Goal: Task Accomplishment & Management: Manage account settings

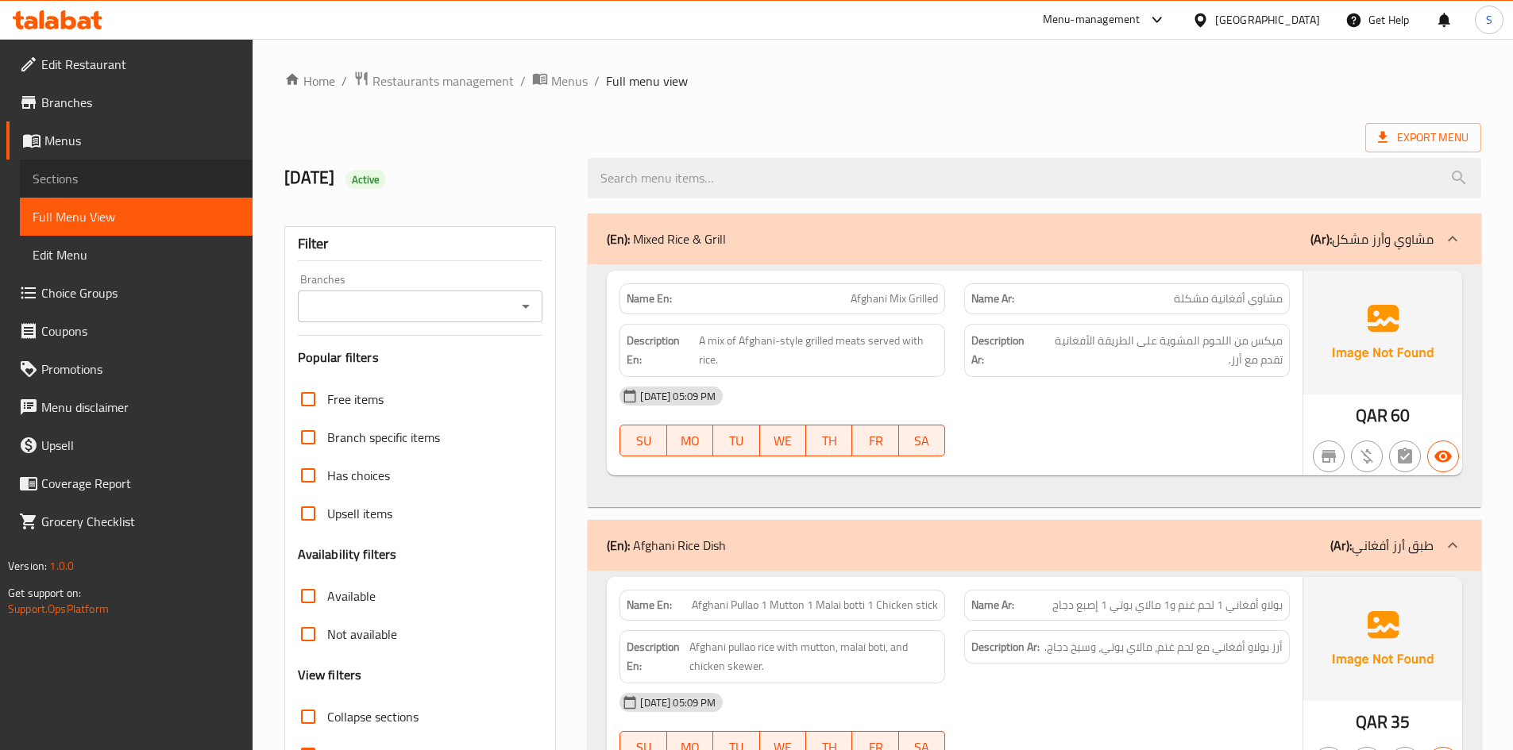
click at [41, 179] on span "Sections" at bounding box center [136, 178] width 207 height 19
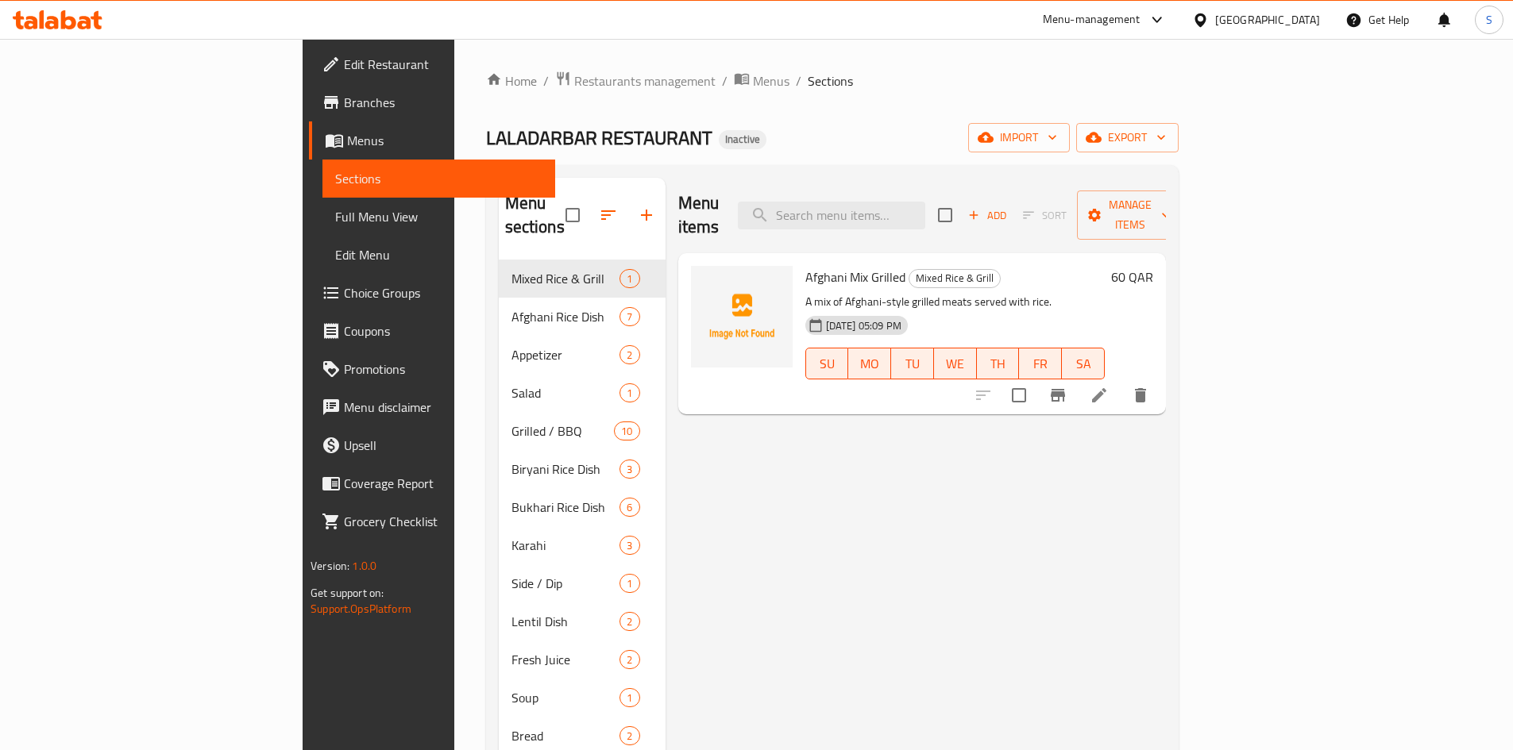
click at [335, 222] on span "Full Menu View" at bounding box center [438, 216] width 207 height 19
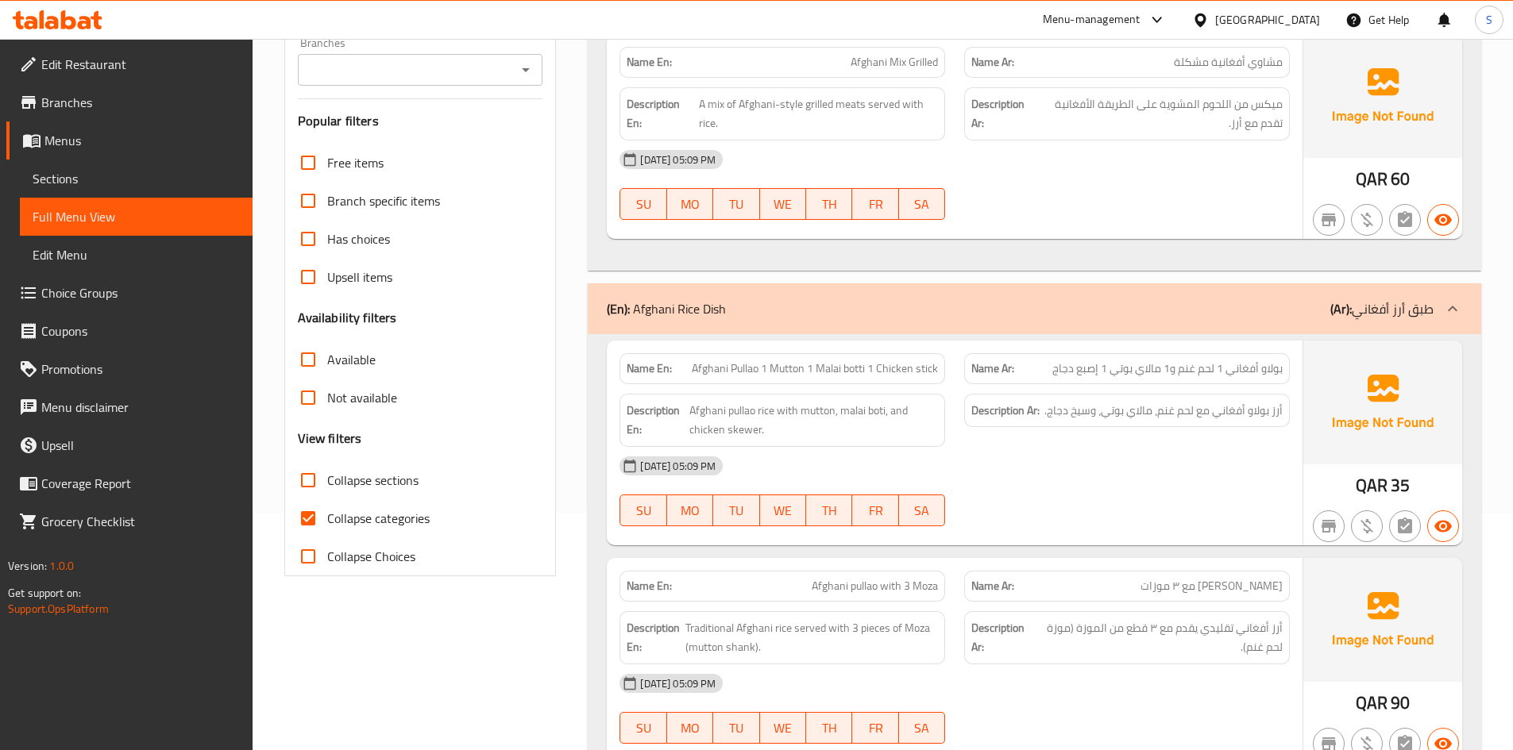
scroll to position [238, 0]
click at [361, 522] on span "Collapse categories" at bounding box center [378, 516] width 102 height 19
click at [327, 522] on input "Collapse categories" at bounding box center [308, 517] width 38 height 38
checkbox input "false"
click at [880, 93] on span "A mix of Afghani-style grilled meats served with rice." at bounding box center [818, 112] width 239 height 39
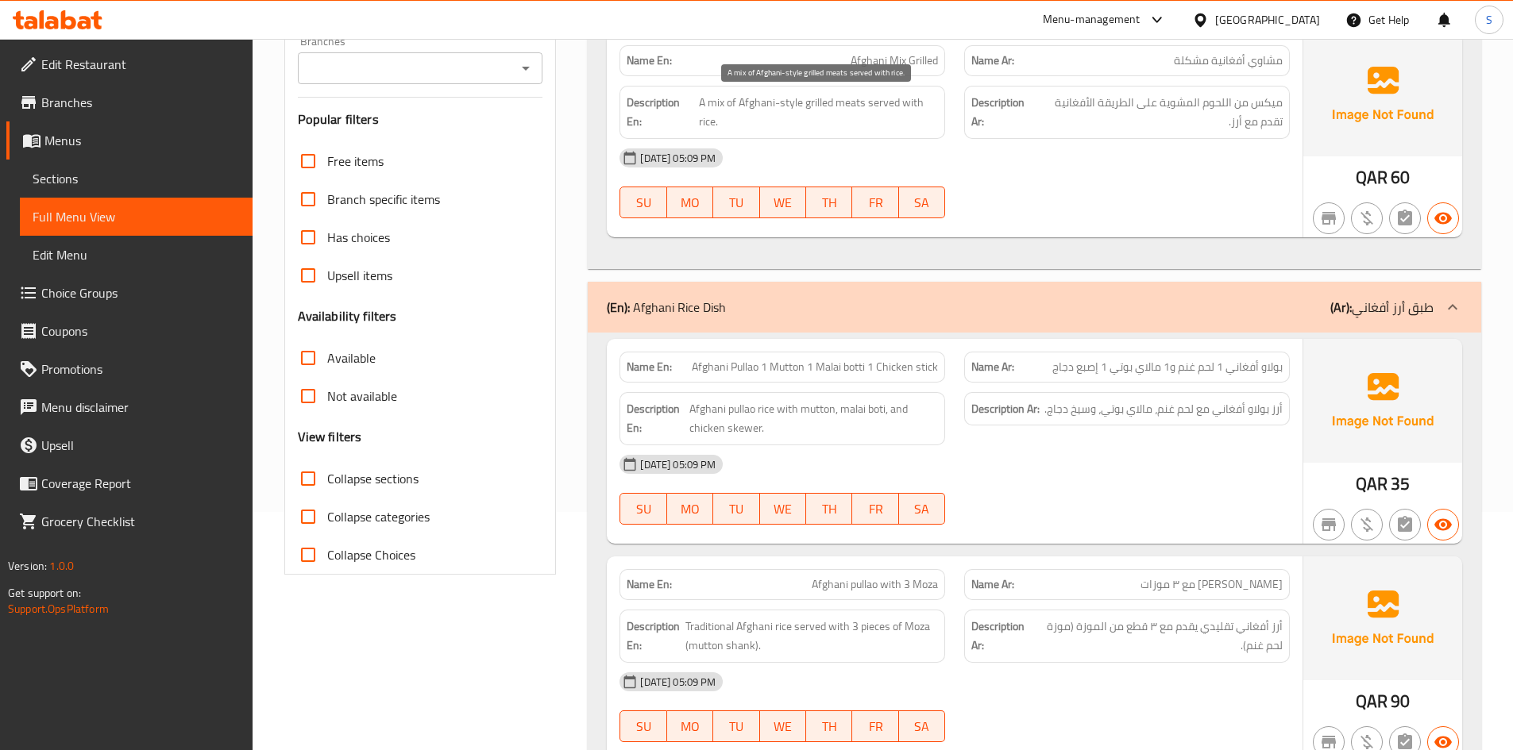
scroll to position [0, 0]
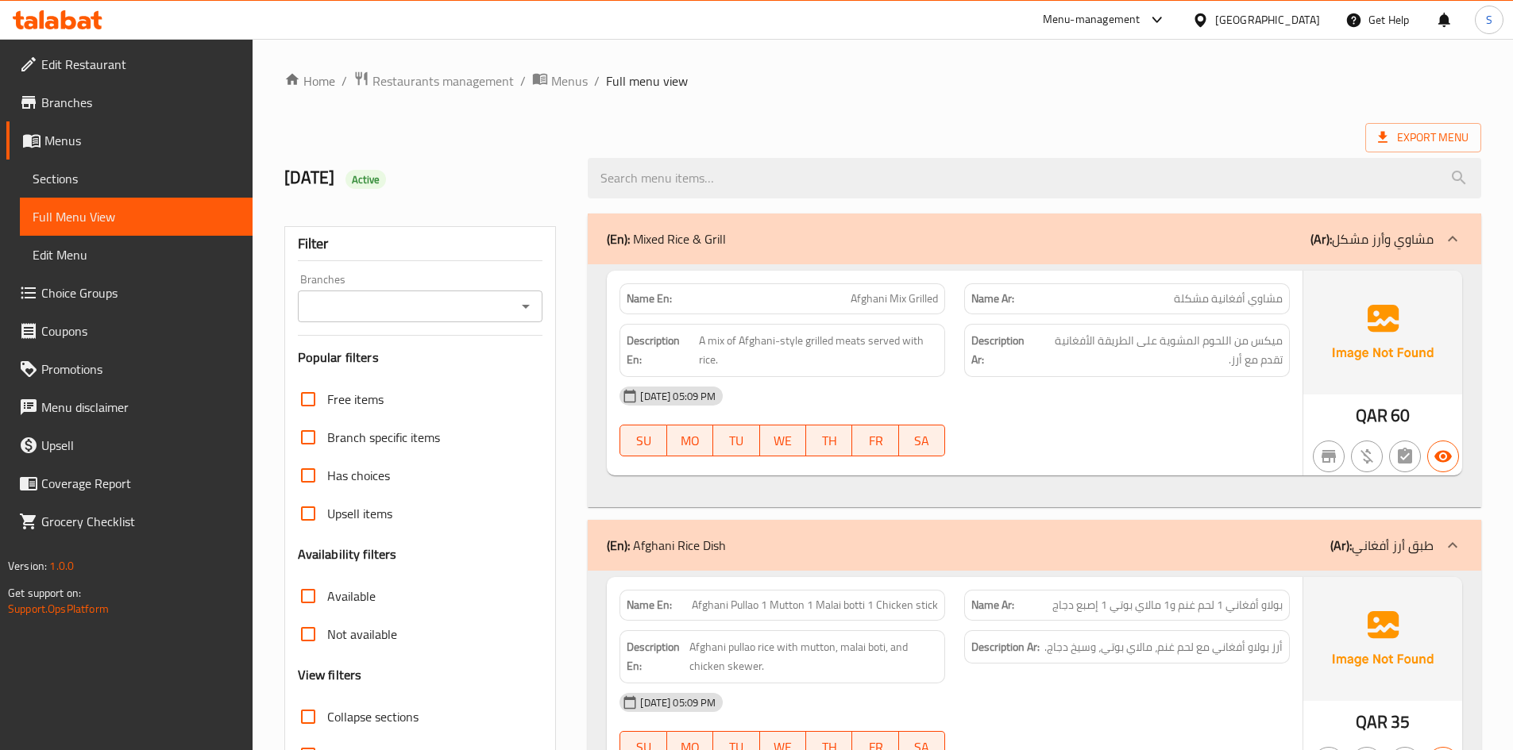
click at [877, 89] on ol "Home / Restaurants management / Menus / Full menu view" at bounding box center [882, 81] width 1197 height 21
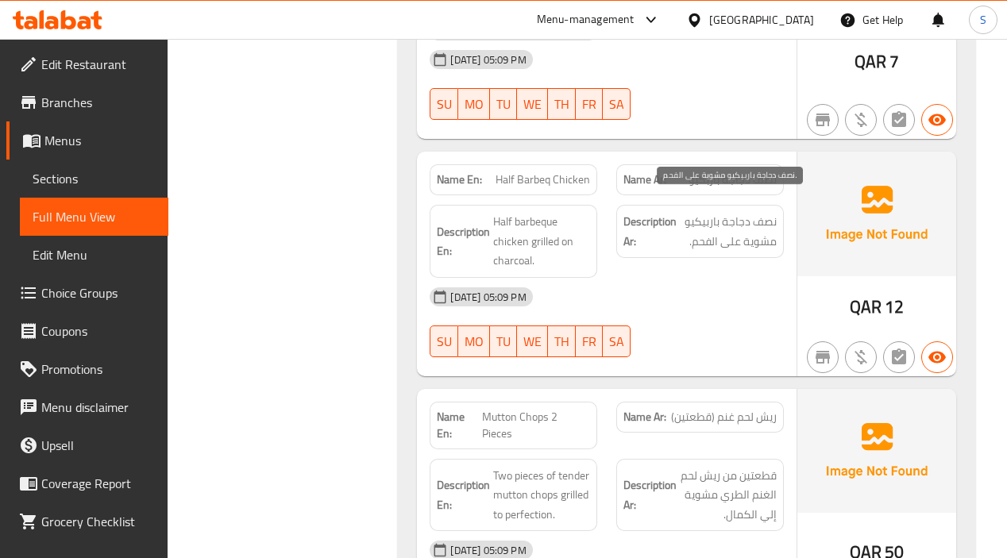
scroll to position [4765, 0]
click at [670, 299] on div "12-10-2025 05:09 PM" at bounding box center [606, 298] width 372 height 38
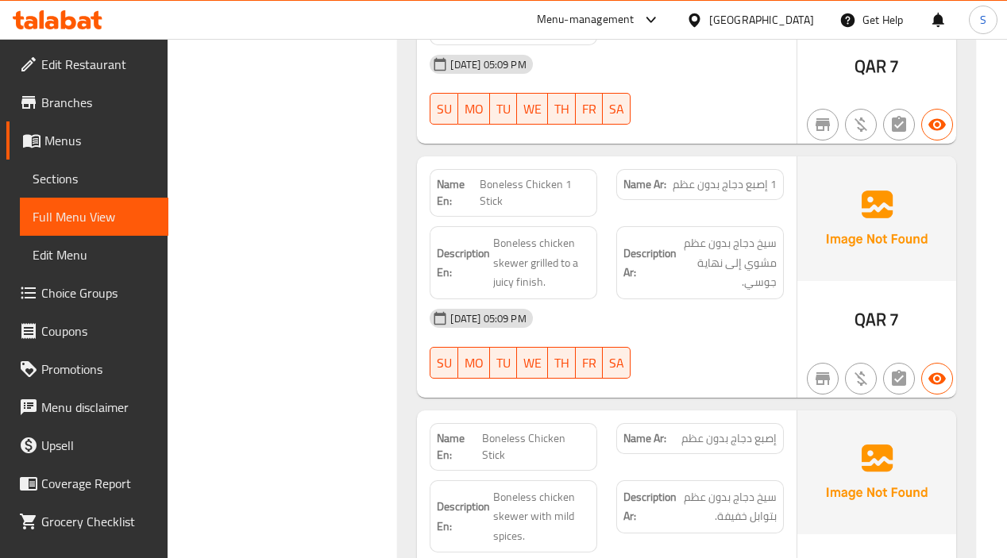
scroll to position [4333, 0]
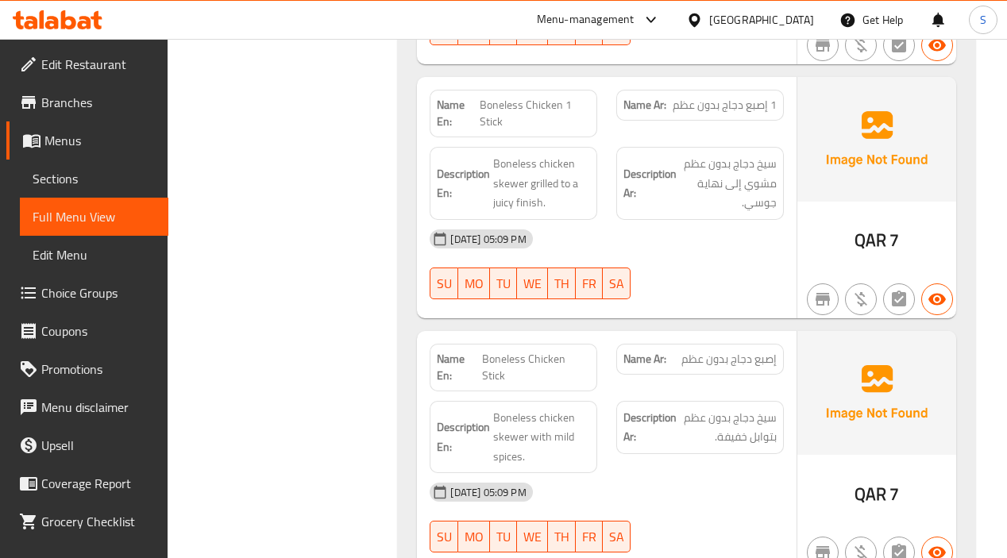
click at [834, 206] on div "QAR 7" at bounding box center [876, 197] width 159 height 241
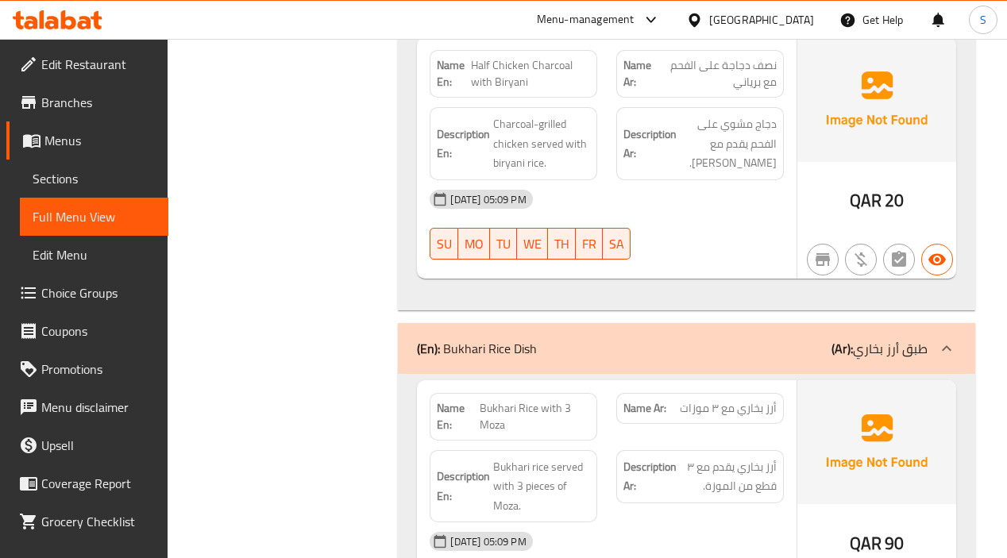
click at [712, 180] on div "12-10-2025 05:09 PM" at bounding box center [606, 199] width 372 height 38
click at [679, 180] on div "12-10-2025 05:09 PM SU MO TU WE TH FR SA" at bounding box center [606, 224] width 372 height 89
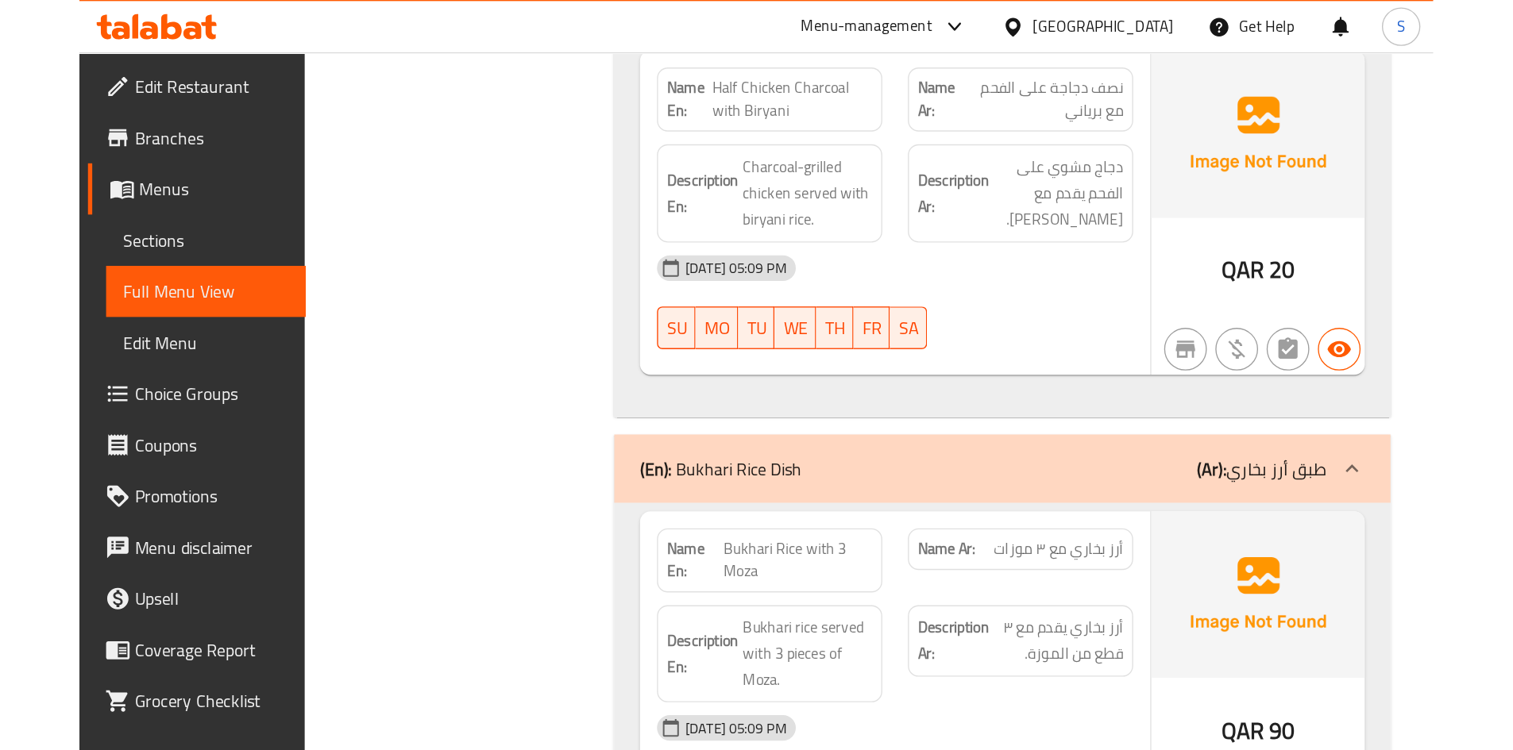
scroll to position [6787, 0]
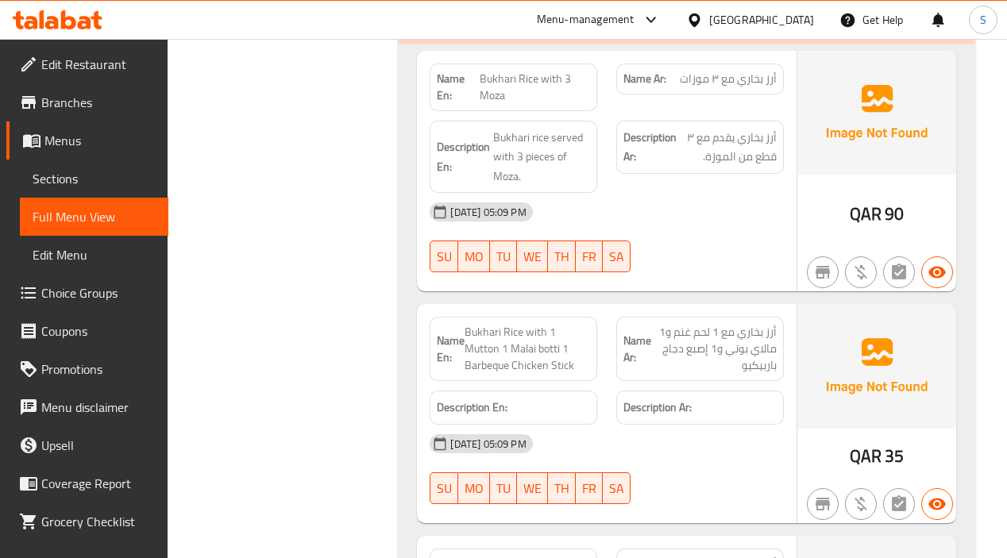
click at [758, 193] on div "12-10-2025 05:09 PM SU MO TU WE TH FR SA" at bounding box center [606, 237] width 372 height 89
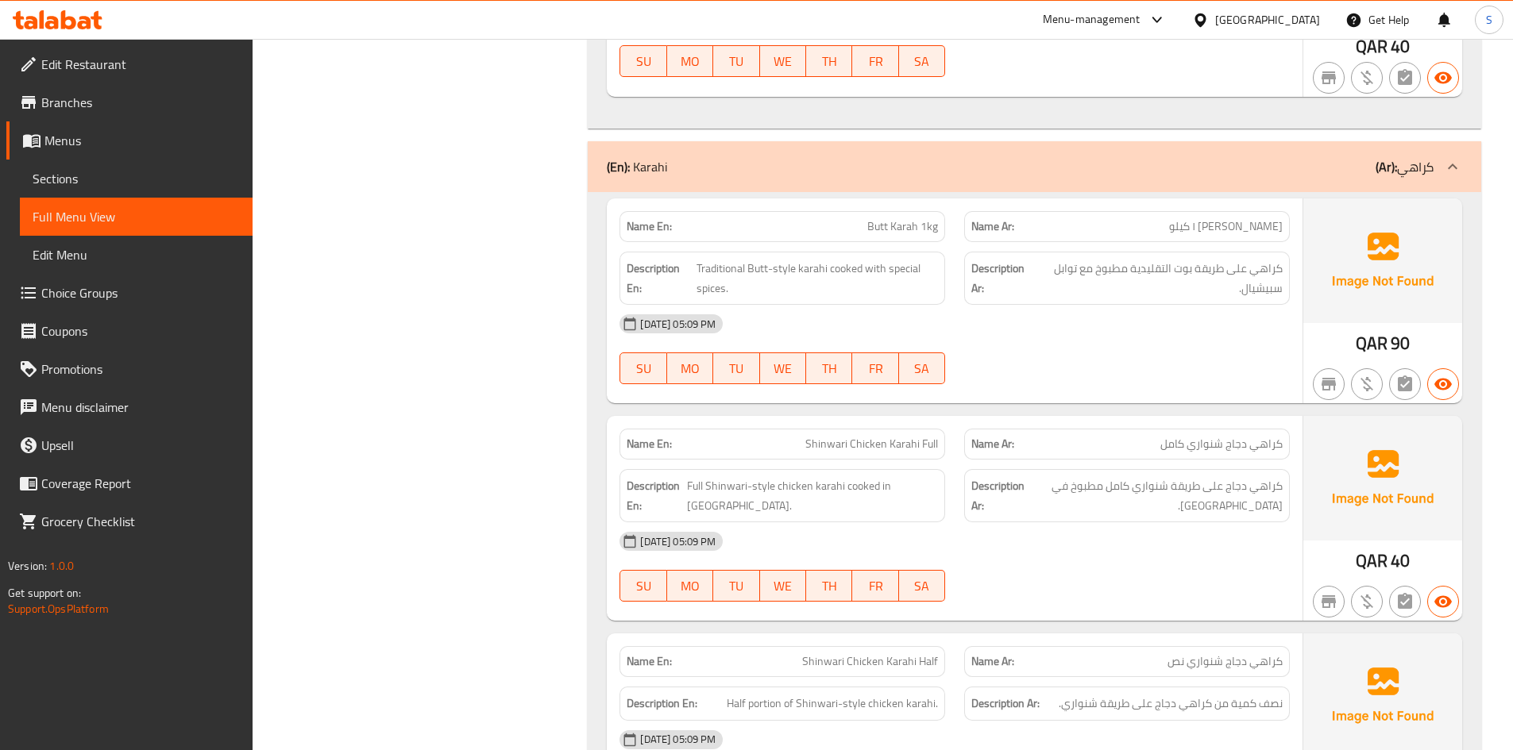
click at [1295, 334] on div "12-10-2025 05:09 PM" at bounding box center [954, 324] width 689 height 38
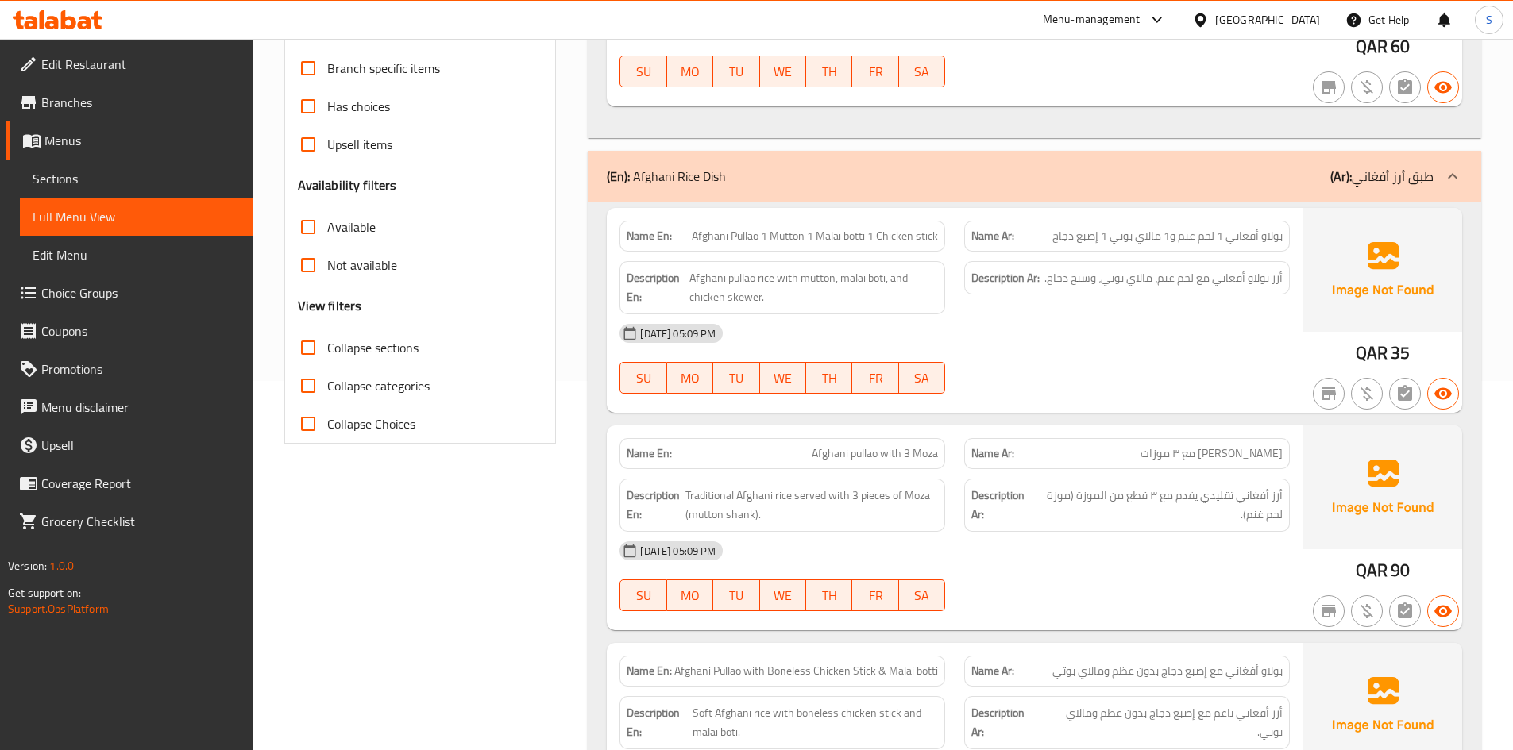
scroll to position [397, 0]
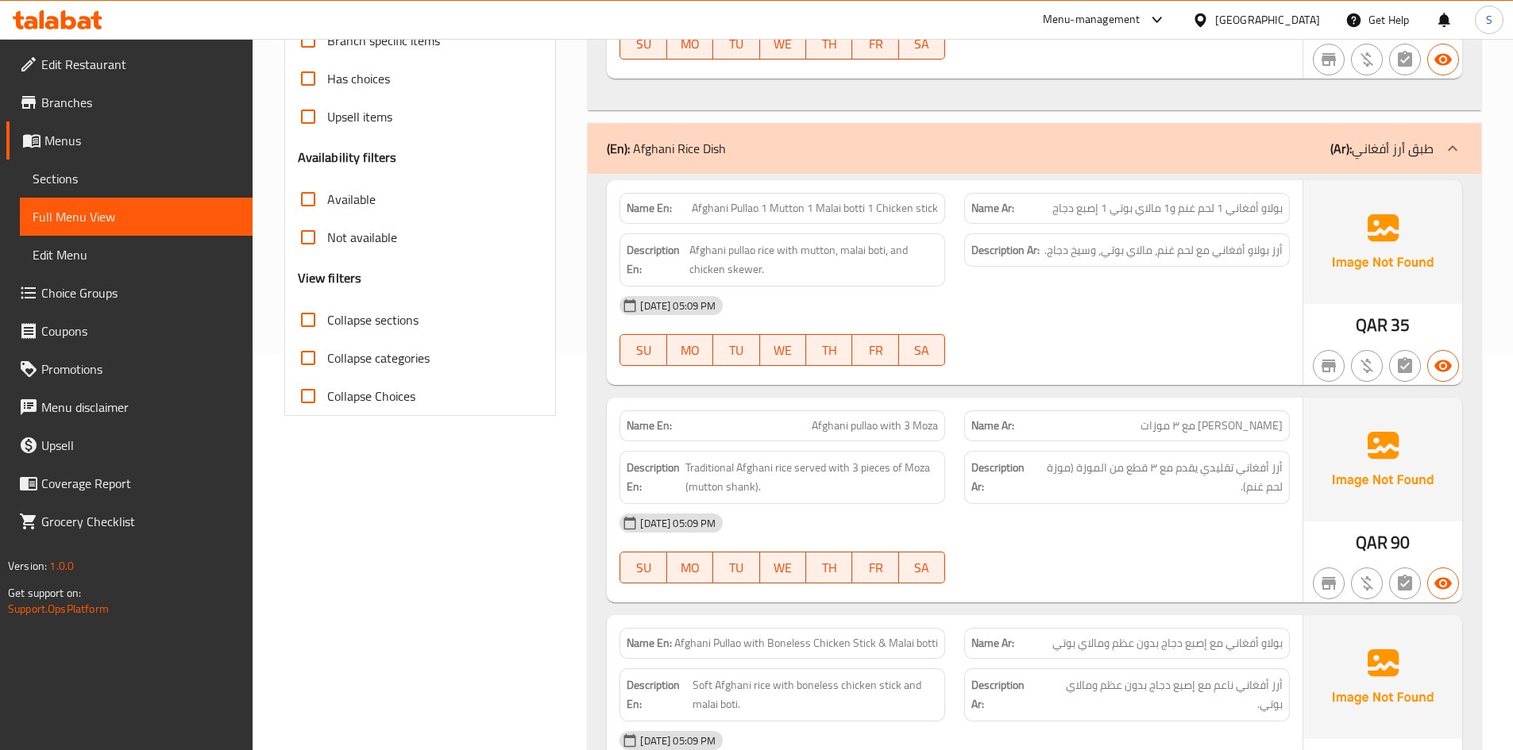
click at [1082, 200] on span "بولاو أفغاني 1 لحم غنم و1 مالاي بوتي 1 إصبع دجاج" at bounding box center [1167, 208] width 230 height 17
copy span "إصبع"
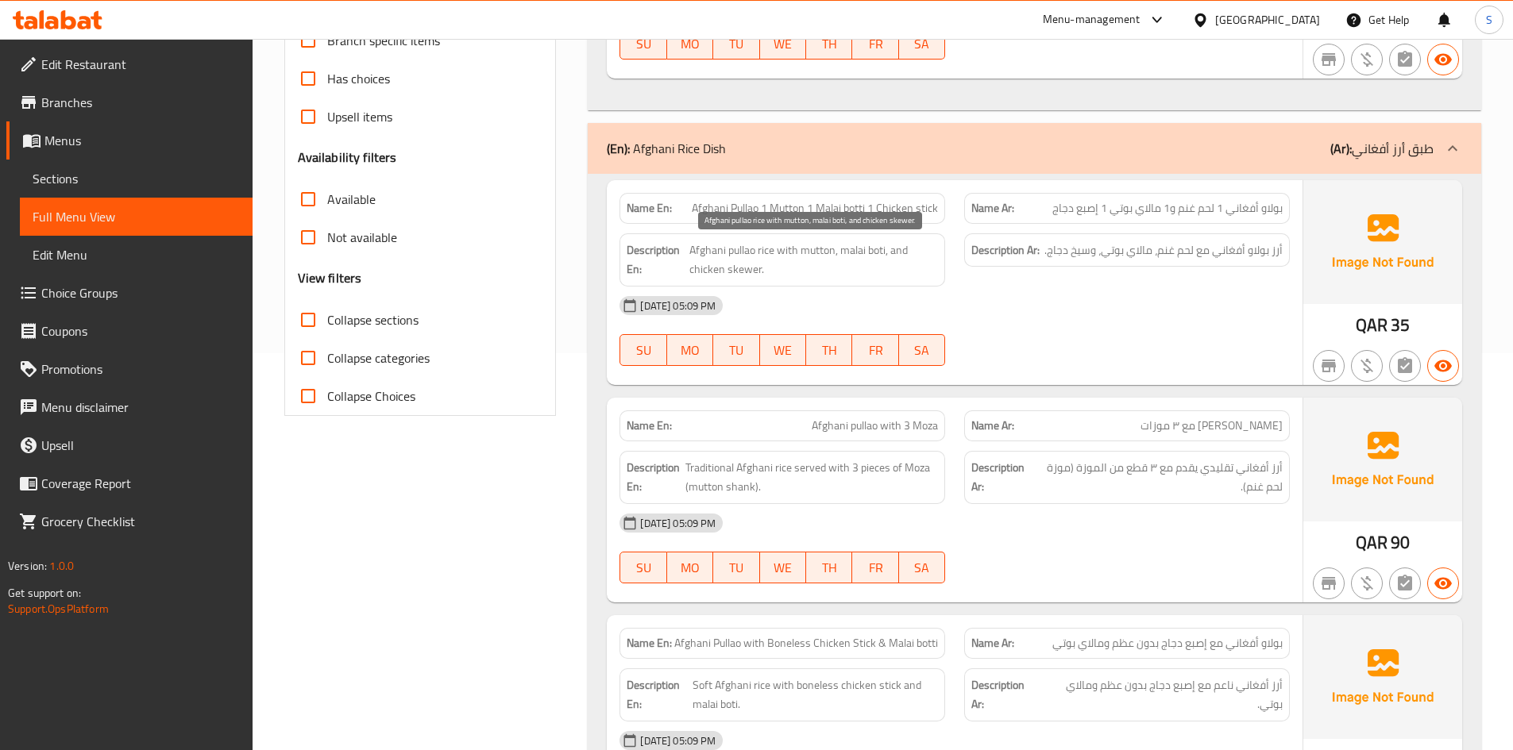
click at [843, 264] on span "Afghani pullao rice with mutton, malai boti, and chicken skewer." at bounding box center [813, 260] width 249 height 39
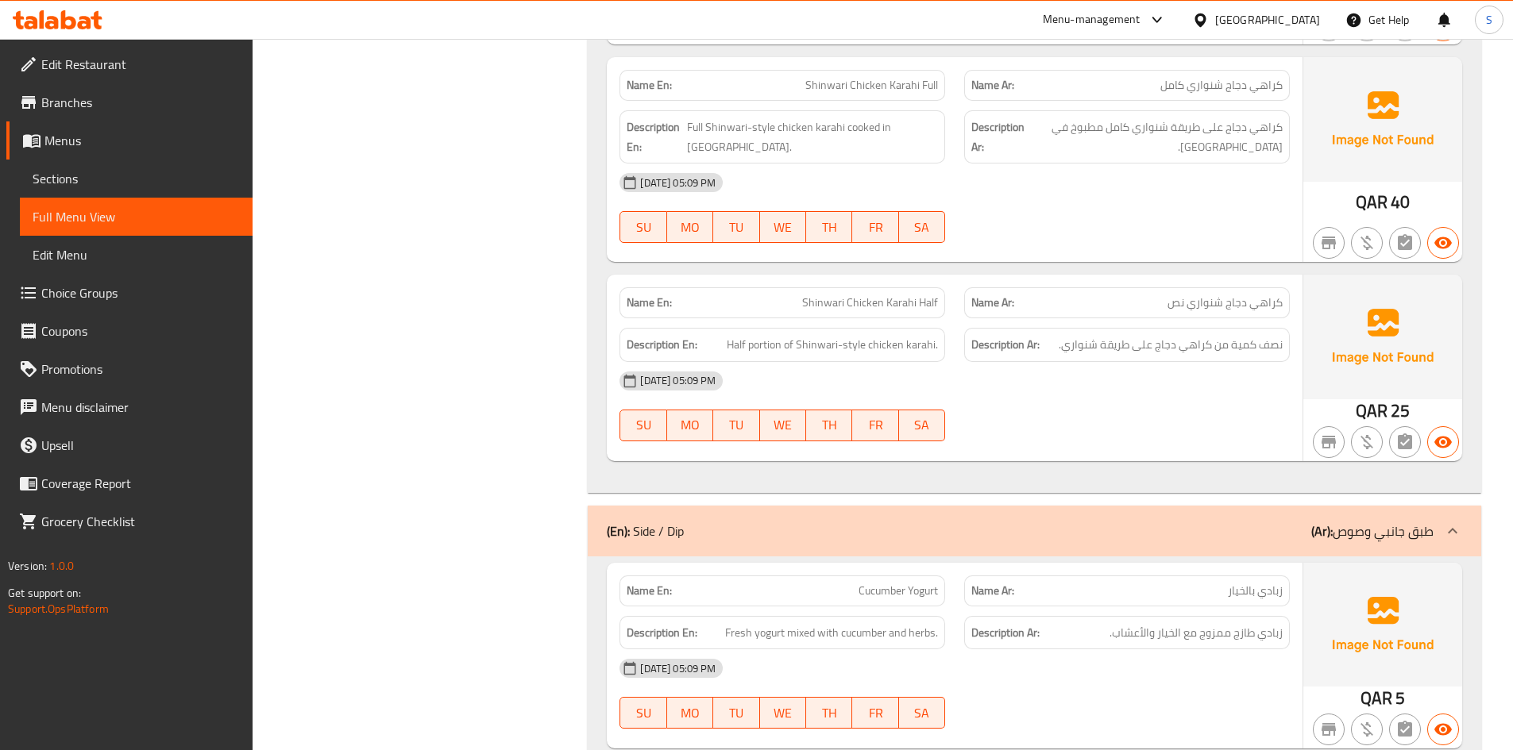
scroll to position [7147, 0]
click at [1262, 350] on span "نصف كمية من كراهي دجاج على طريقة شنواري." at bounding box center [1171, 344] width 224 height 20
click at [1185, 307] on span "كراهي دجاج شنواري نص" at bounding box center [1224, 302] width 115 height 17
click at [1194, 350] on span "نصف كمية من كراهي دجاج على طريقة شنواري." at bounding box center [1171, 344] width 224 height 20
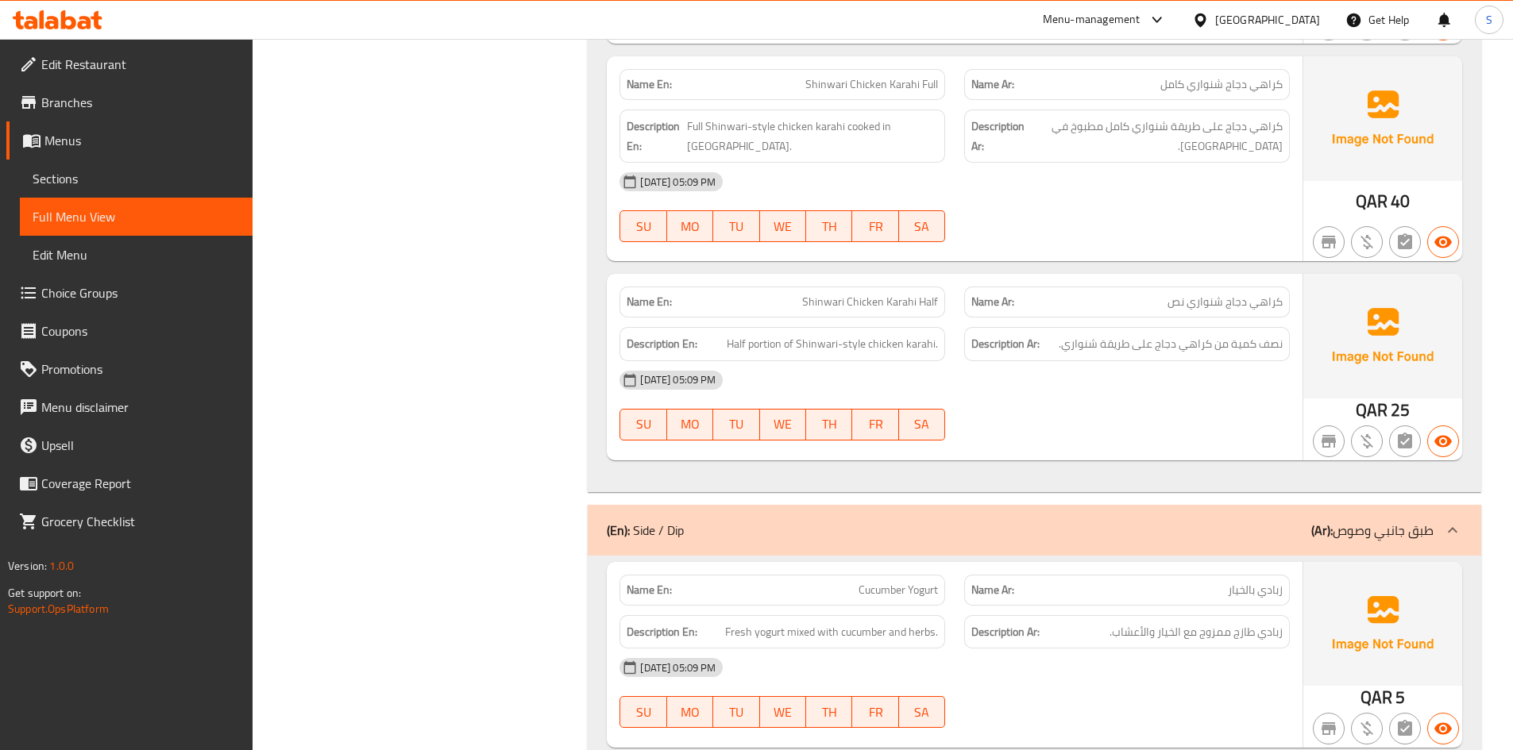
click at [1288, 300] on div "Name Ar: كراهي دجاج شنواري نص" at bounding box center [1127, 302] width 326 height 31
click at [1132, 355] on div "Description Ar: نصف كمية من كراهي دجاج على طريقة شنواري." at bounding box center [1127, 344] width 326 height 34
click at [1282, 295] on div "Name Ar: كراهي دجاج شنواري نص" at bounding box center [1127, 302] width 326 height 31
drag, startPoint x: 1047, startPoint y: 356, endPoint x: 1171, endPoint y: 316, distance: 130.1
click at [1055, 354] on div "Description Ar: نصف كمية من كراهي دجاج على طريقة شنواري." at bounding box center [1127, 344] width 326 height 34
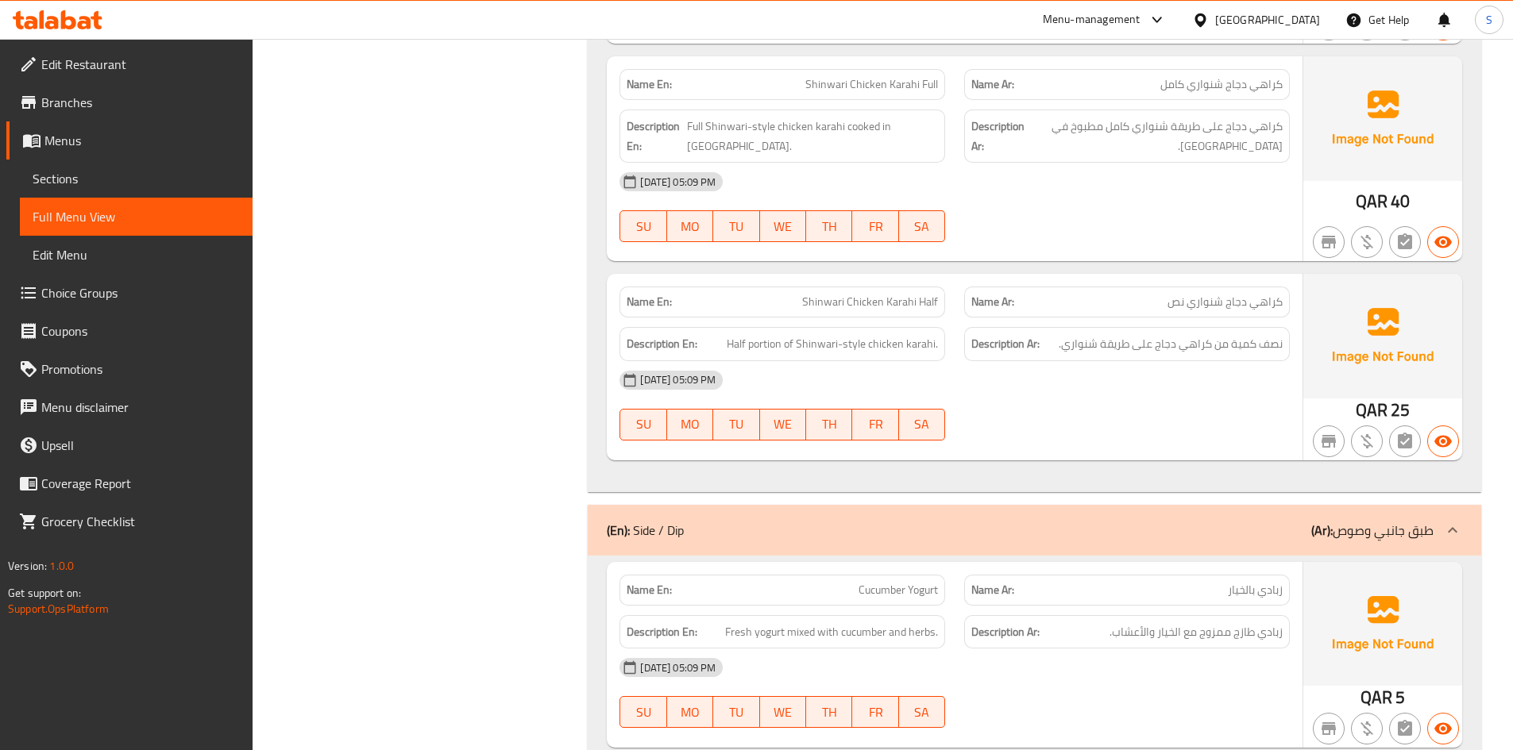
click at [1199, 303] on span "كراهي دجاج شنواري نص" at bounding box center [1224, 302] width 115 height 17
click at [1274, 345] on span "نصف كمية من كراهي دجاج على طريقة شنواري." at bounding box center [1171, 344] width 224 height 20
click at [1156, 310] on p "Name Ar: كراهي دجاج شنواري نص" at bounding box center [1126, 302] width 311 height 17
click at [893, 307] on span "Shinwari Chicken Karahi Half" at bounding box center [870, 302] width 136 height 17
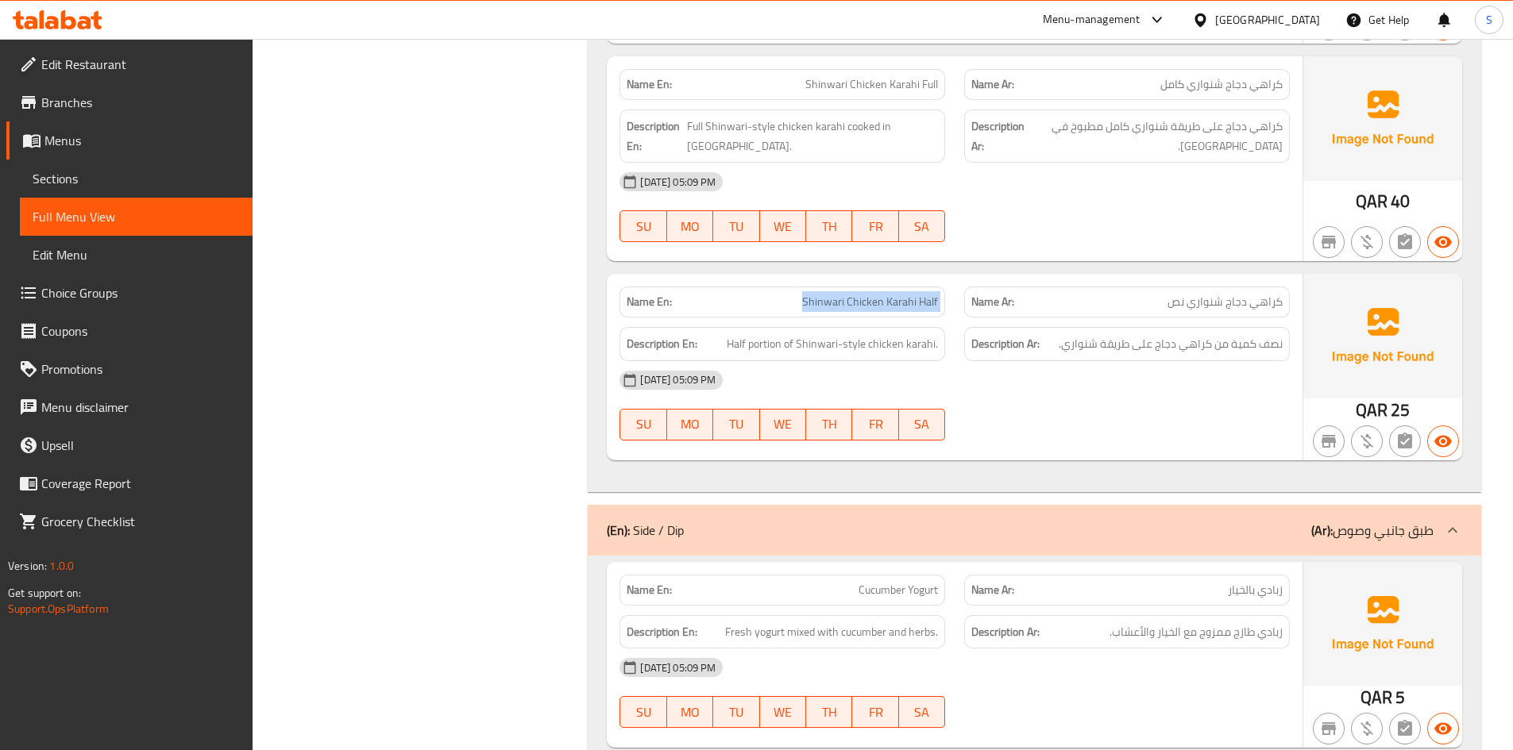
click at [893, 307] on span "Shinwari Chicken Karahi Half" at bounding box center [870, 302] width 136 height 17
copy span "Shinwari Chicken Karahi Half"
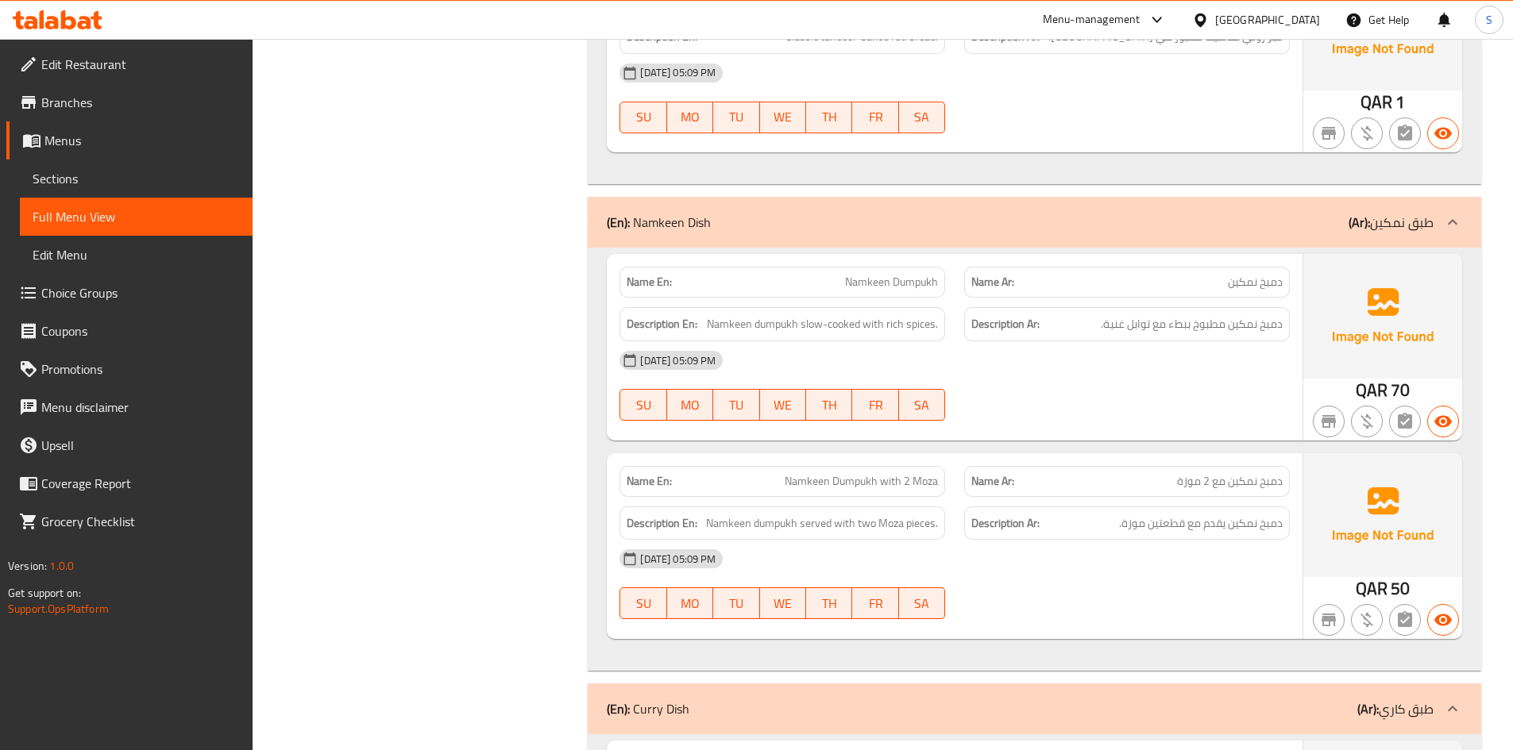
scroll to position [9529, 0]
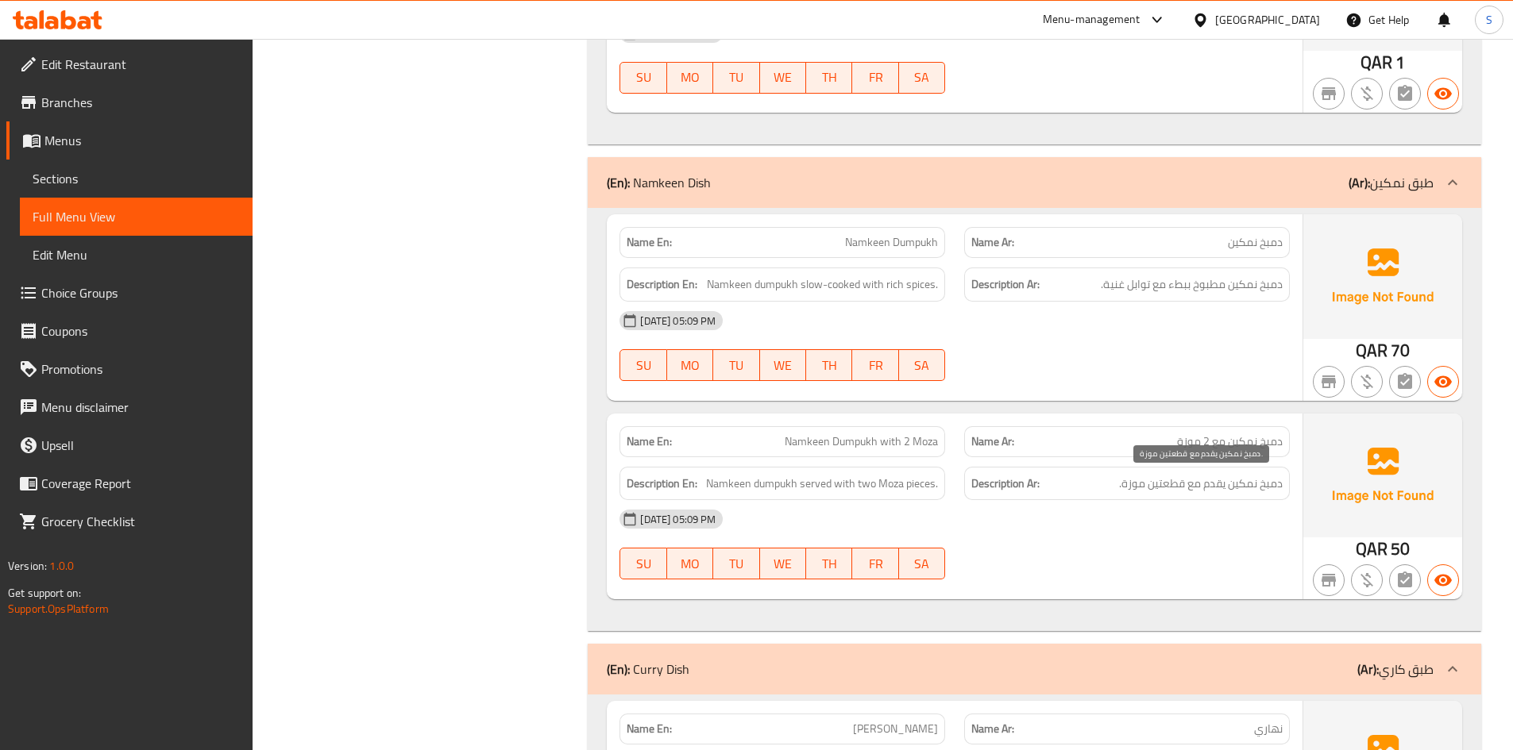
click at [1271, 483] on span "دمبخ نمكين يقدم مع قطعتين موزة." at bounding box center [1201, 484] width 164 height 20
click at [1274, 427] on div "Name Ar: دمبخ نمكين مع 2 موزة" at bounding box center [1127, 441] width 326 height 31
click at [1238, 491] on span "دمبخ نمكين يقدم مع قطعتين موزة." at bounding box center [1201, 484] width 164 height 20
click at [1234, 449] on span "دمبخ نمكين مع 2 موزة" at bounding box center [1230, 442] width 106 height 17
click at [1163, 510] on div "12-10-2025 05:09 PM" at bounding box center [954, 519] width 689 height 38
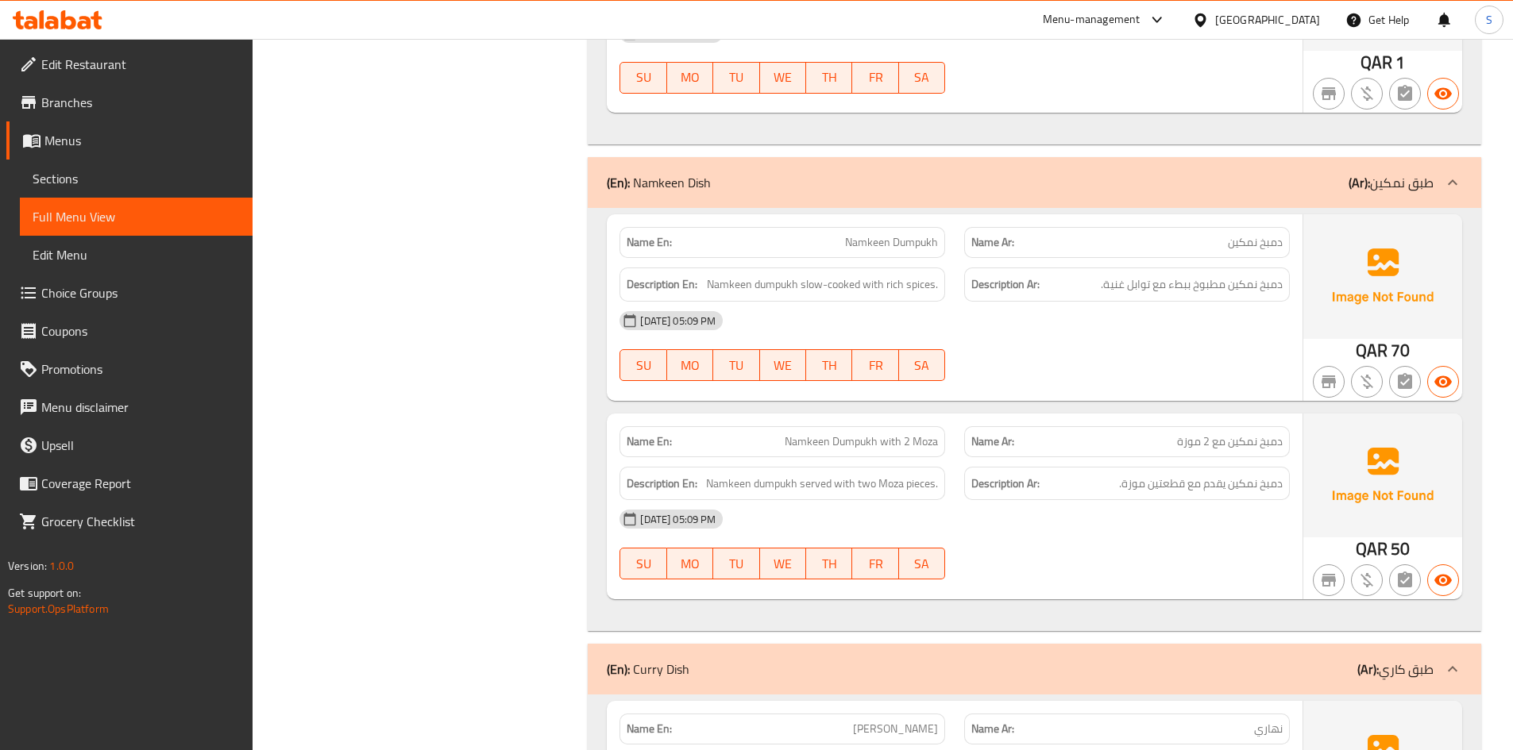
click at [1189, 452] on div "Name Ar: دمبخ نمكين مع 2 موزة" at bounding box center [1127, 441] width 326 height 31
drag, startPoint x: 1113, startPoint y: 507, endPoint x: 1186, endPoint y: 453, distance: 92.0
click at [1117, 500] on div "12-10-2025 05:09 PM" at bounding box center [954, 519] width 689 height 38
click at [1186, 453] on div "Name Ar: دمبخ نمكين مع 2 موزة" at bounding box center [1127, 441] width 326 height 31
click at [816, 449] on span "Namkeen Dumpukh with 2 Moza" at bounding box center [861, 442] width 153 height 17
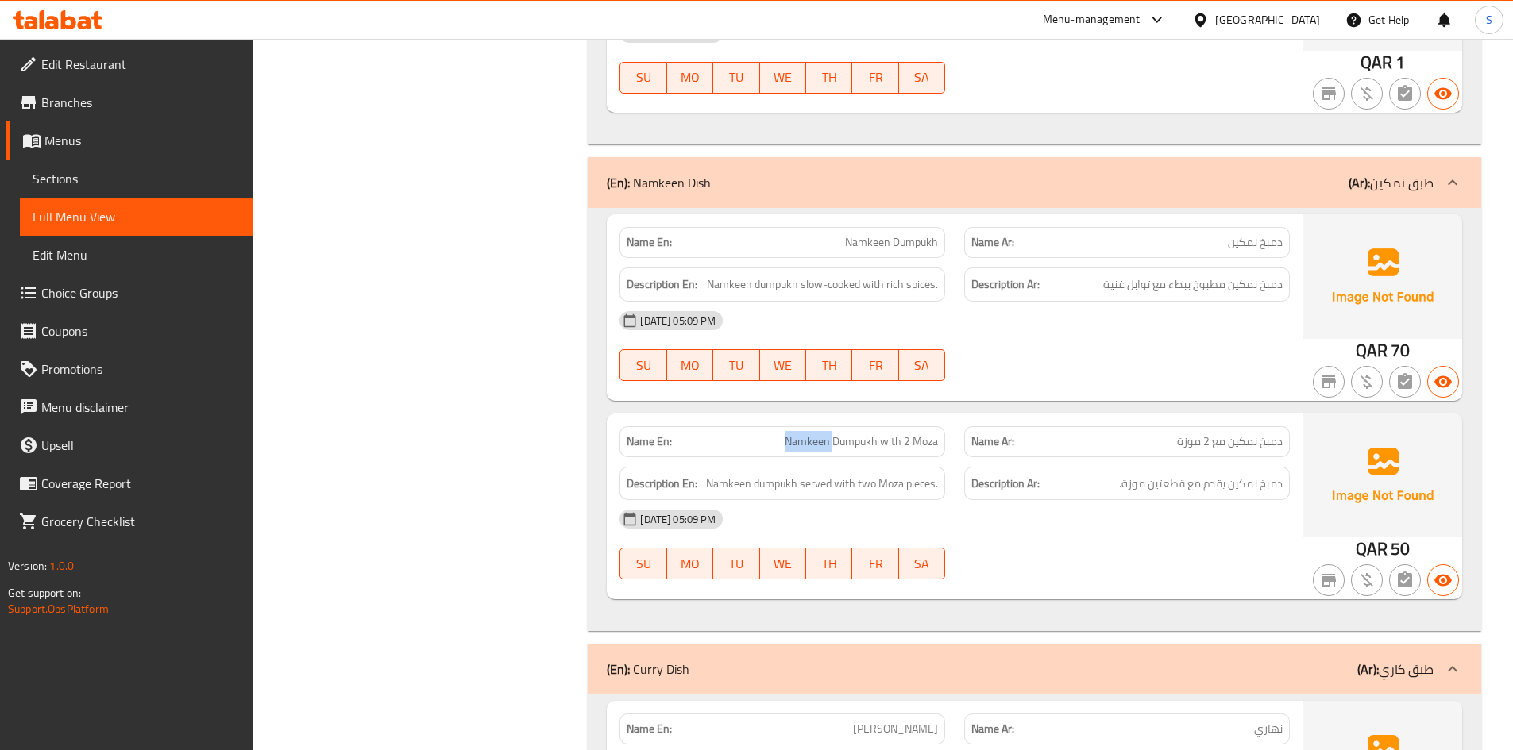
click at [816, 449] on span "Namkeen Dumpukh with 2 Moza" at bounding box center [861, 442] width 153 height 17
copy span "Namkeen Dumpukh with 2 Moza"
click at [894, 510] on div "12-10-2025 05:09 PM" at bounding box center [954, 519] width 689 height 38
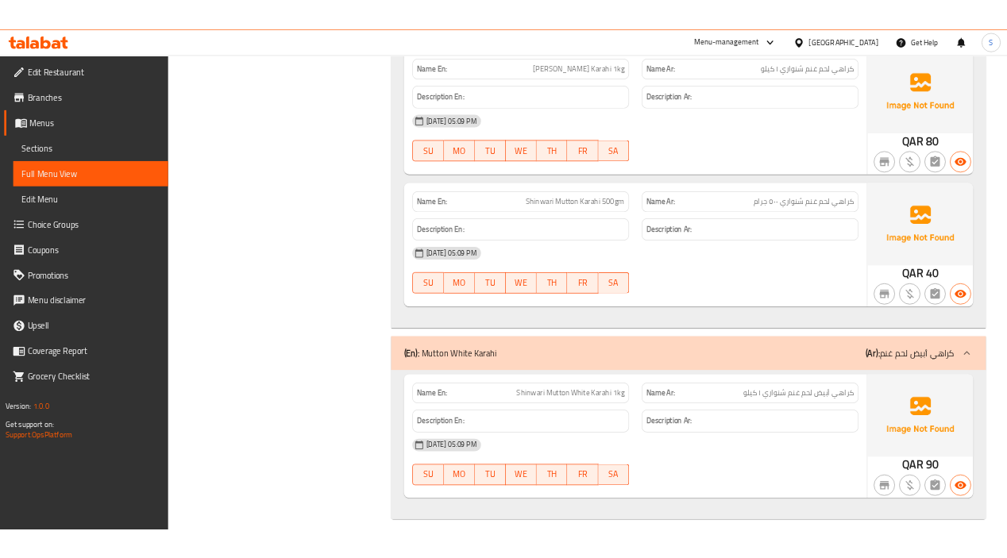
scroll to position [11028, 0]
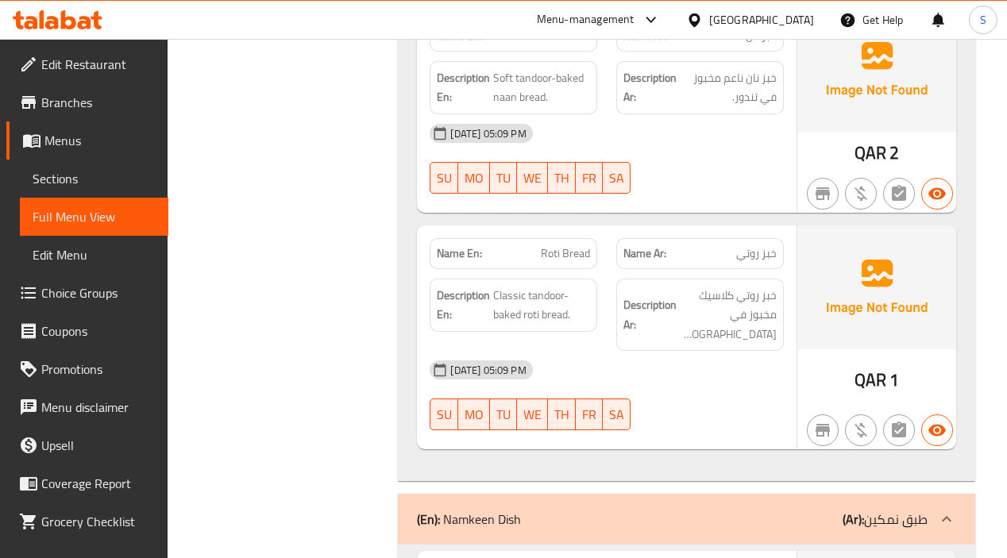
click at [708, 351] on div "12-10-2025 05:09 PM" at bounding box center [606, 370] width 372 height 38
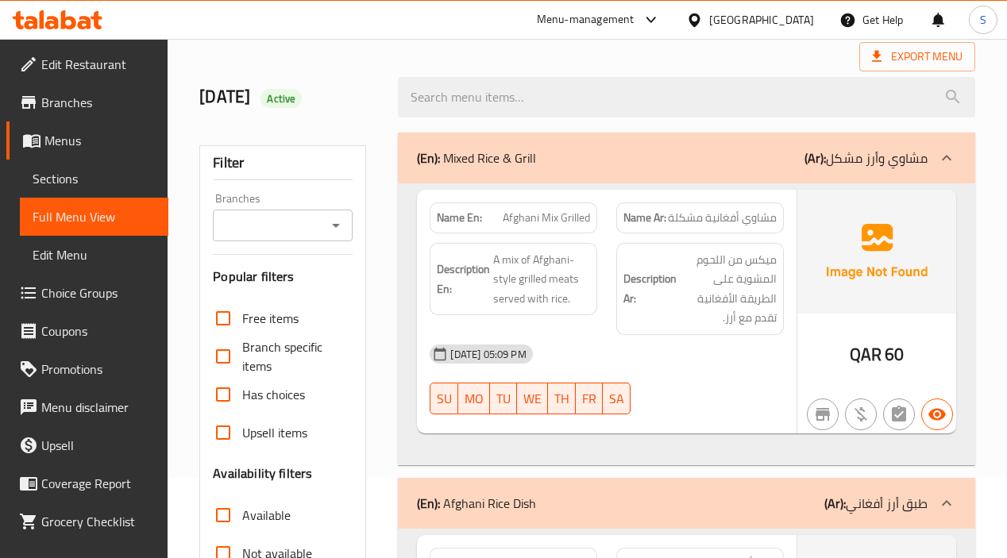
click at [735, 341] on div "12-10-2025 05:09 PM" at bounding box center [606, 354] width 372 height 38
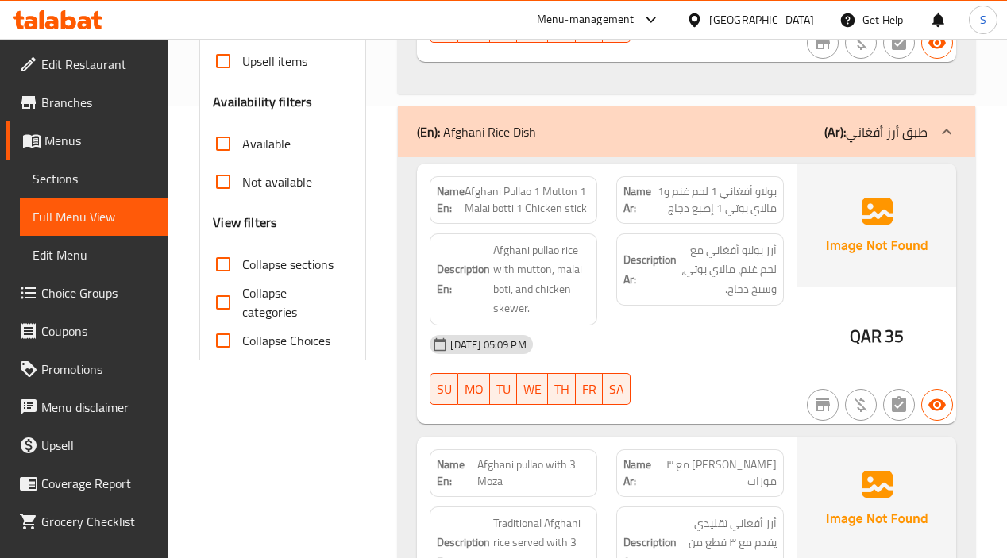
click at [753, 317] on div "Description Ar: أرز بولاو أفغاني مع لحم غنم، مالاي بوتي، وسيخ دجاج." at bounding box center [700, 279] width 187 height 111
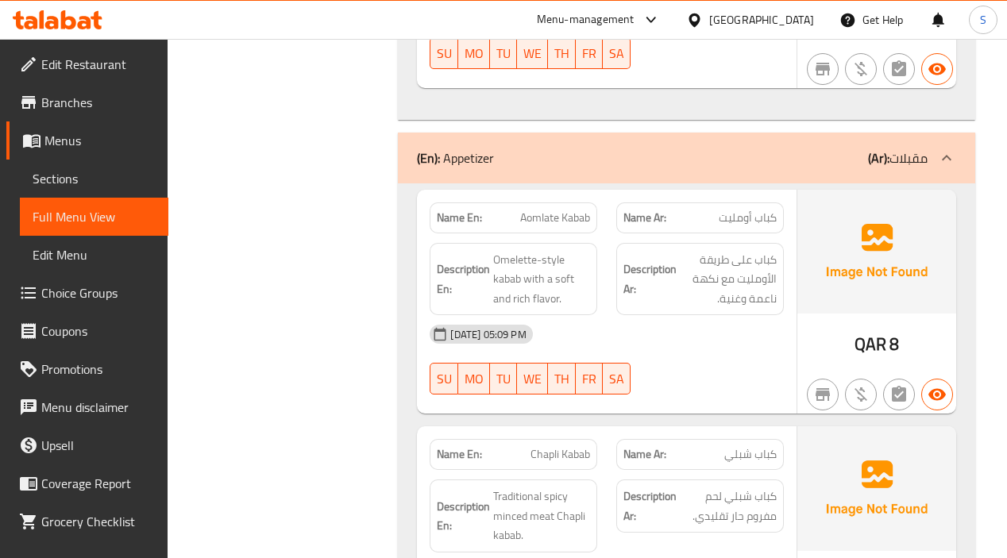
click at [720, 341] on div "12-10-2025 05:09 PM" at bounding box center [606, 334] width 372 height 38
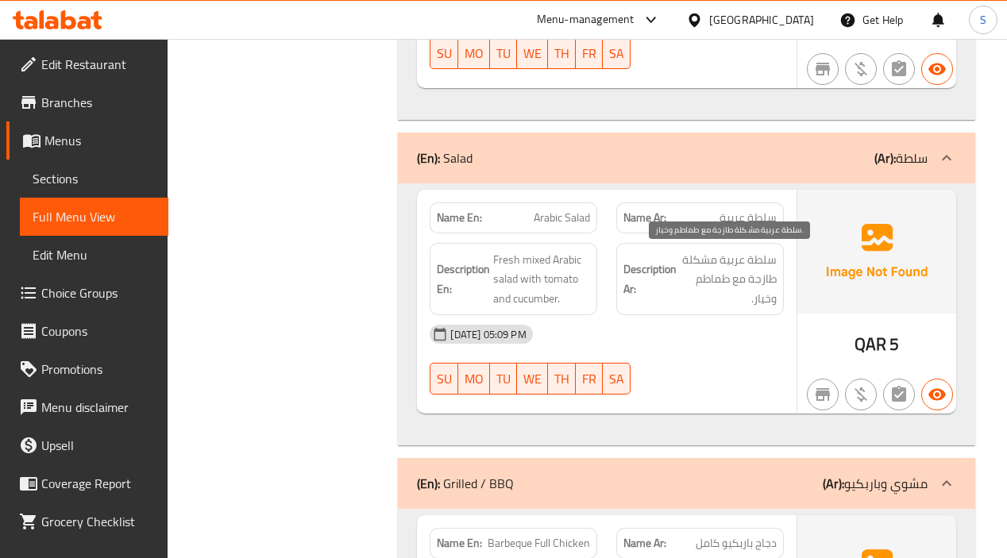
click at [729, 304] on span "سلطة عربية مشكلة طازجة مع طماطم وخيار." at bounding box center [728, 279] width 97 height 59
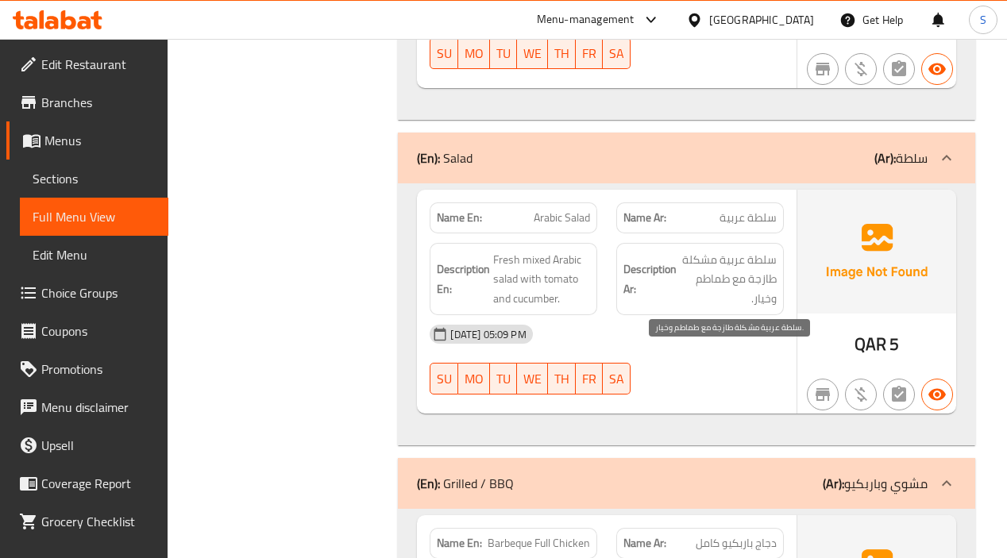
scroll to position [3476, 0]
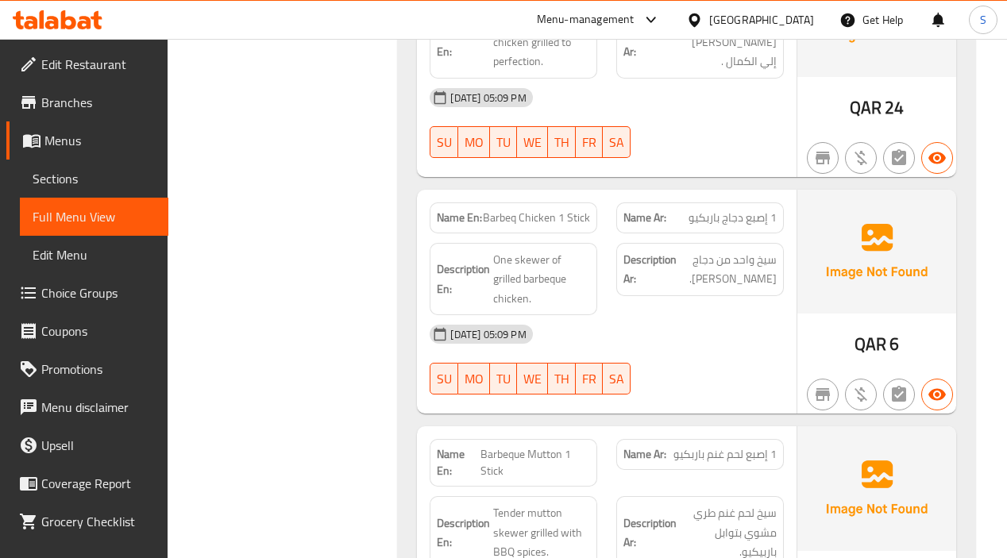
click at [695, 324] on div "12-10-2025 05:09 PM" at bounding box center [606, 334] width 372 height 38
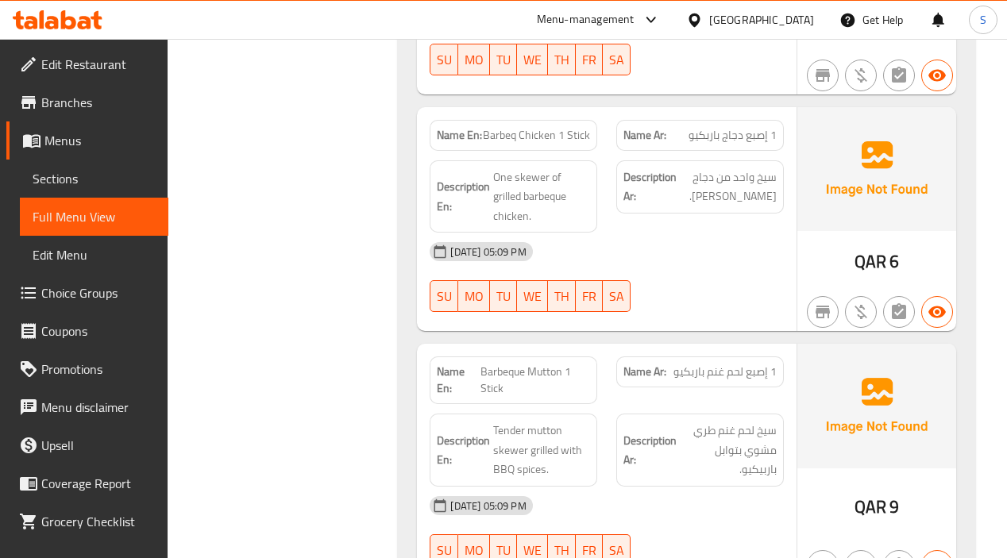
scroll to position [3718, 0]
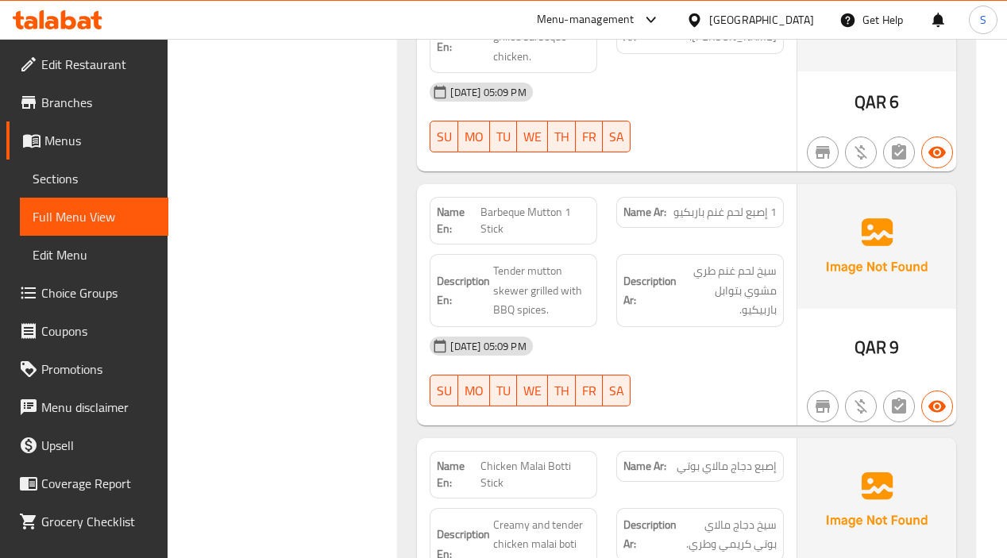
click at [697, 368] on div "12-10-2025 05:09 PM SU MO TU WE TH FR SA" at bounding box center [606, 371] width 372 height 89
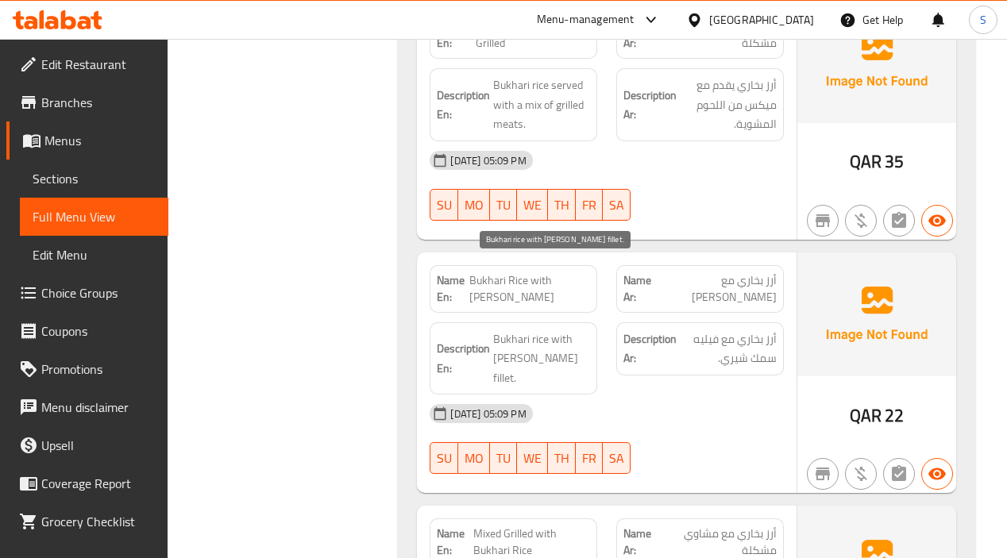
click at [544, 330] on span "Bukhari rice with Sheri fish fillet." at bounding box center [541, 359] width 97 height 59
click at [691, 395] on div "12-10-2025 05:09 PM SU MO TU WE TH FR SA" at bounding box center [606, 439] width 372 height 89
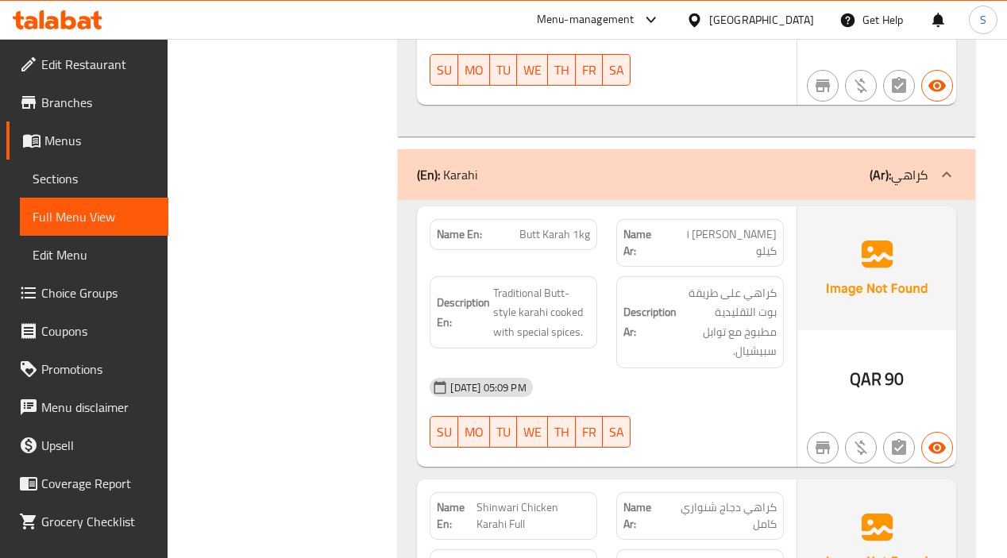
scroll to position [8307, 0]
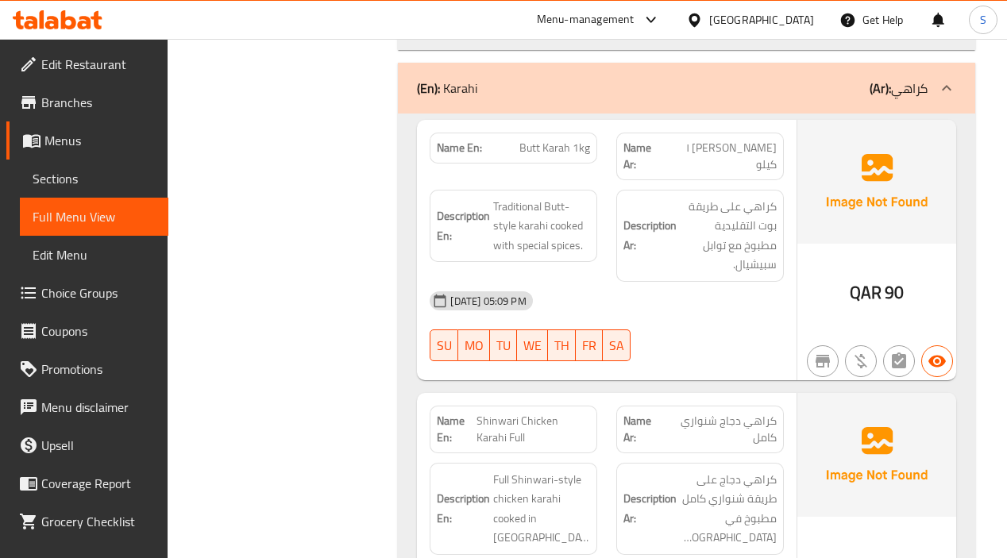
click at [735, 453] on div "Description Ar: كراهي دجاج على طريقة شنواري كامل مطبوخ في سمنة." at bounding box center [700, 508] width 187 height 111
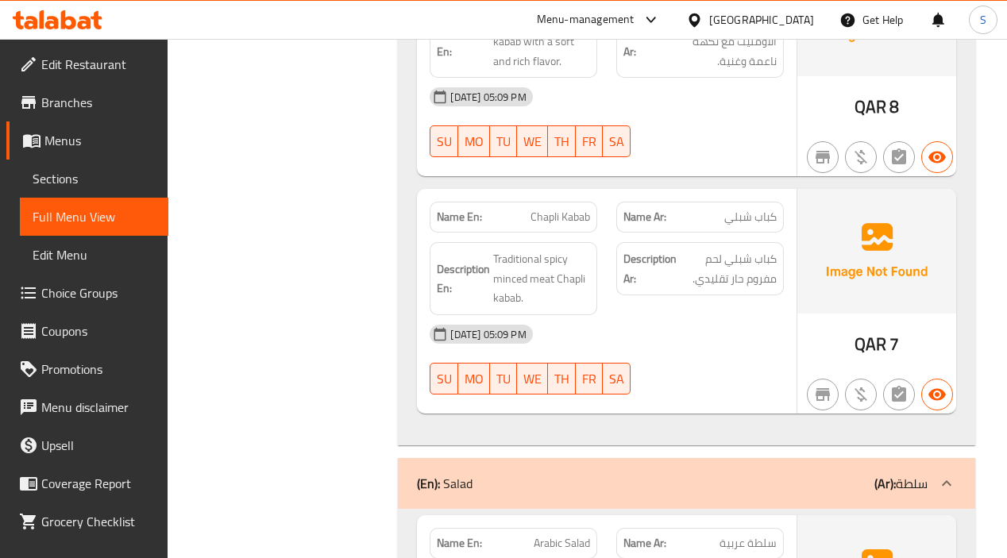
click at [760, 370] on div "12-10-2025 05:09 PM SU MO TU WE TH FR SA" at bounding box center [606, 359] width 372 height 89
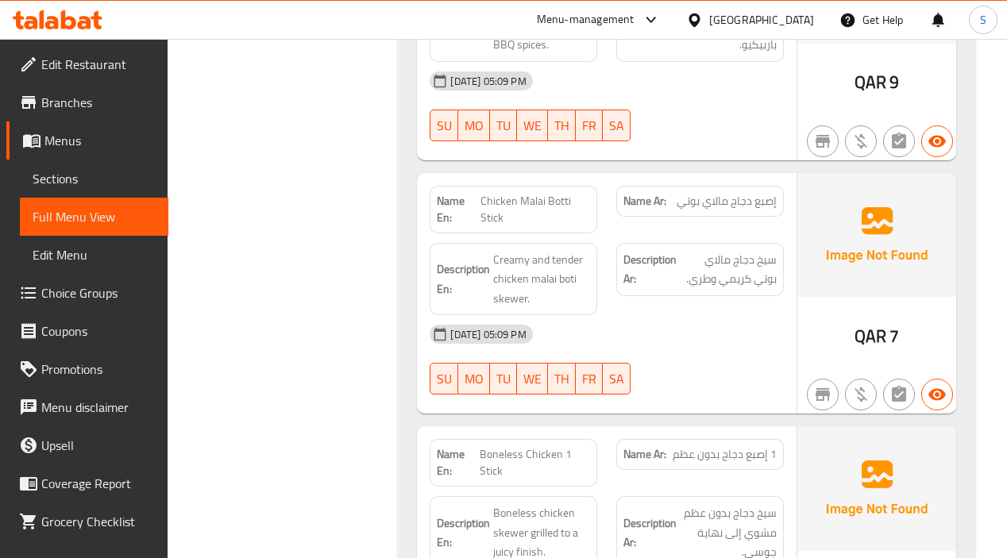
click at [685, 341] on div "12-10-2025 05:09 PM" at bounding box center [606, 334] width 372 height 38
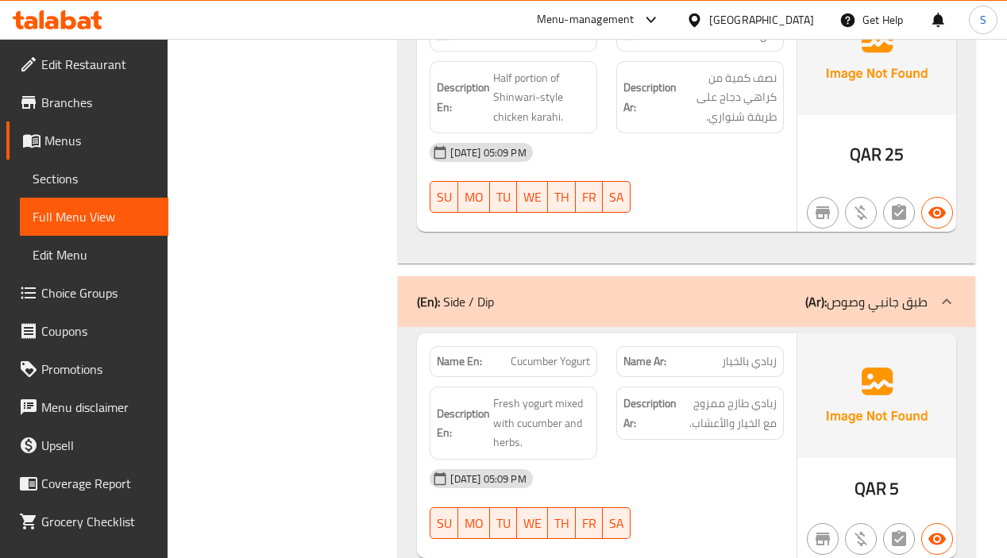
click at [736, 460] on div "12-10-2025 05:09 PM" at bounding box center [606, 479] width 372 height 38
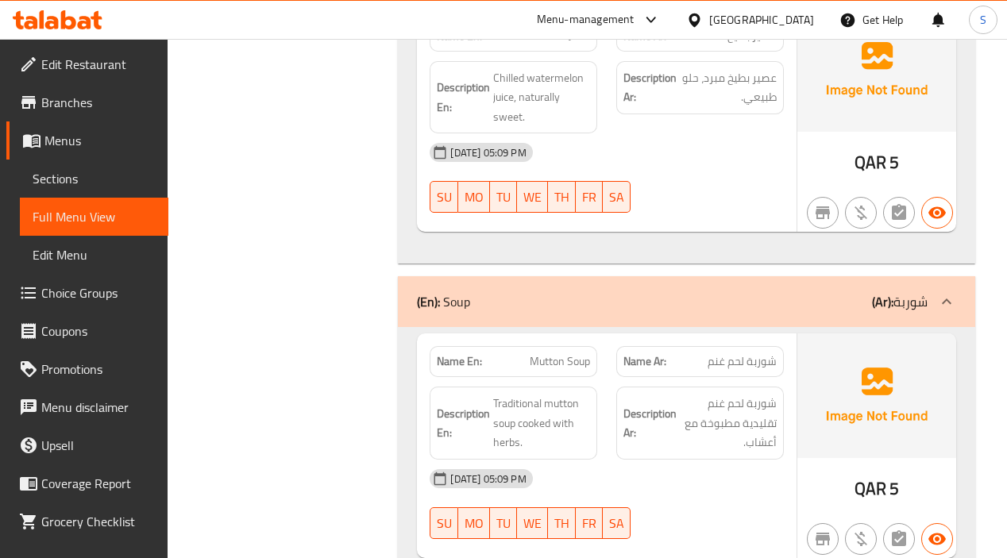
click at [750, 460] on div "12-10-2025 05:09 PM SU MO TU WE TH FR SA" at bounding box center [606, 504] width 372 height 89
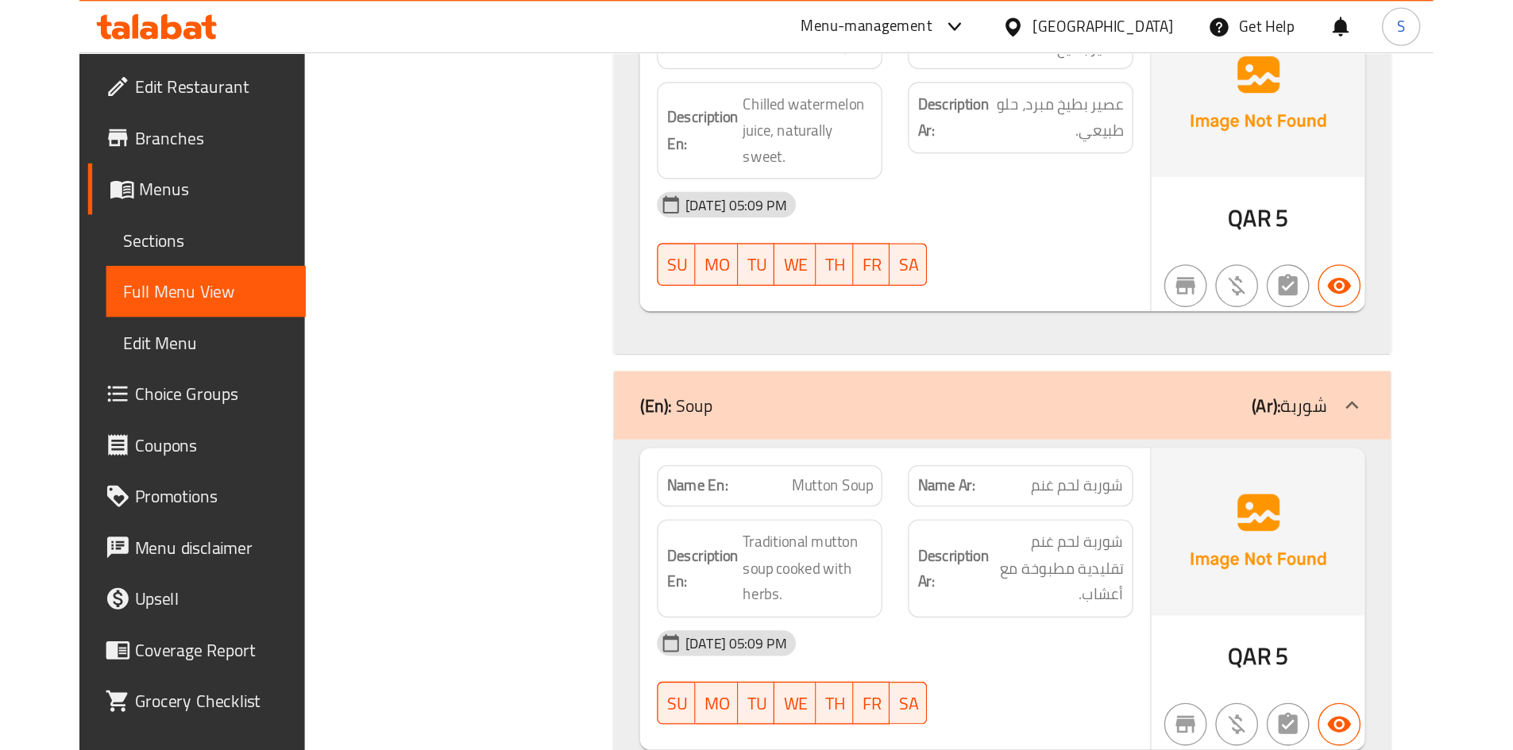
scroll to position [10049, 0]
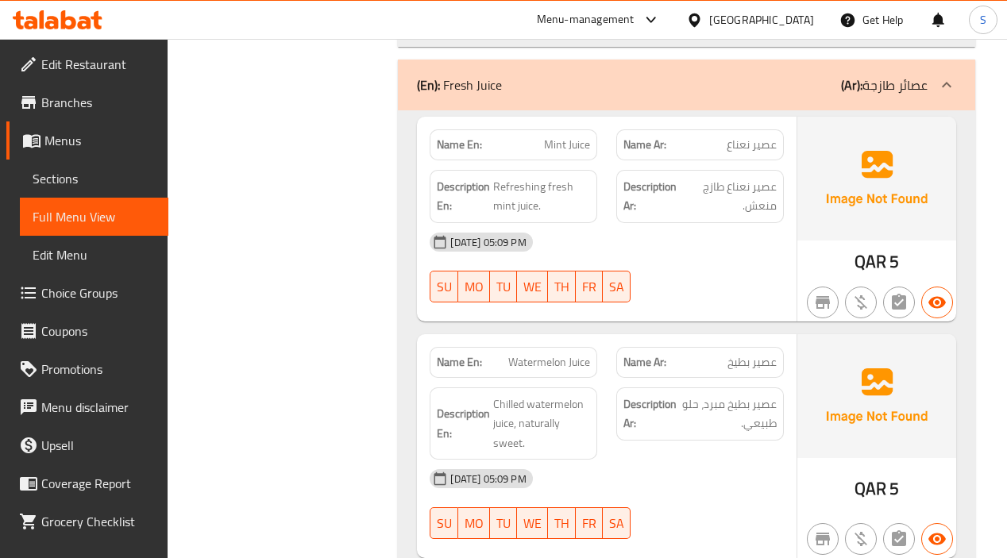
drag, startPoint x: 752, startPoint y: 125, endPoint x: 938, endPoint y: 1, distance: 223.8
click at [754, 223] on div "12-10-2025 05:09 PM SU MO TU WE TH FR SA" at bounding box center [606, 267] width 372 height 89
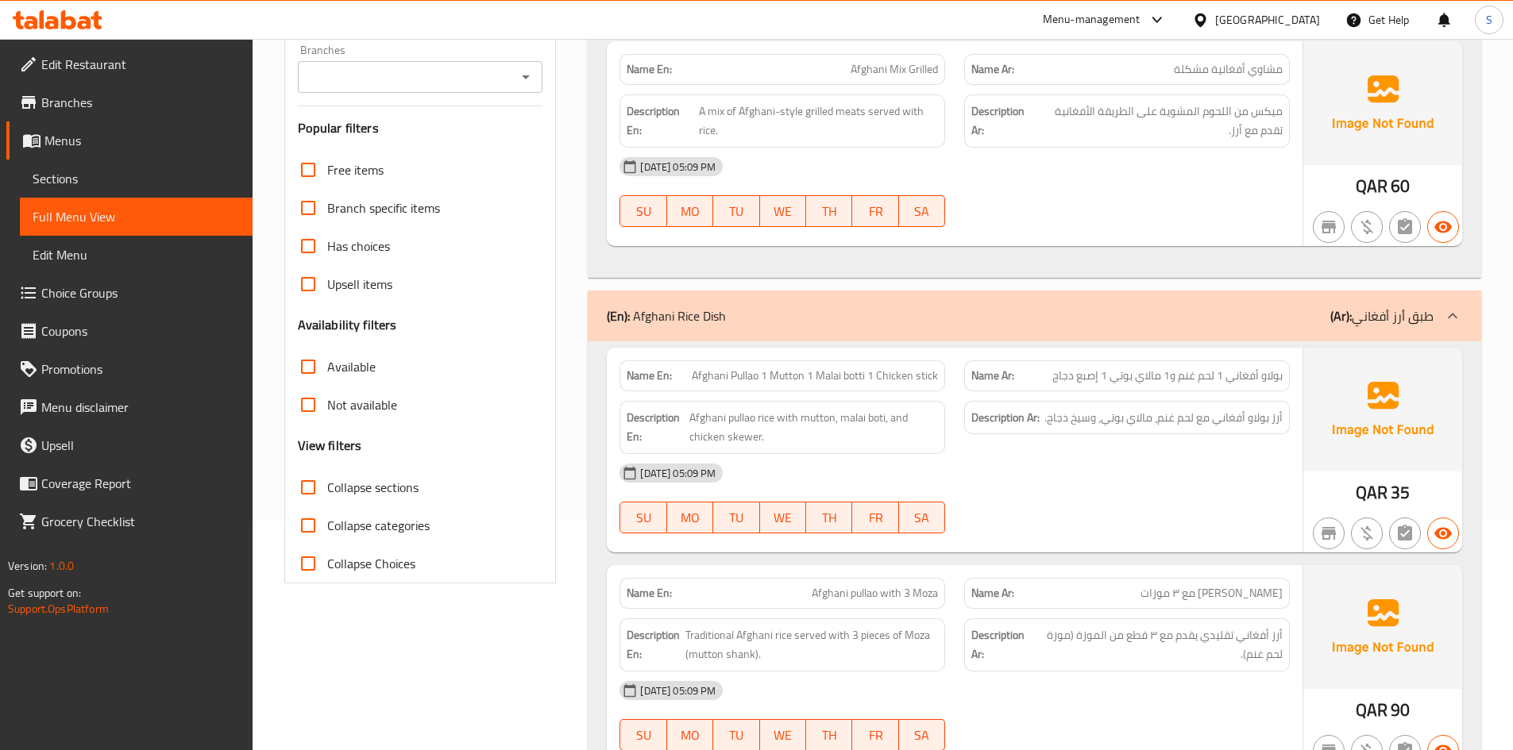
click at [929, 378] on span "Afghani Pullao 1 Mutton 1 Malai botti 1 Chicken stick" at bounding box center [815, 376] width 246 height 17
copy span "stick"
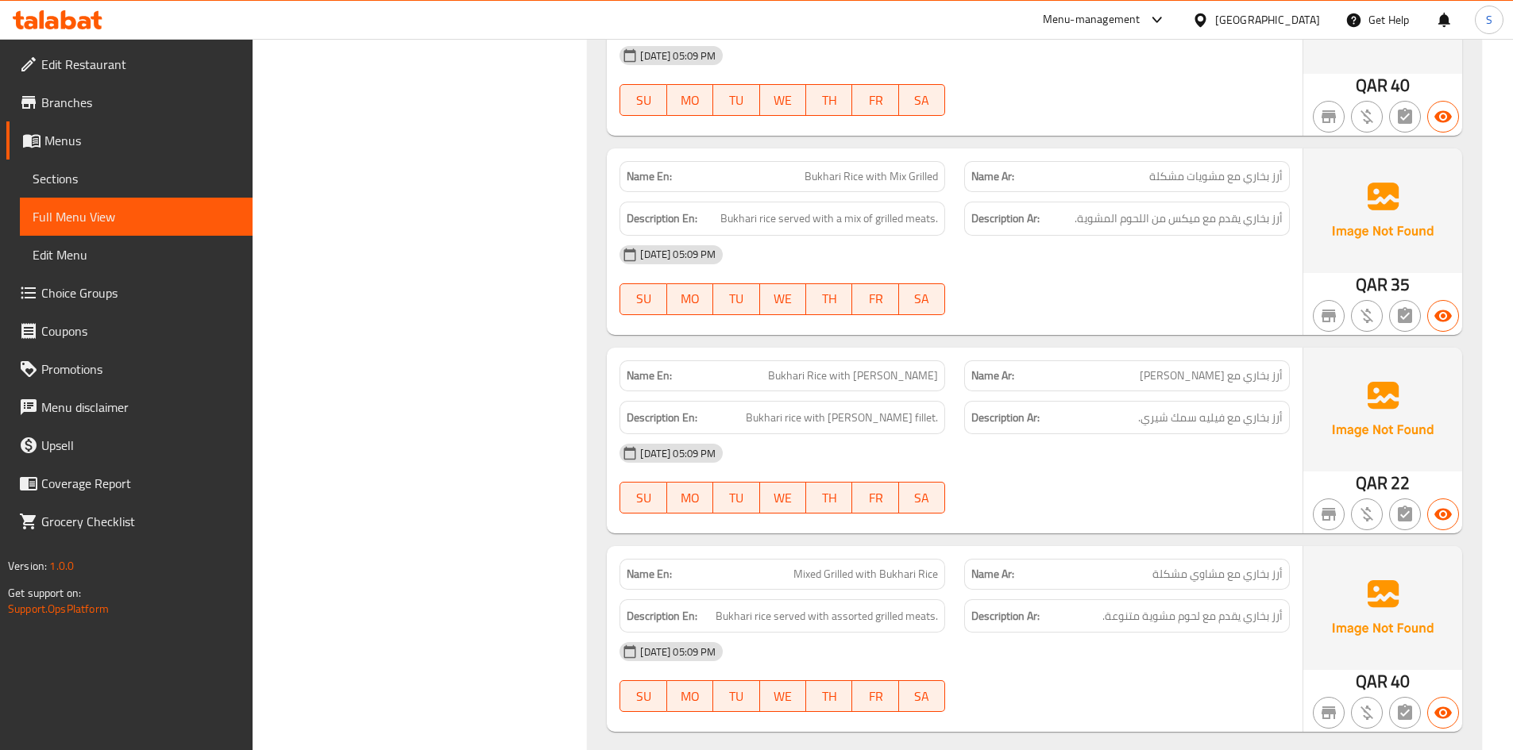
click at [862, 375] on span "Bukhari Rice with Sheri Fish" at bounding box center [853, 376] width 170 height 17
copy span "Bukhari Rice with Sheri Fish"
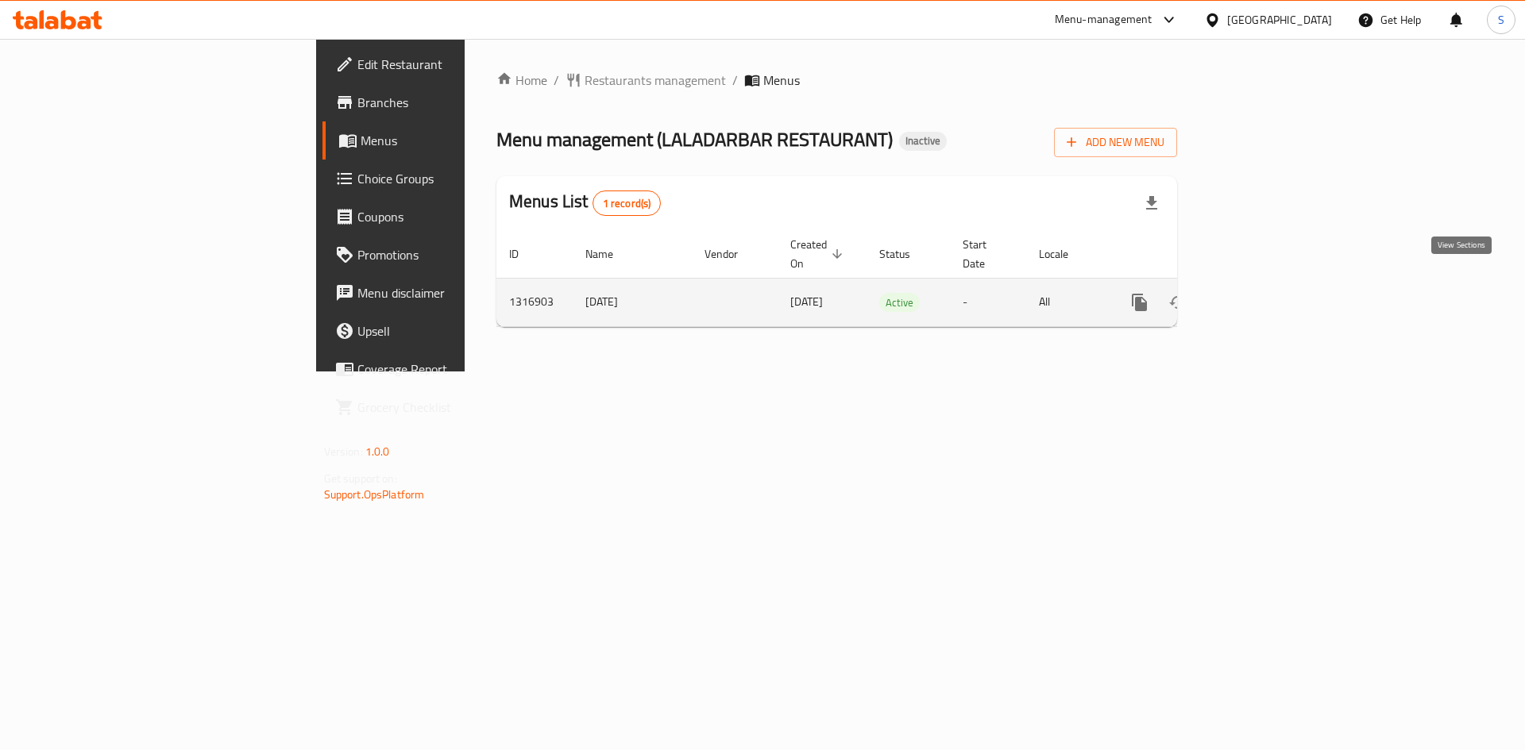
click at [1273, 283] on link "enhanced table" at bounding box center [1254, 302] width 38 height 38
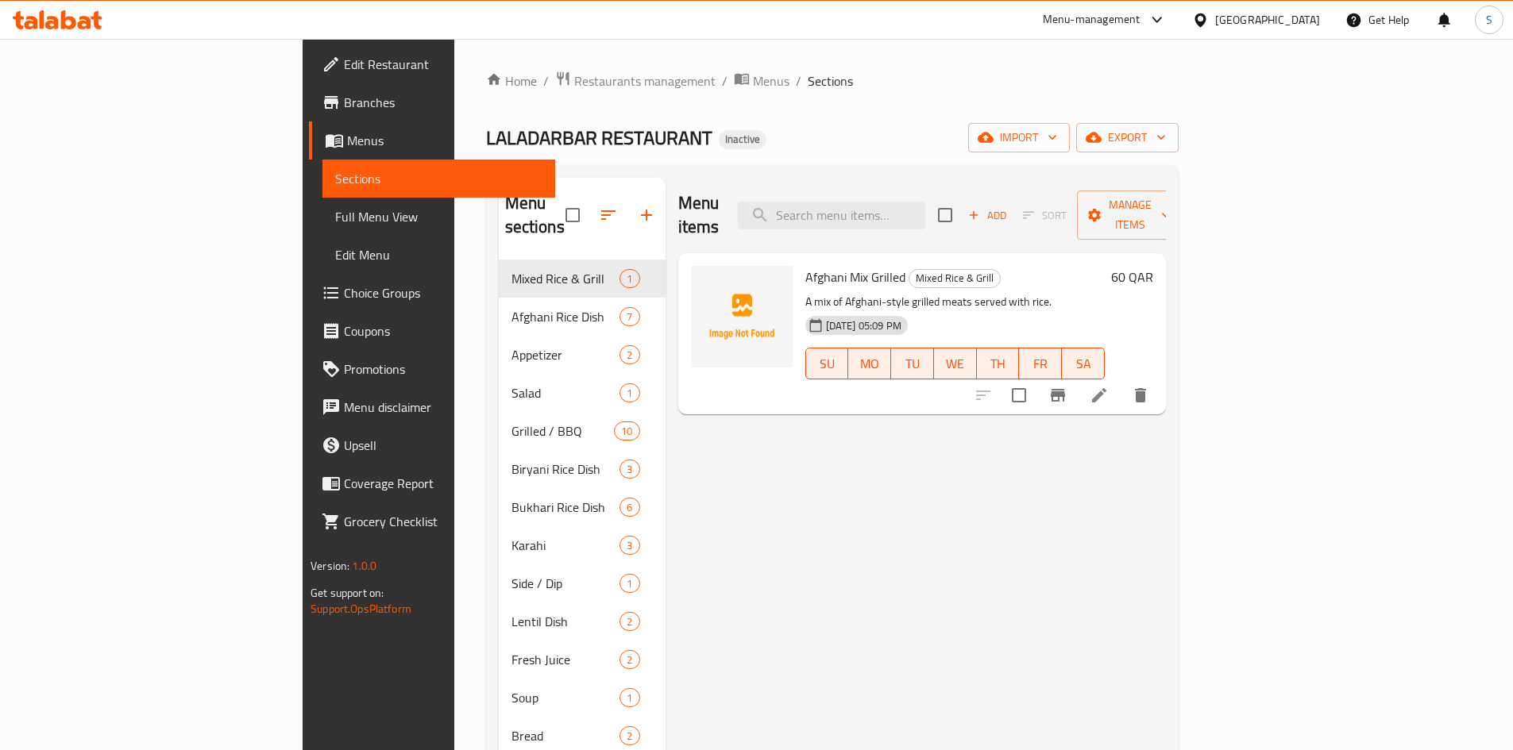
click at [767, 104] on div "Home / Restaurants management / Menus / Sections LALADARBAR RESTAURANT Inactive…" at bounding box center [832, 518] width 692 height 894
click at [878, 202] on input "search" at bounding box center [831, 216] width 187 height 28
paste input "Mutton Chops 2 Pieces"
type input "Mutton Chops 2 Pieces"
click at [874, 222] on div "Menu items Mutton Chops 2 Pieces Add Sort Manage items" at bounding box center [922, 215] width 488 height 75
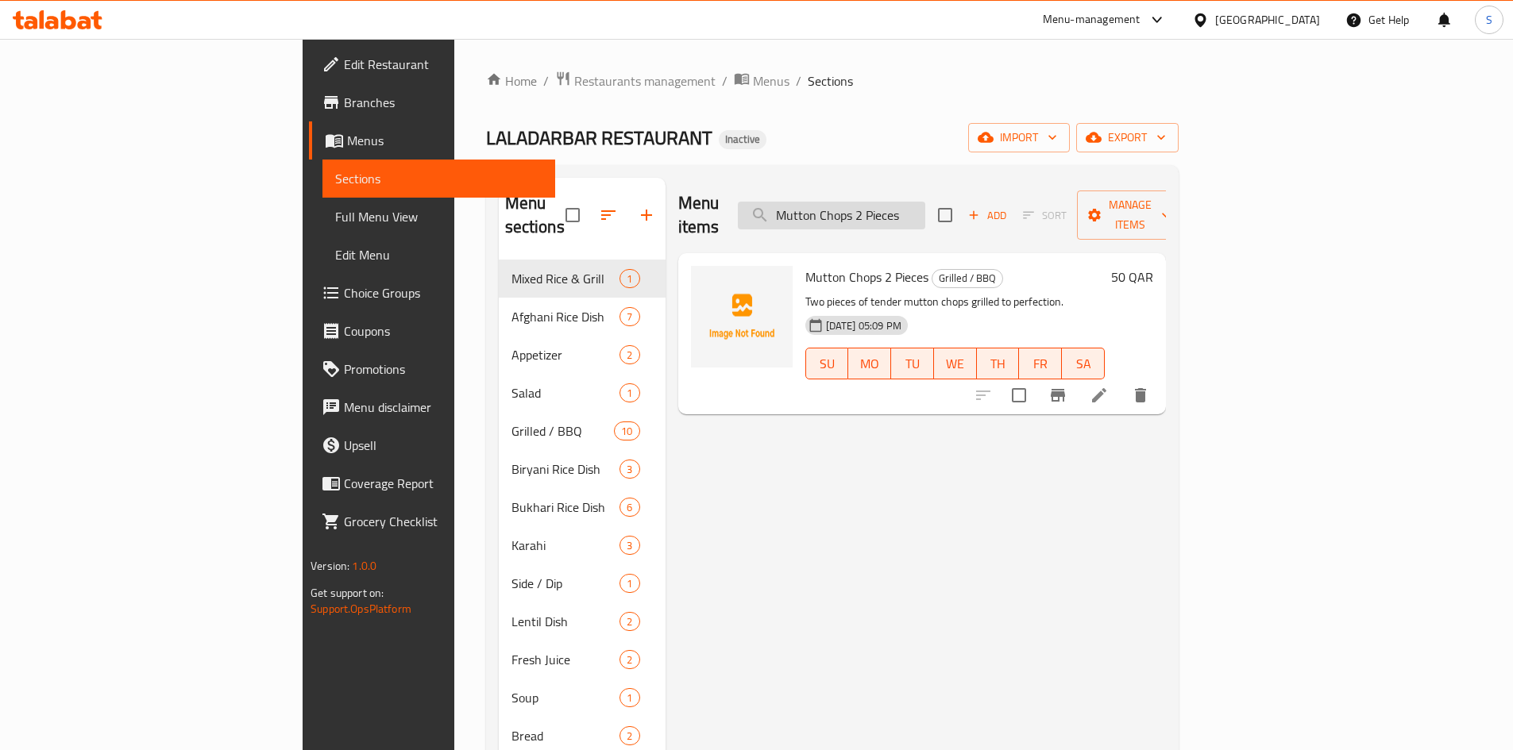
click at [902, 203] on input "Mutton Chops 2 Pieces" at bounding box center [831, 216] width 187 height 28
click at [1146, 388] on icon "delete" at bounding box center [1140, 395] width 11 height 14
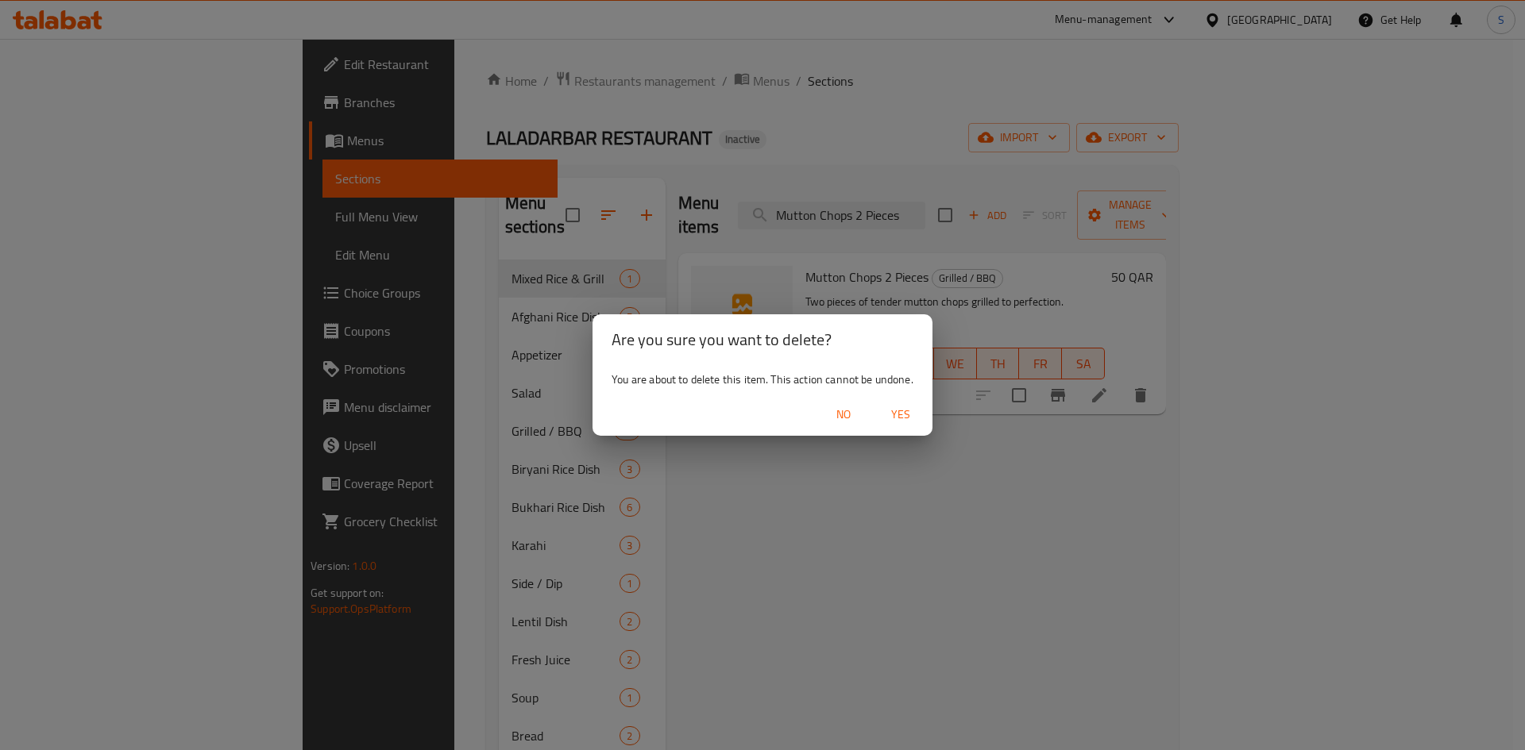
click at [907, 403] on button "Yes" at bounding box center [900, 414] width 51 height 29
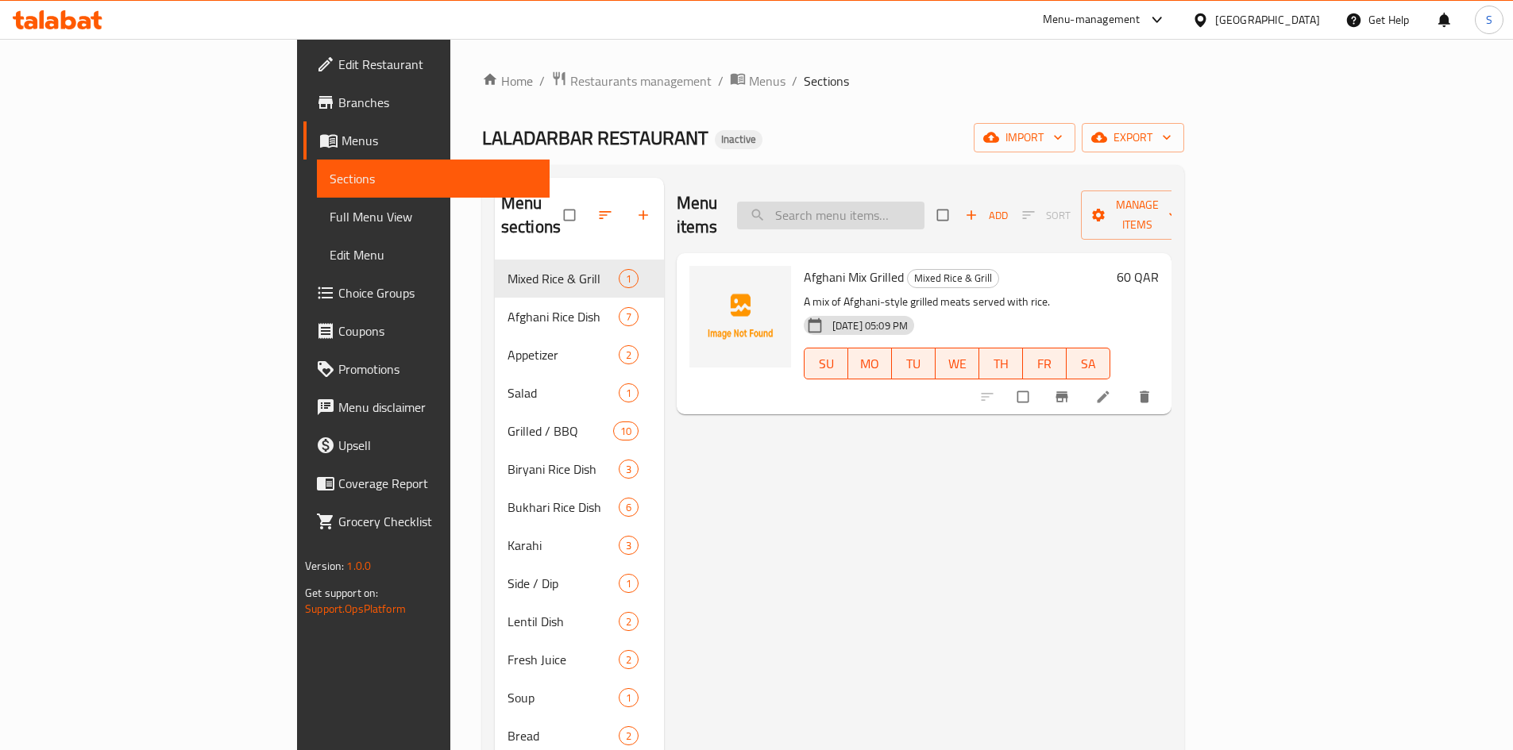
click at [891, 215] on input "search" at bounding box center [830, 216] width 187 height 28
paste input "Mutton Chops 2 Pieces"
click at [1165, 382] on button "delete" at bounding box center [1146, 397] width 38 height 35
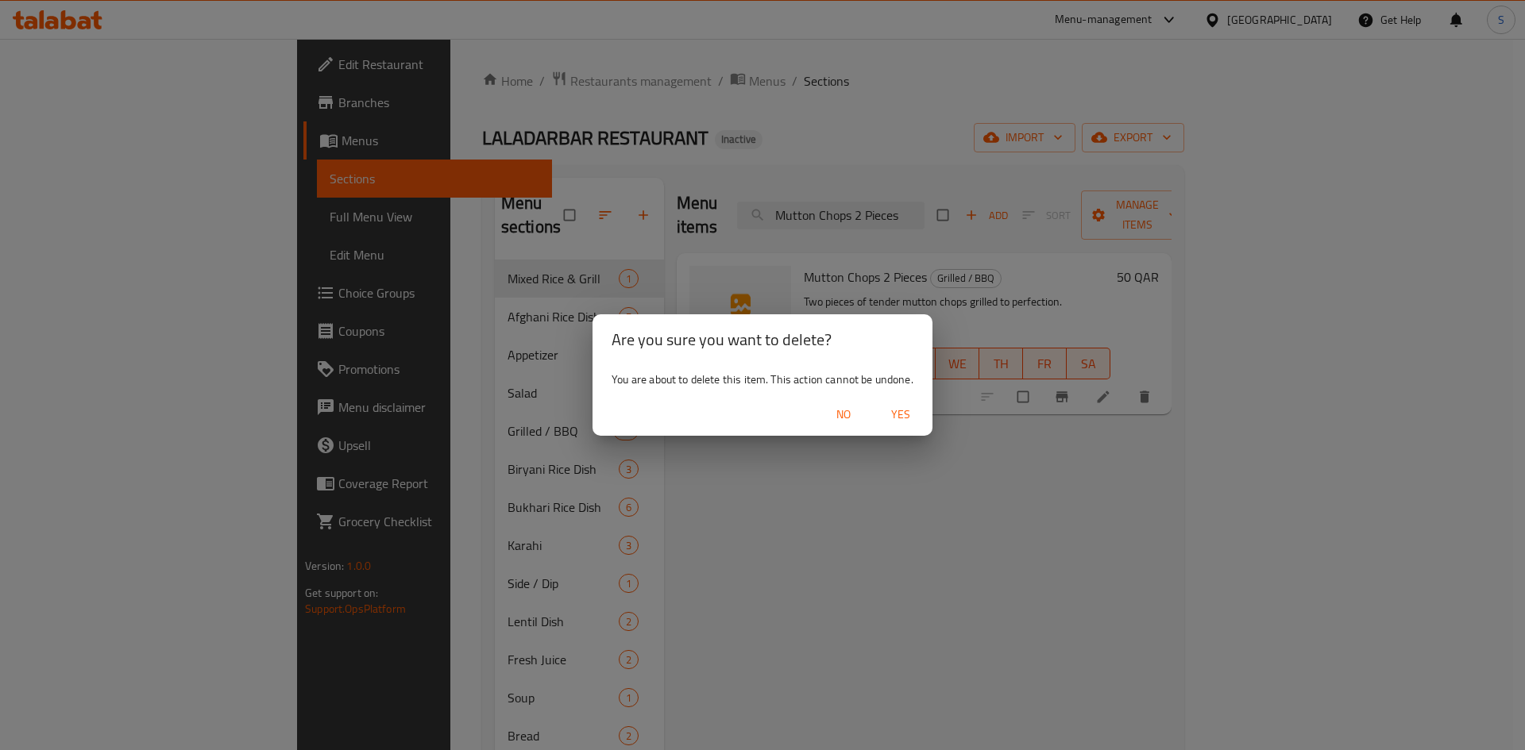
click at [895, 422] on span "Yes" at bounding box center [900, 415] width 38 height 20
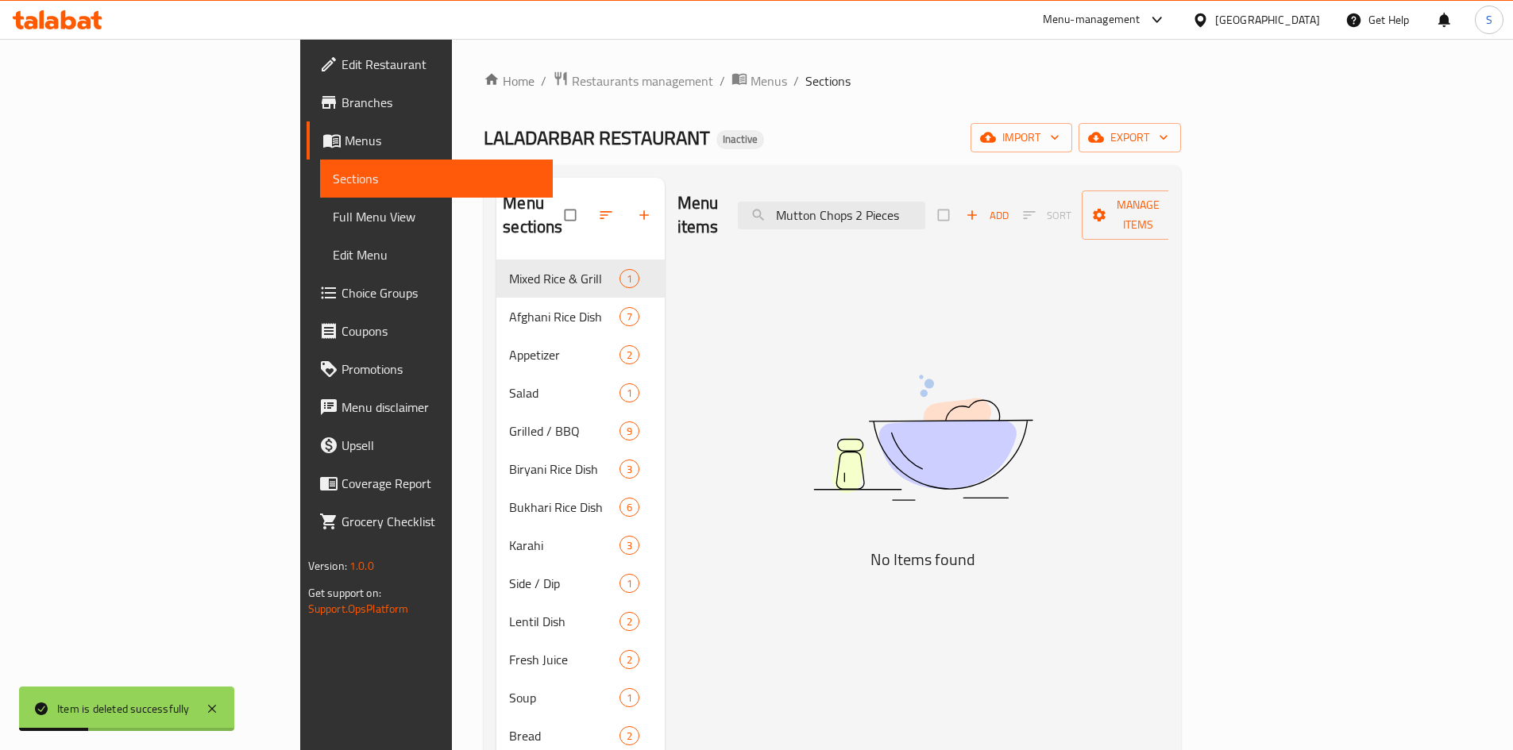
click at [762, 325] on div "Menu items Mutton Chops 2 Pieces Add Sort Manage items No Items found" at bounding box center [917, 565] width 504 height 774
click at [918, 214] on input "Mutton Chops 2 Pieces" at bounding box center [831, 216] width 187 height 28
paste input "4"
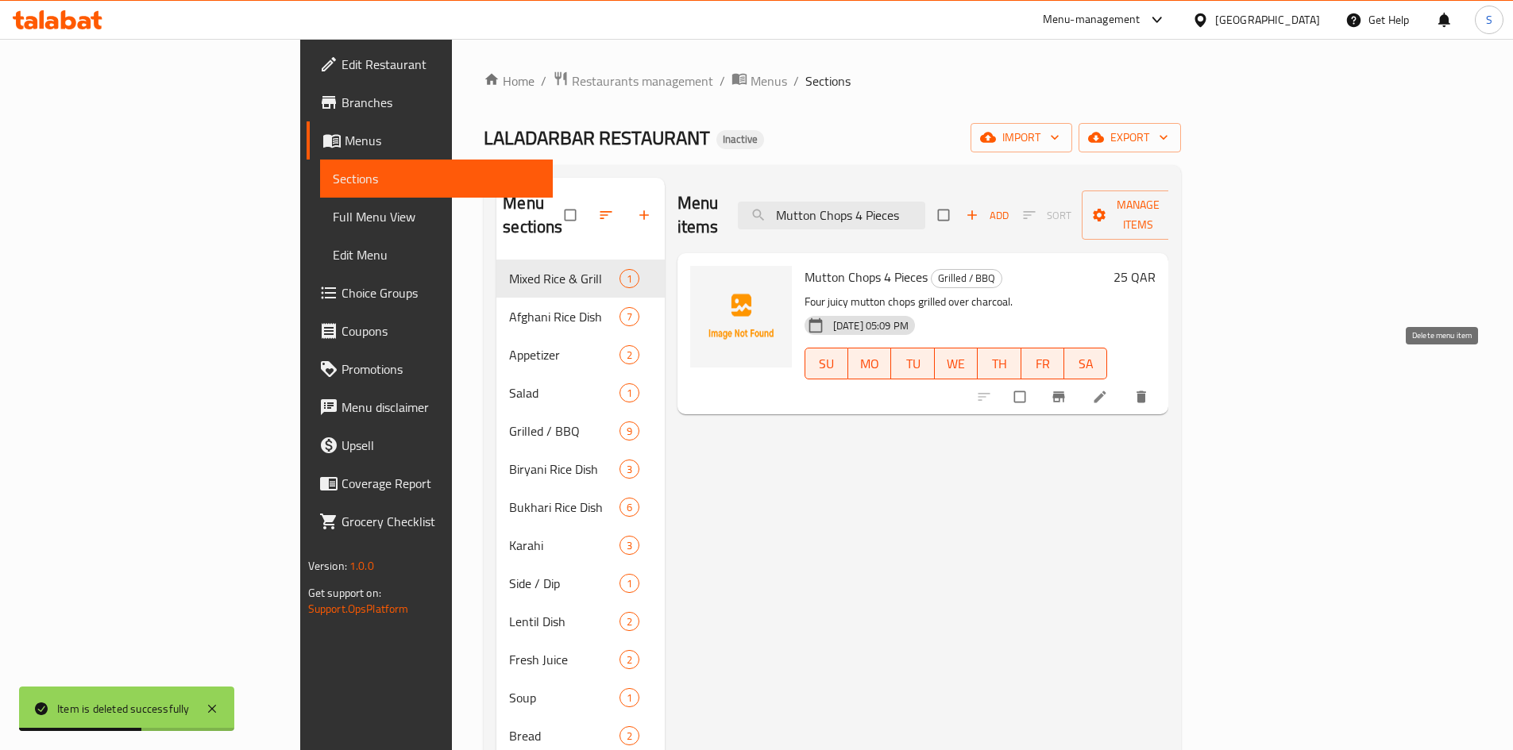
click at [1146, 391] on icon "delete" at bounding box center [1141, 397] width 10 height 12
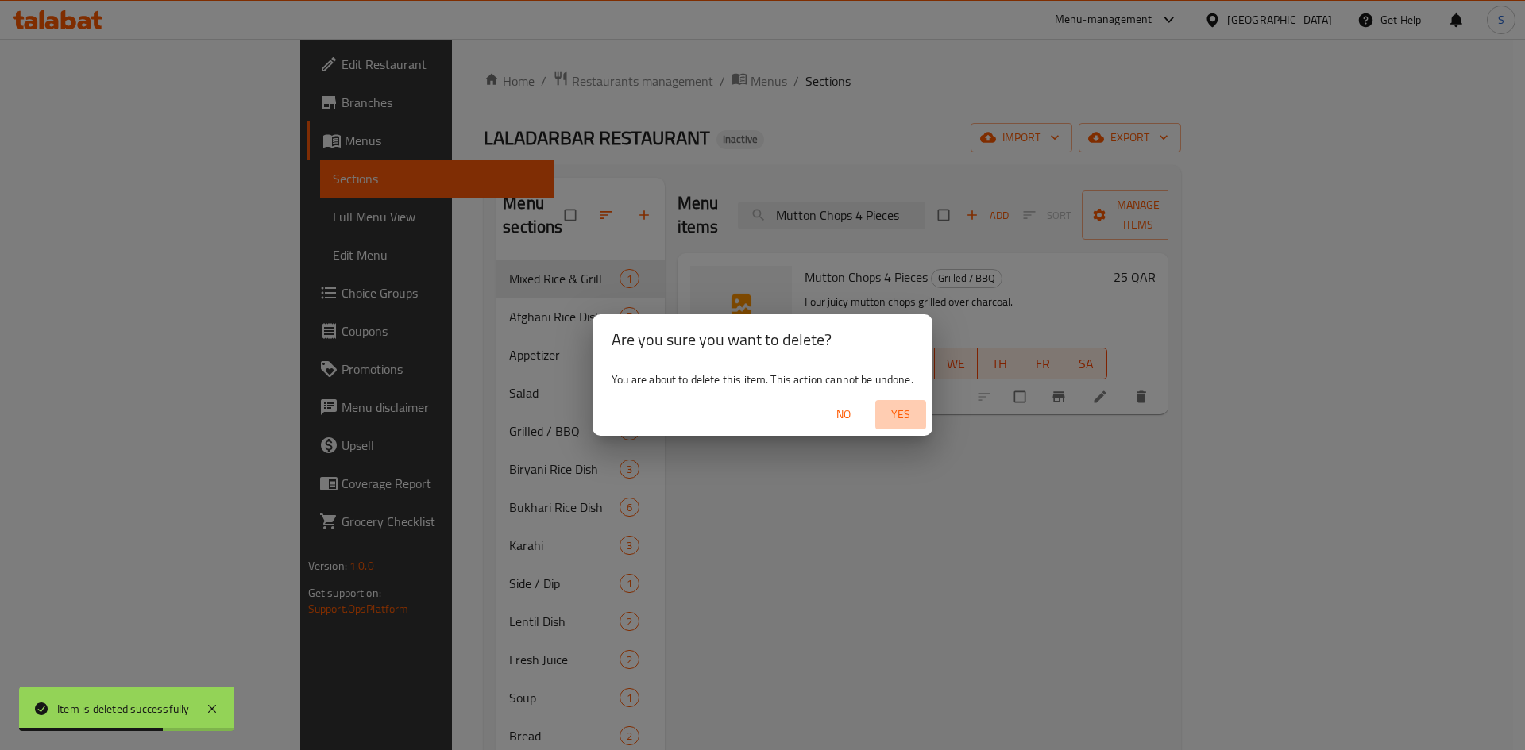
click at [904, 424] on span "Yes" at bounding box center [900, 415] width 38 height 20
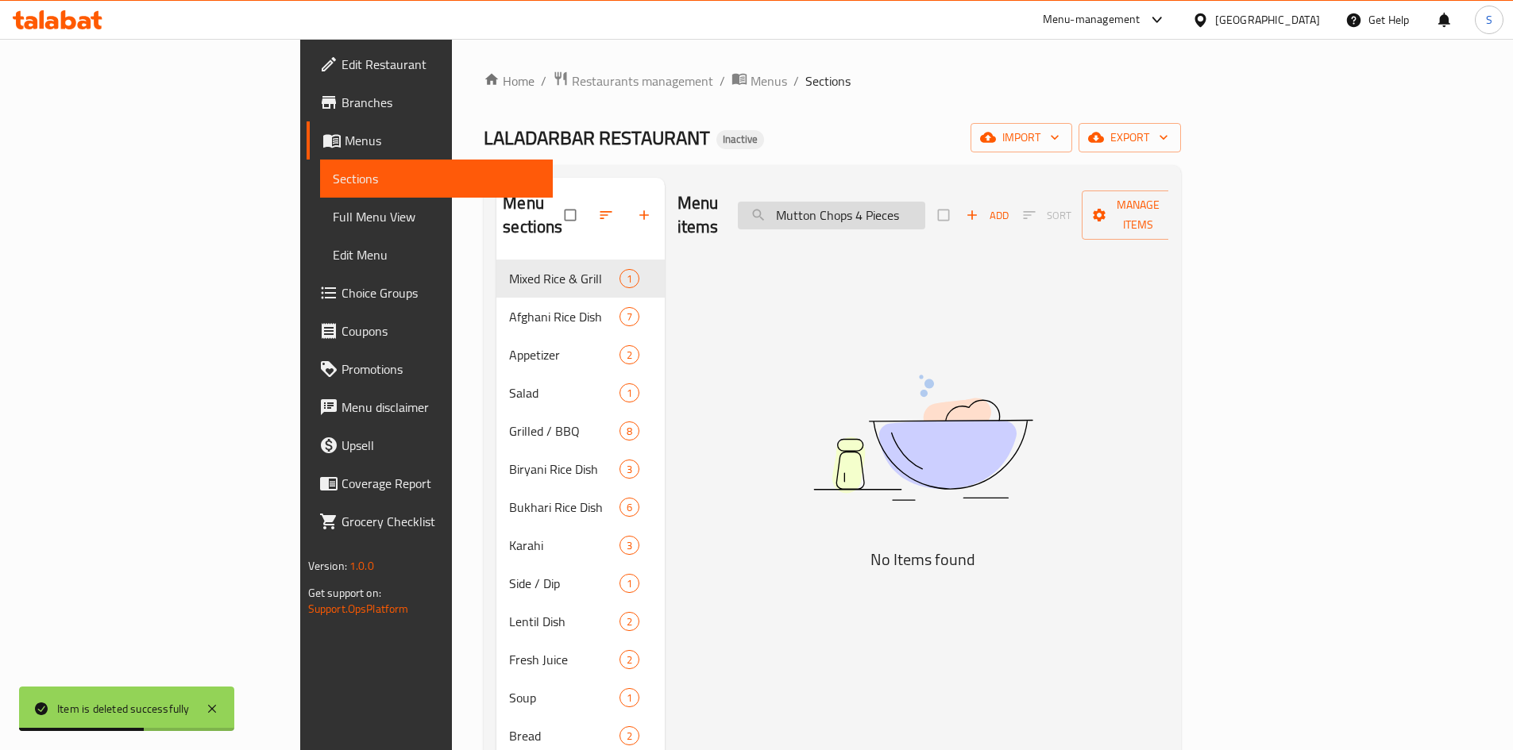
click at [907, 215] on input "Mutton Chops 4 Pieces" at bounding box center [831, 216] width 187 height 28
paste input "stick"
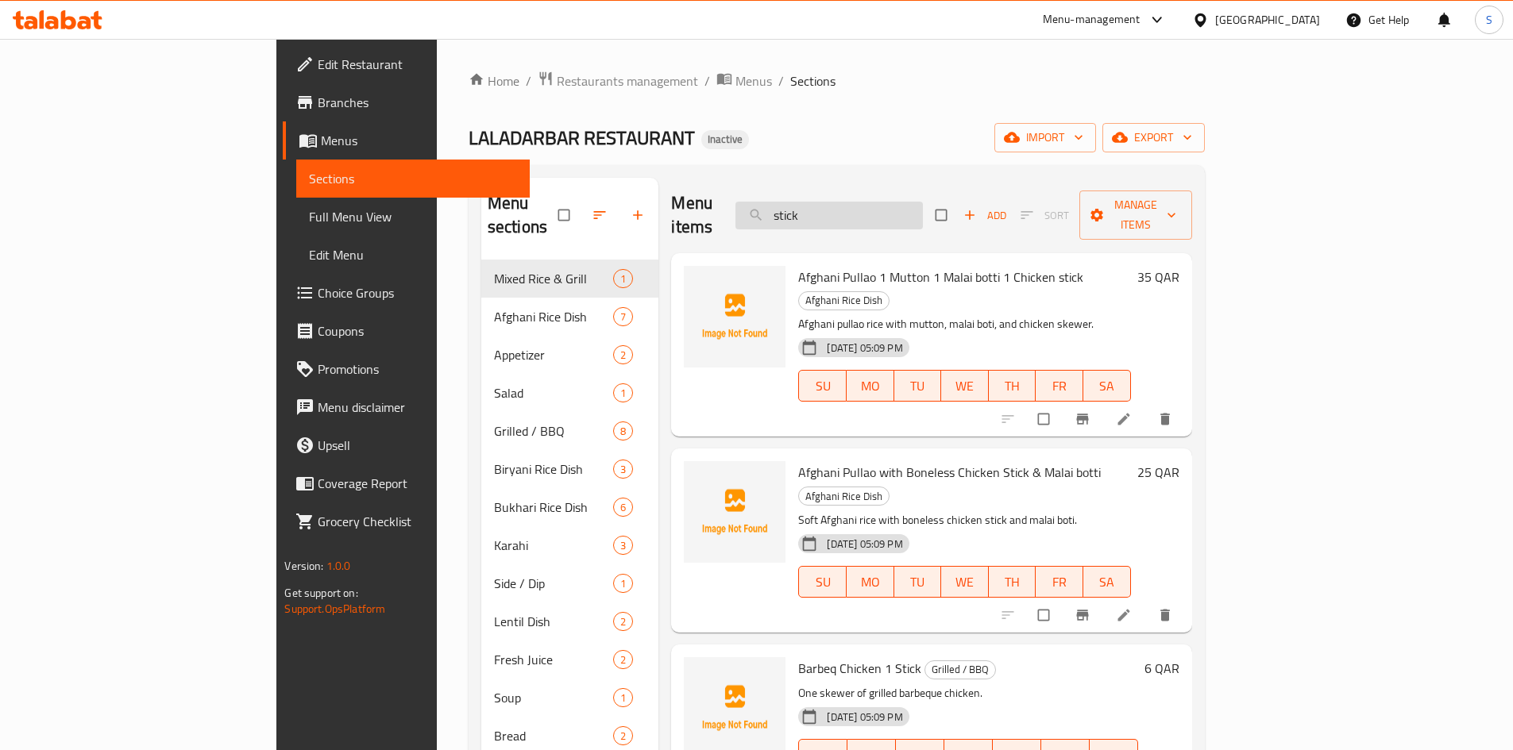
click at [923, 208] on input "stick" at bounding box center [828, 216] width 187 height 28
paste input "Shinwari Chicken Karahi Ha"
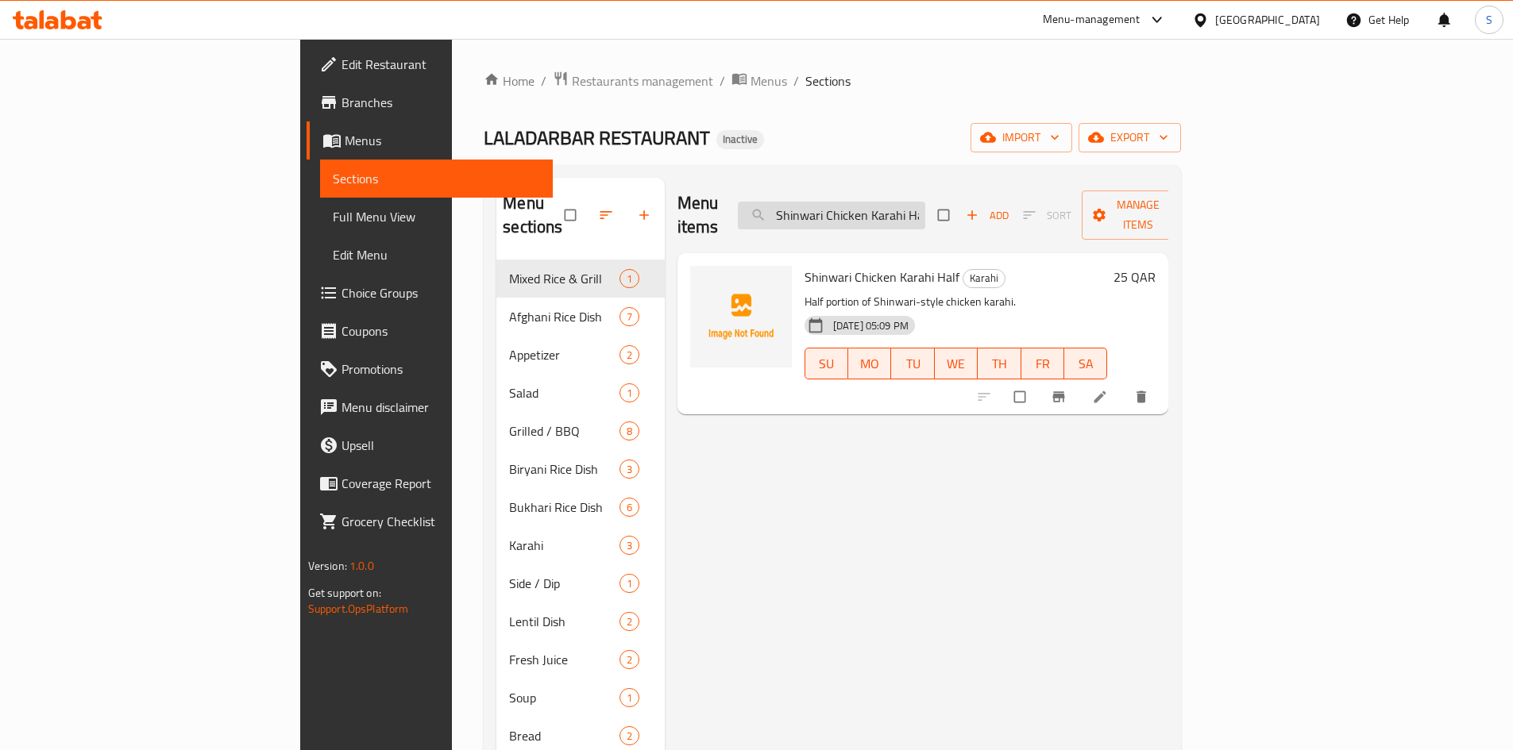
click at [901, 207] on input "Shinwari Chicken Karahi Ha" at bounding box center [831, 216] width 187 height 28
paste input "Namkeen Dumpukh with 2 Mo"
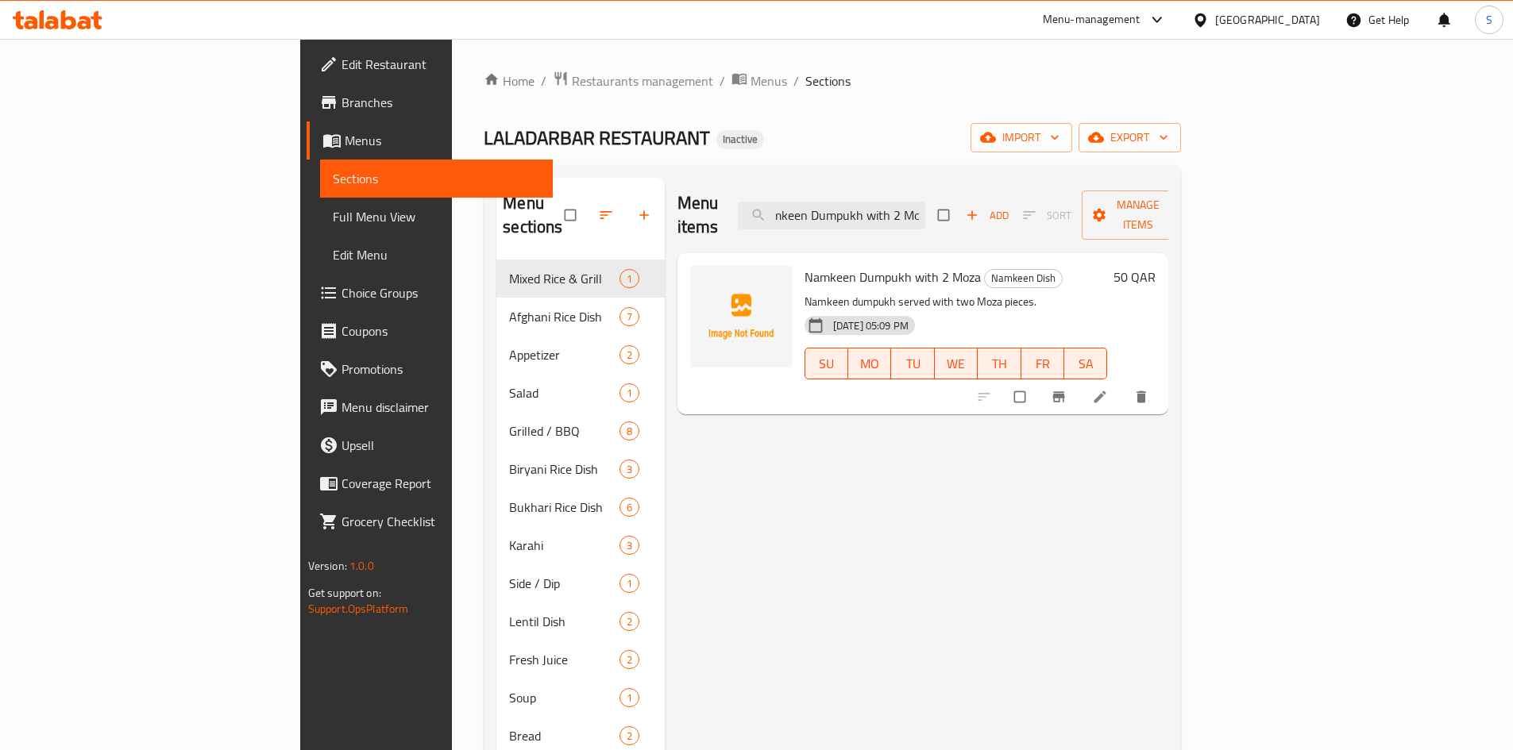
drag, startPoint x: 1399, startPoint y: 383, endPoint x: 1390, endPoint y: 357, distance: 27.9
click at [913, 202] on input "Namkeen Dumpukh with 2 Mo" at bounding box center [831, 216] width 187 height 28
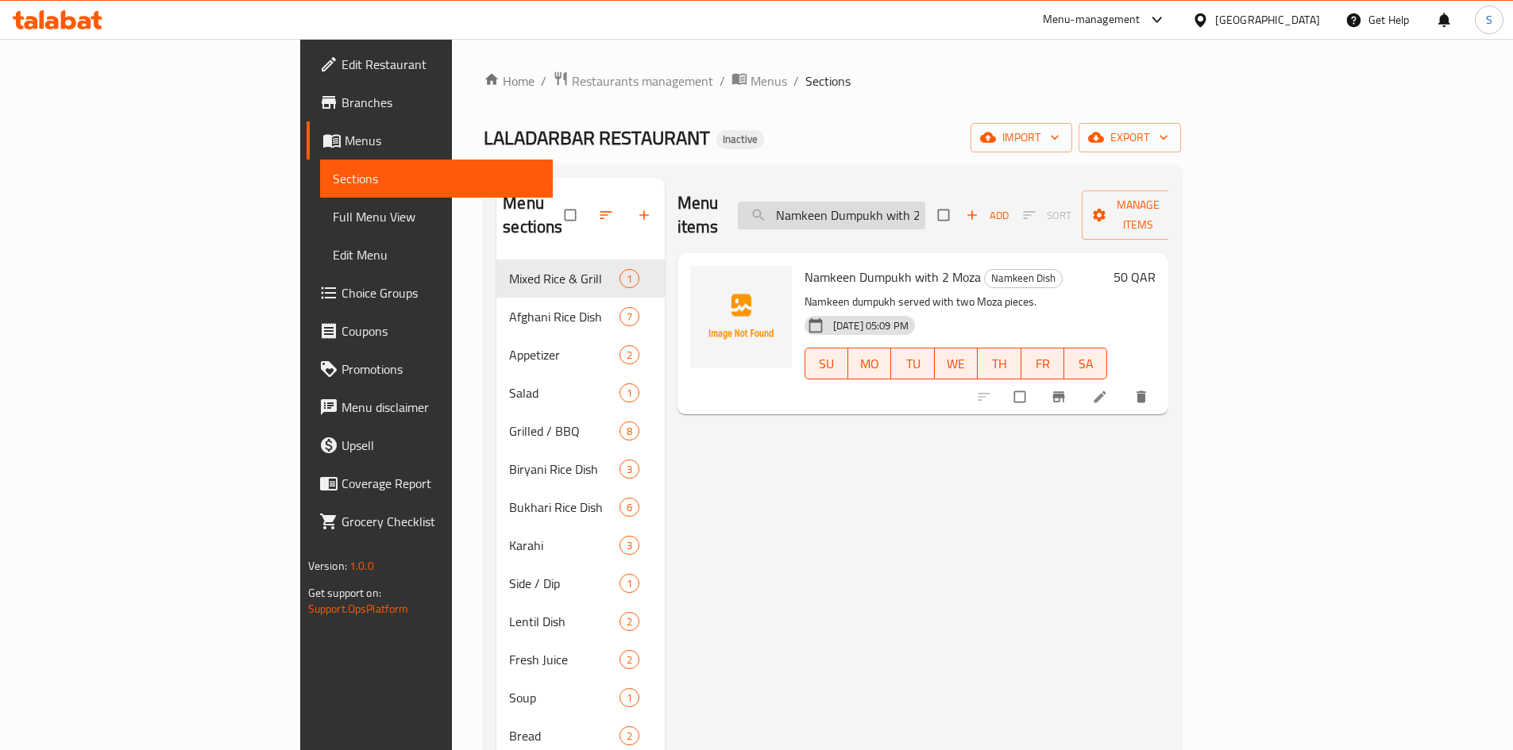
paste input "Bukhari with Sheri Fish"
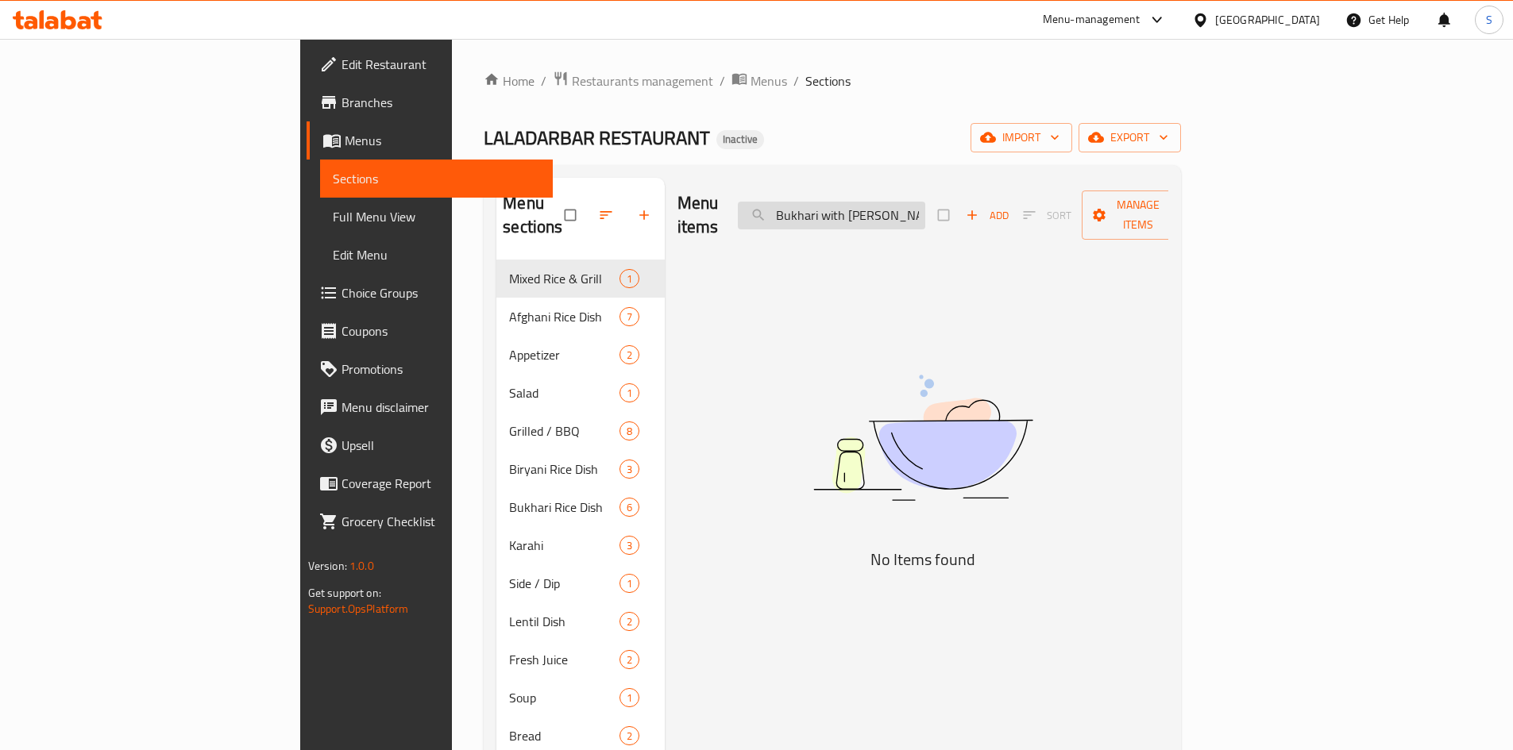
click at [880, 204] on input "Bukhari with Sheri Fish" at bounding box center [831, 216] width 187 height 28
click at [925, 206] on input "Bukhari with Sheri Fish" at bounding box center [831, 216] width 187 height 28
click at [925, 204] on input "Bukhari with Sh" at bounding box center [831, 216] width 187 height 28
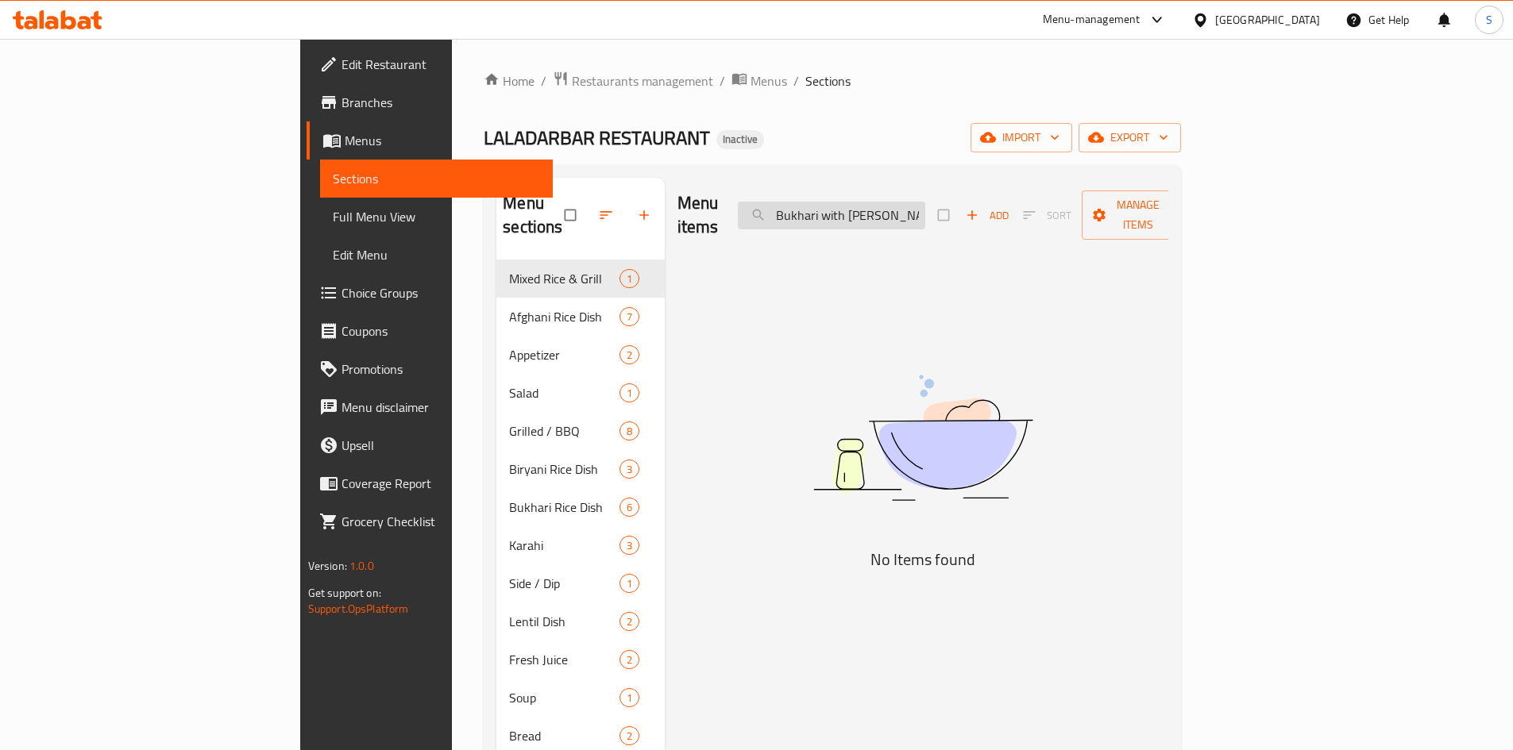
paste input "Rice with Sheri Fis"
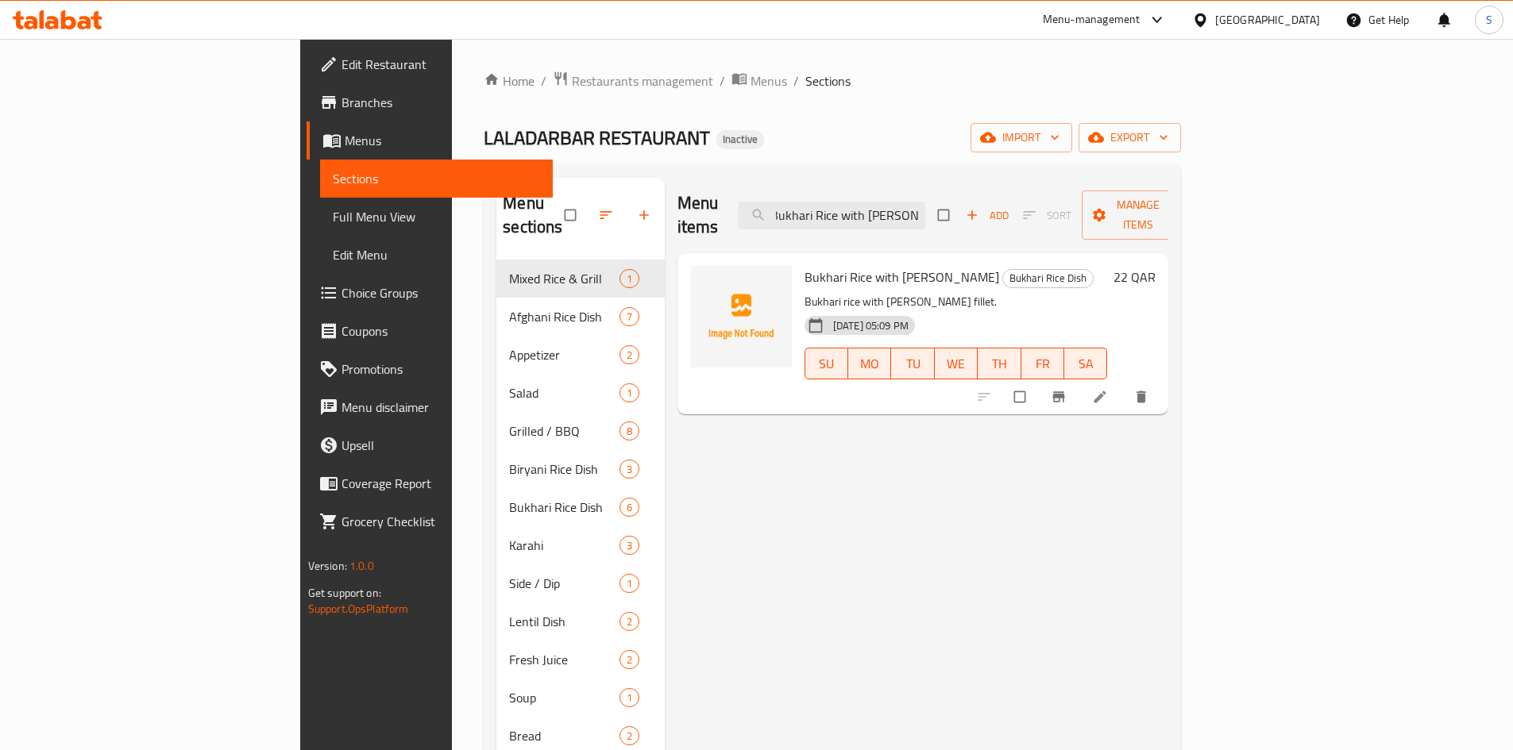
type input "Bukhari Rice with Sheri Fish"
click at [1168, 141] on span "export" at bounding box center [1129, 138] width 77 height 20
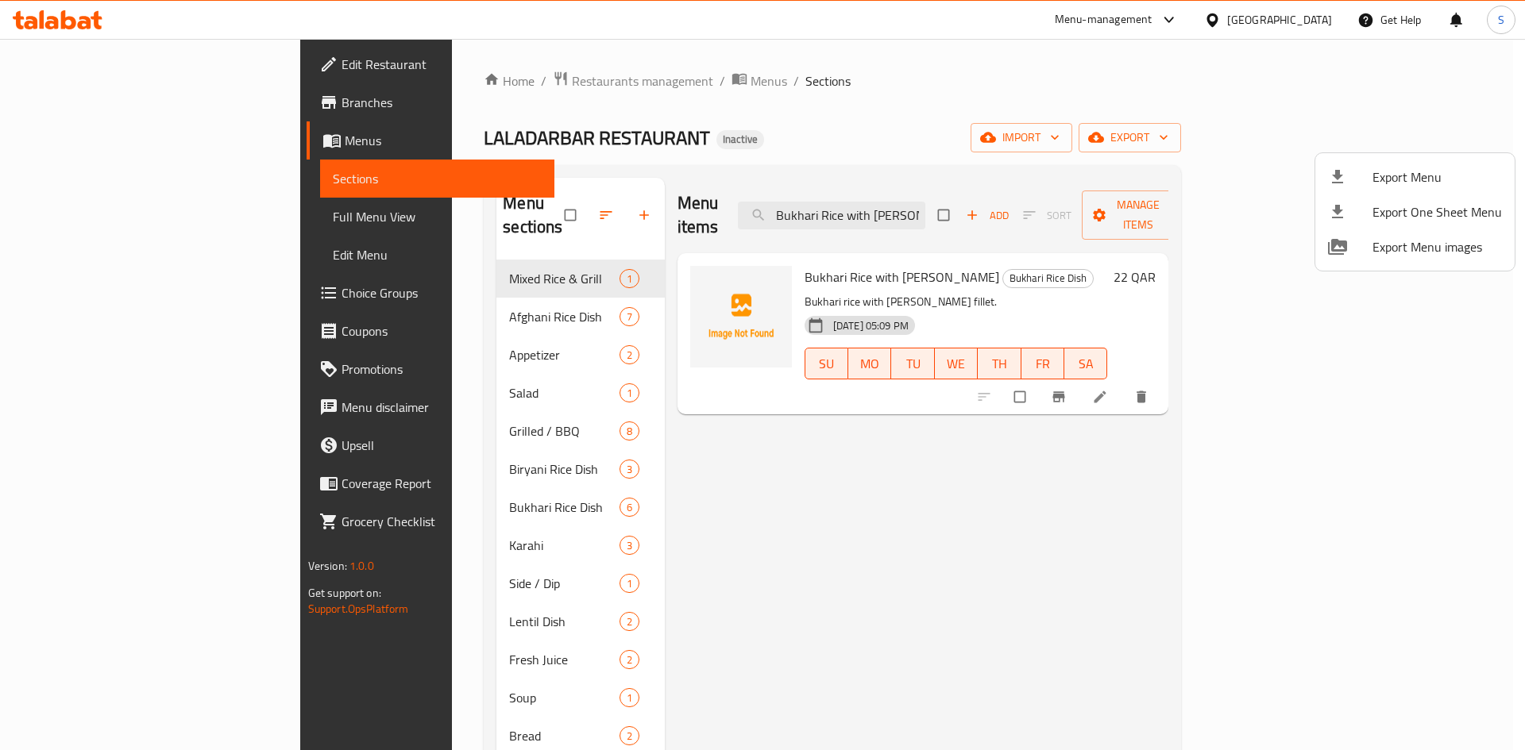
click at [1336, 175] on icon at bounding box center [1337, 176] width 11 height 13
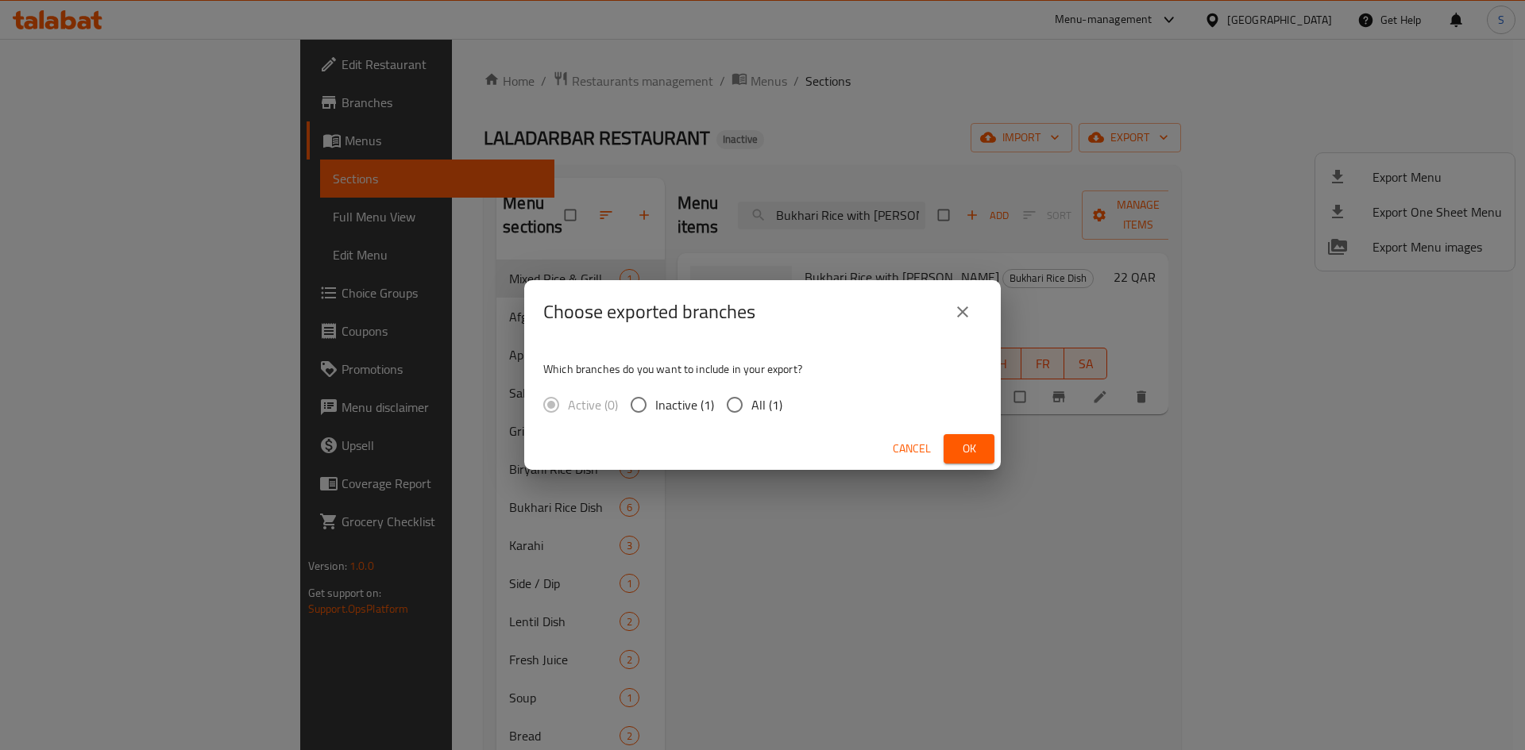
click at [809, 129] on div "Choose exported branches Which branches do you want to include in your export? …" at bounding box center [762, 375] width 1525 height 750
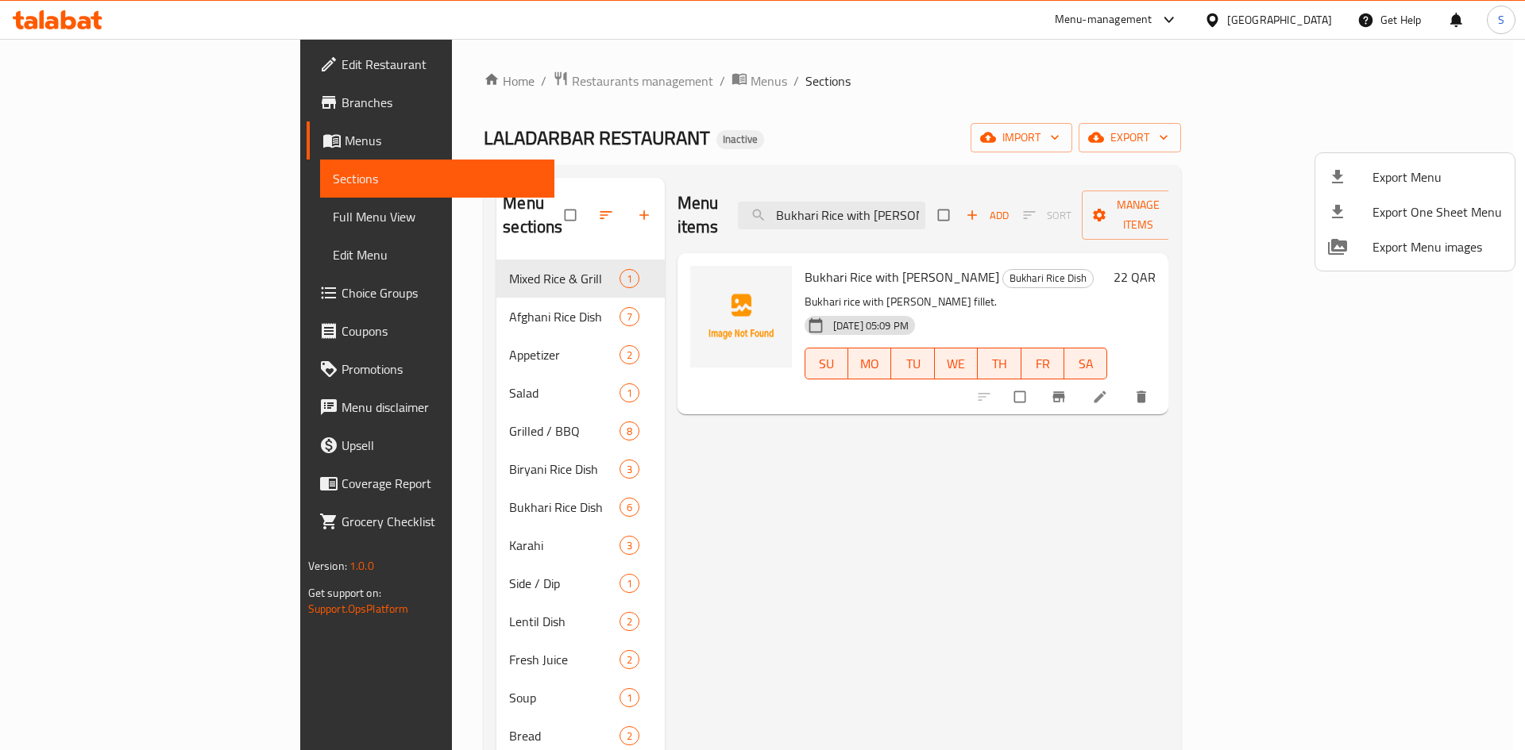
click at [85, 214] on div at bounding box center [762, 375] width 1525 height 750
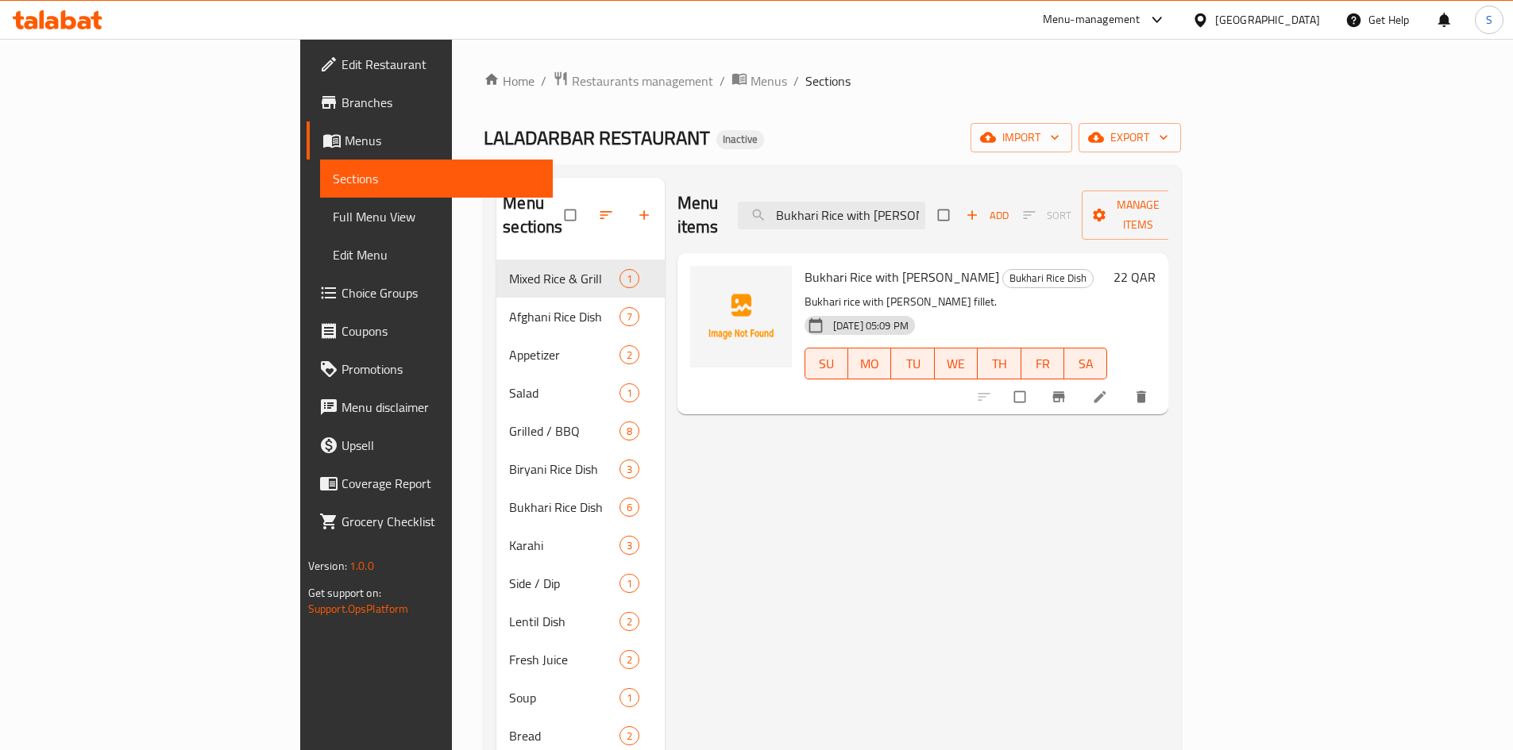
drag, startPoint x: 85, startPoint y: 214, endPoint x: 163, endPoint y: 239, distance: 81.9
click at [333, 214] on span "Full Menu View" at bounding box center [436, 216] width 207 height 19
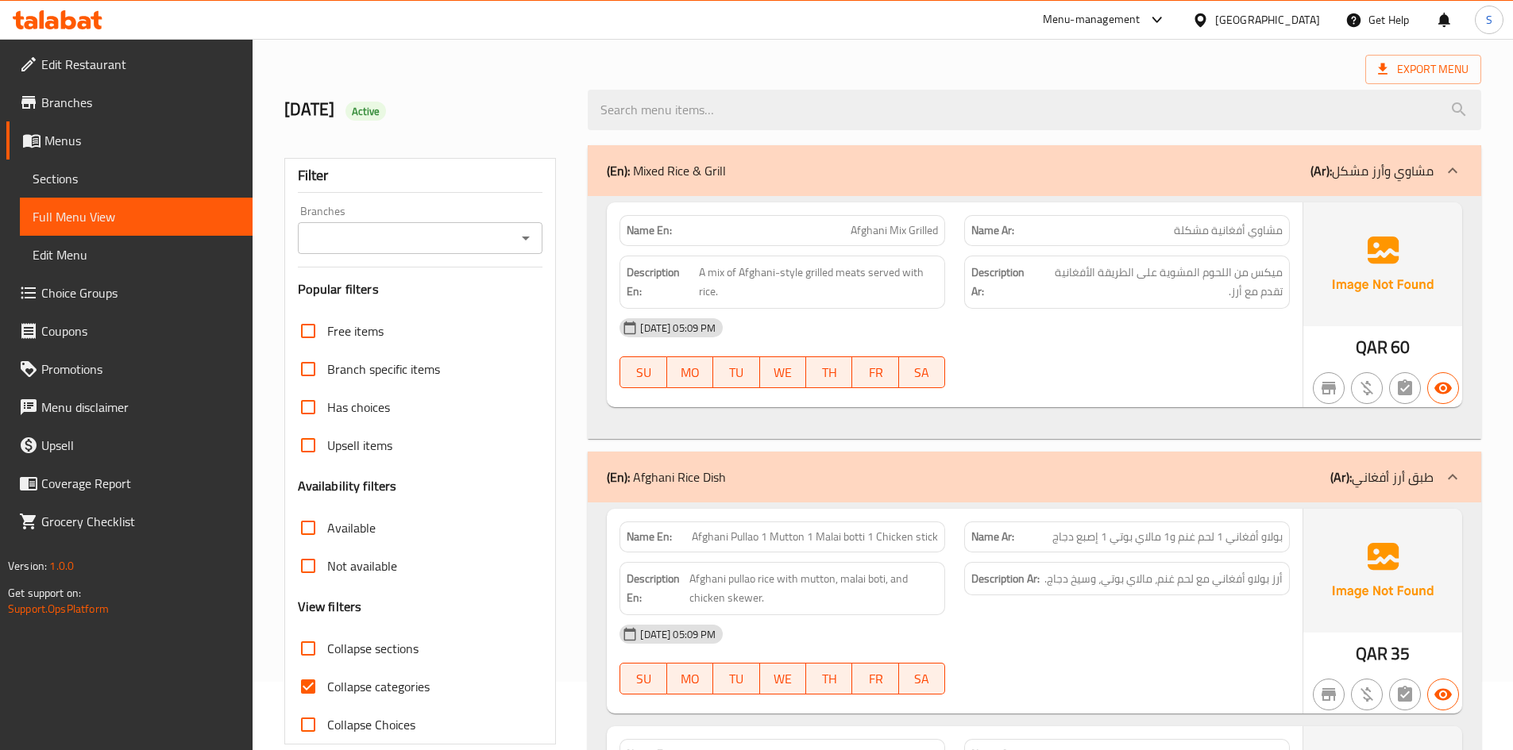
scroll to position [159, 0]
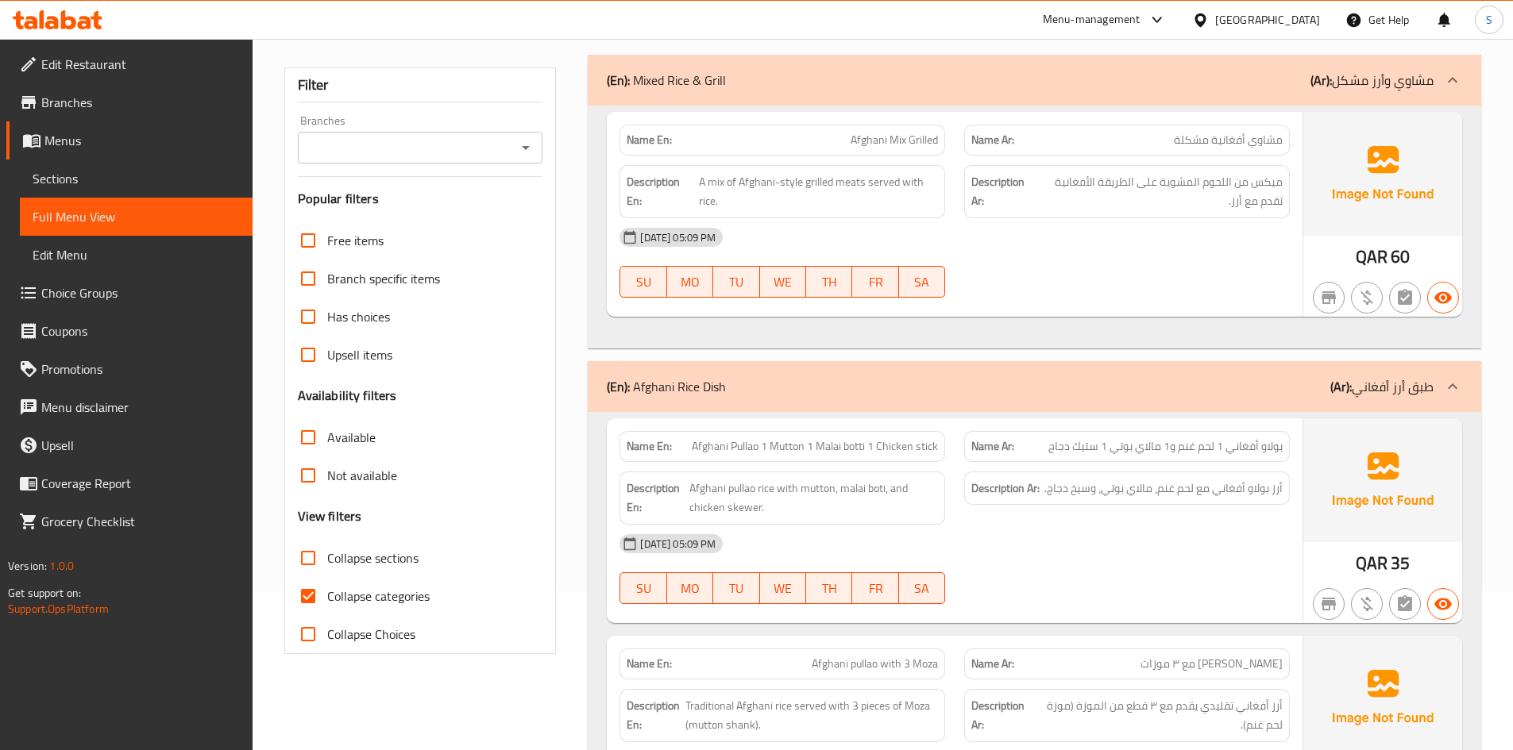
click at [349, 597] on span "Collapse categories" at bounding box center [378, 596] width 102 height 19
click at [327, 597] on input "Collapse categories" at bounding box center [308, 596] width 38 height 38
checkbox input "false"
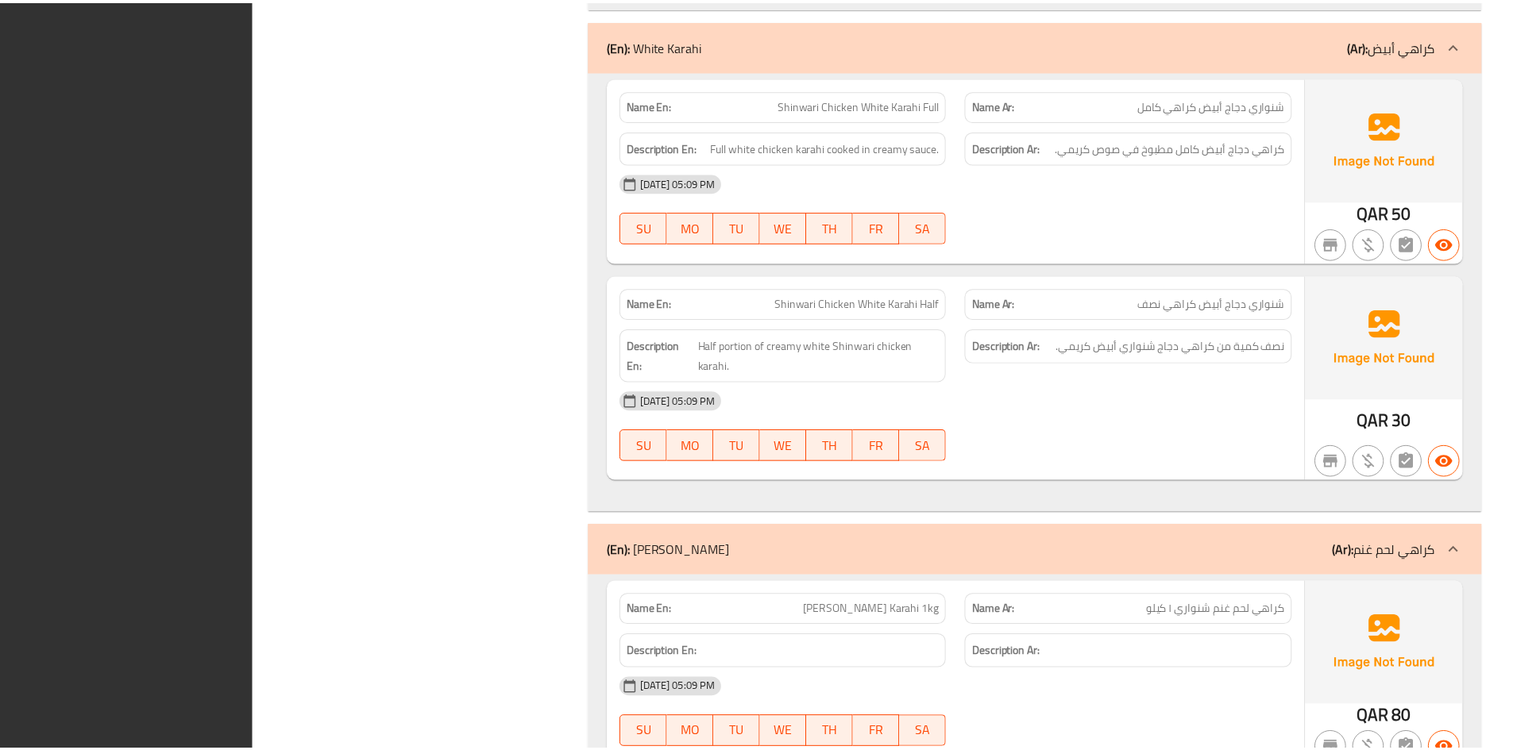
scroll to position [10611, 0]
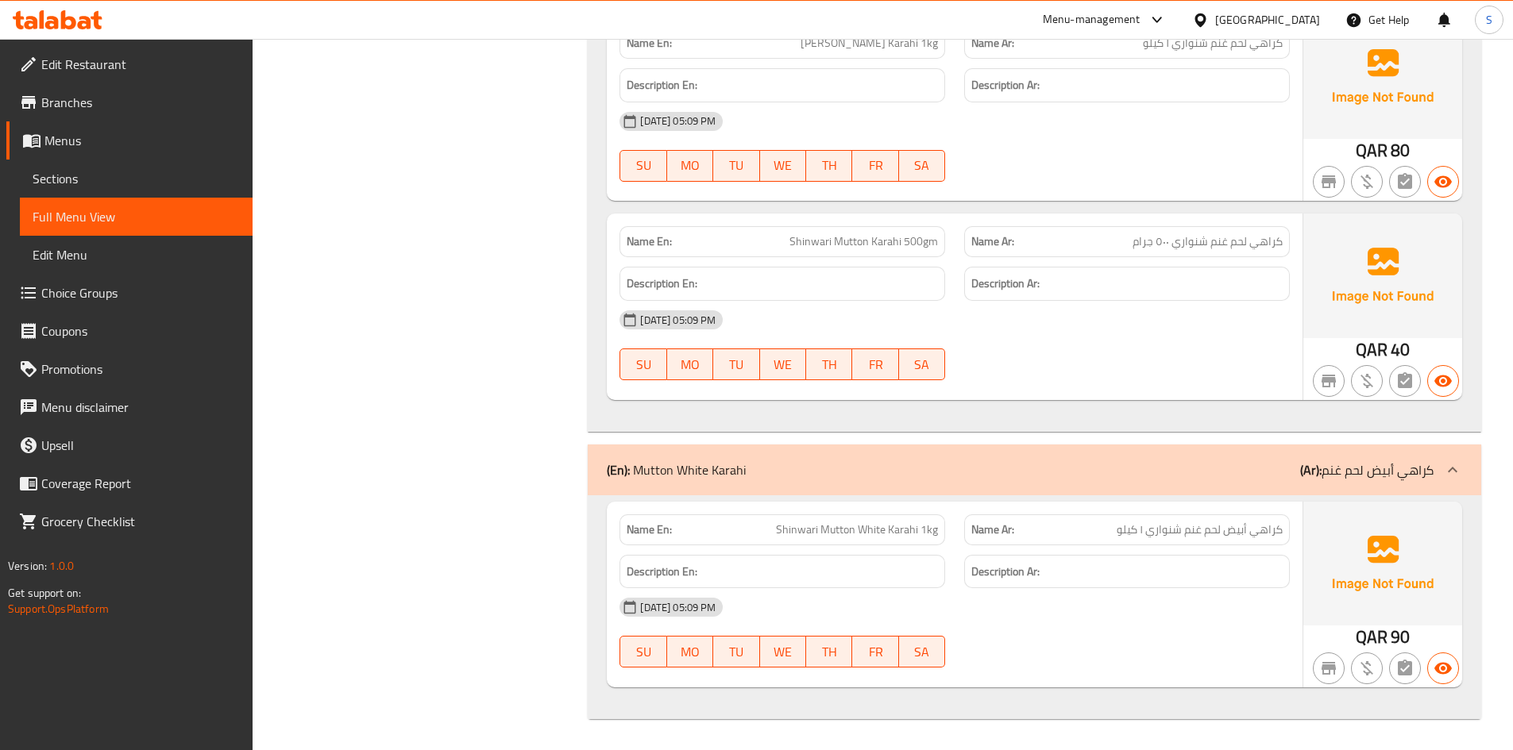
click at [1209, 23] on icon at bounding box center [1200, 20] width 17 height 17
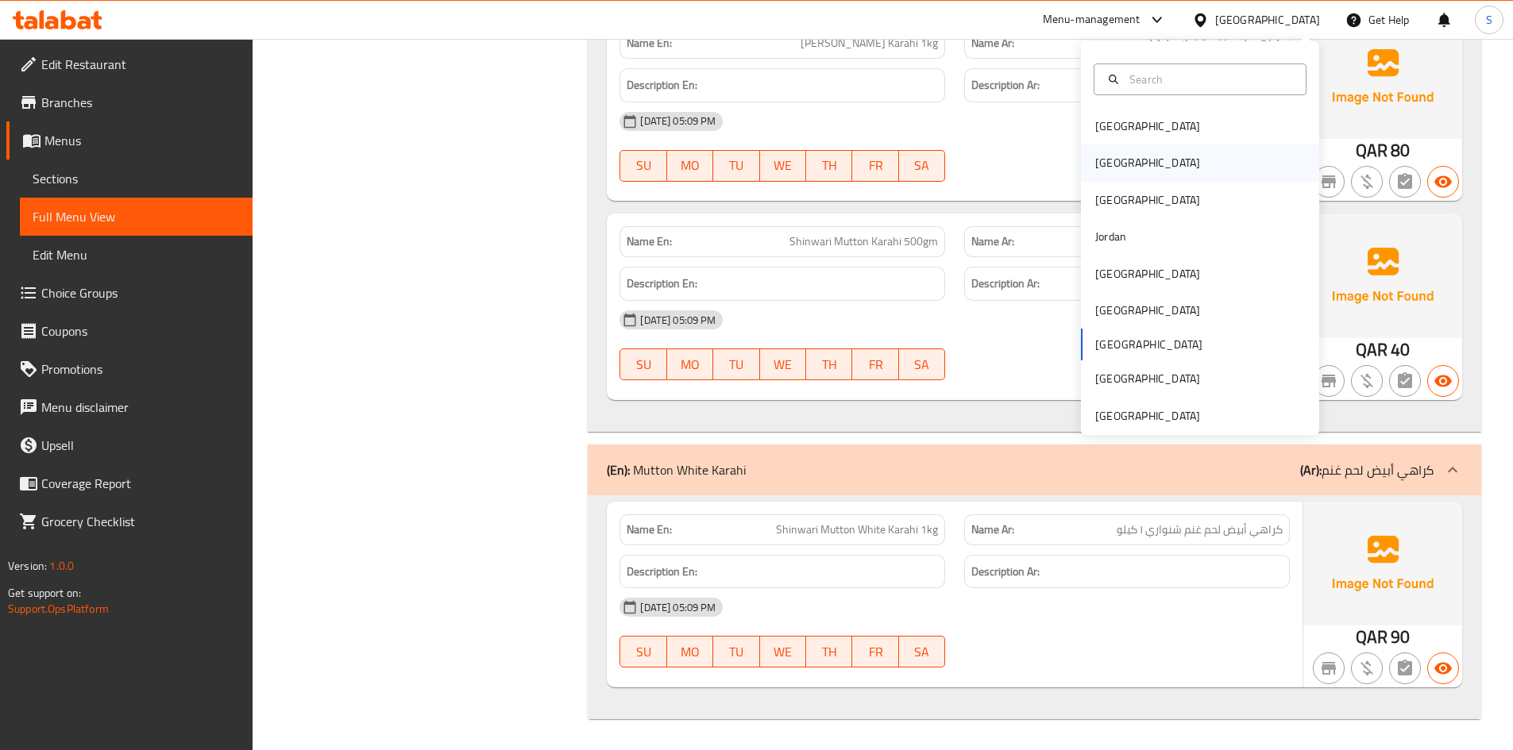
click at [1137, 153] on div "Egypt" at bounding box center [1200, 163] width 238 height 37
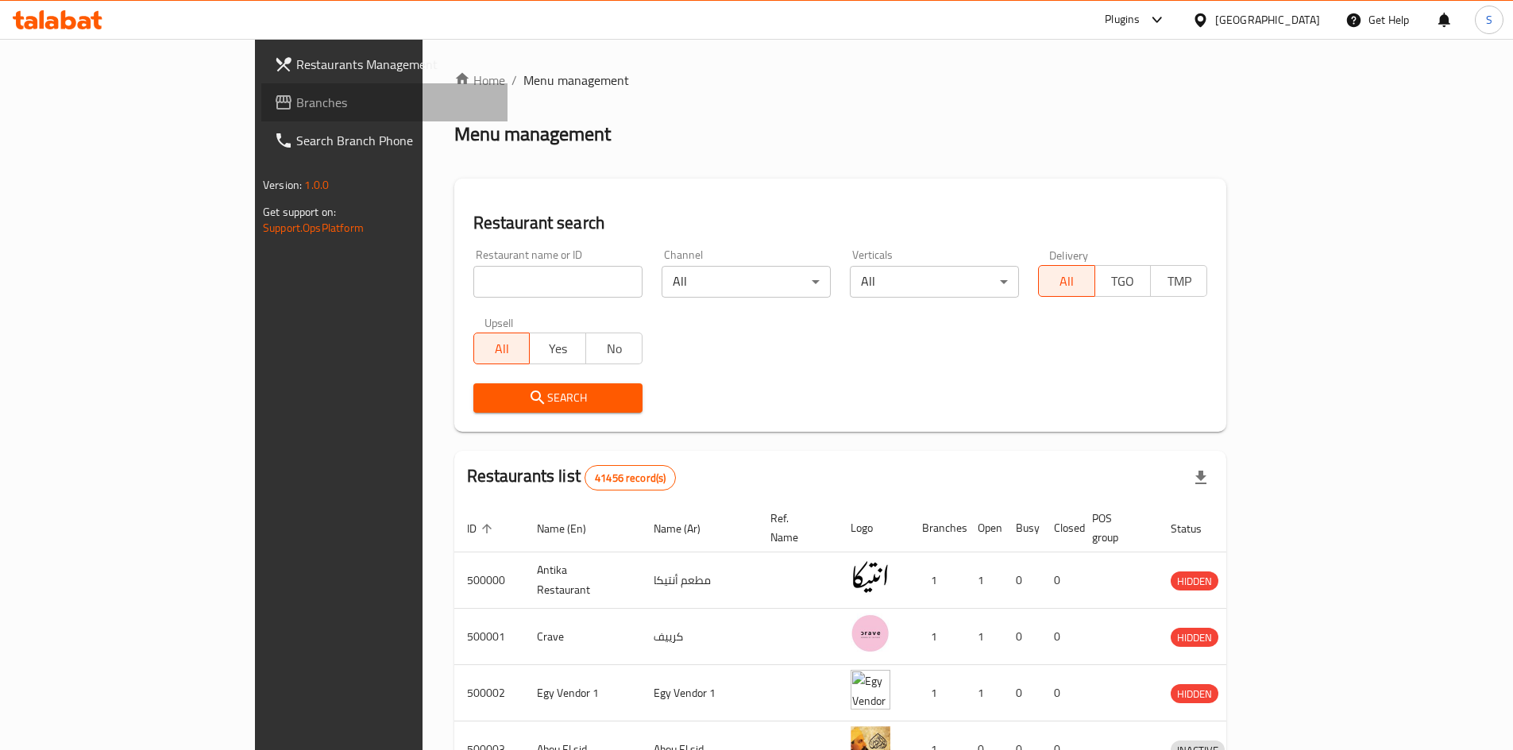
click at [296, 95] on span "Branches" at bounding box center [395, 102] width 199 height 19
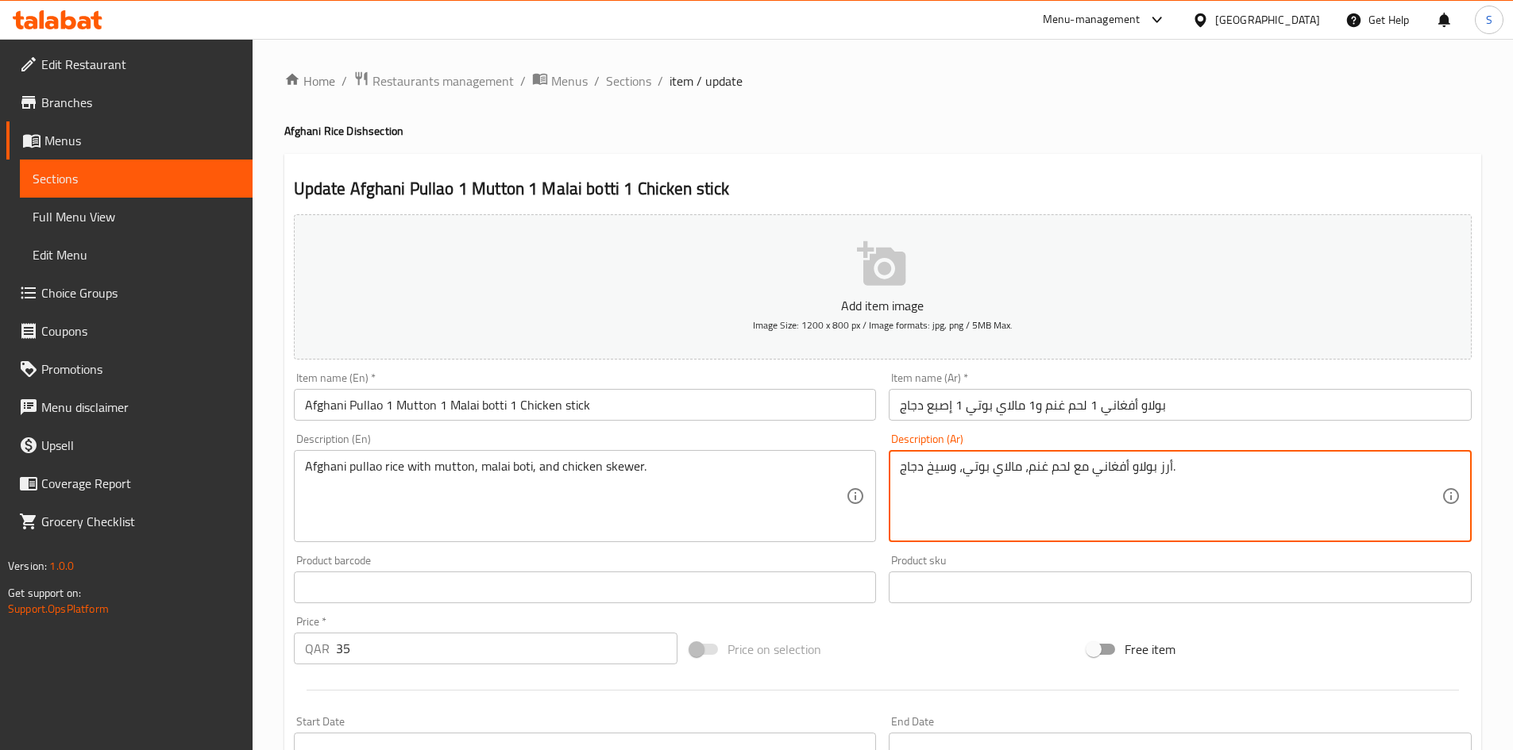
click at [940, 405] on input "بولاو أفغاني 1 لحم غنم و1 مالاي بوتي 1 إصبع دجاج" at bounding box center [1180, 405] width 583 height 32
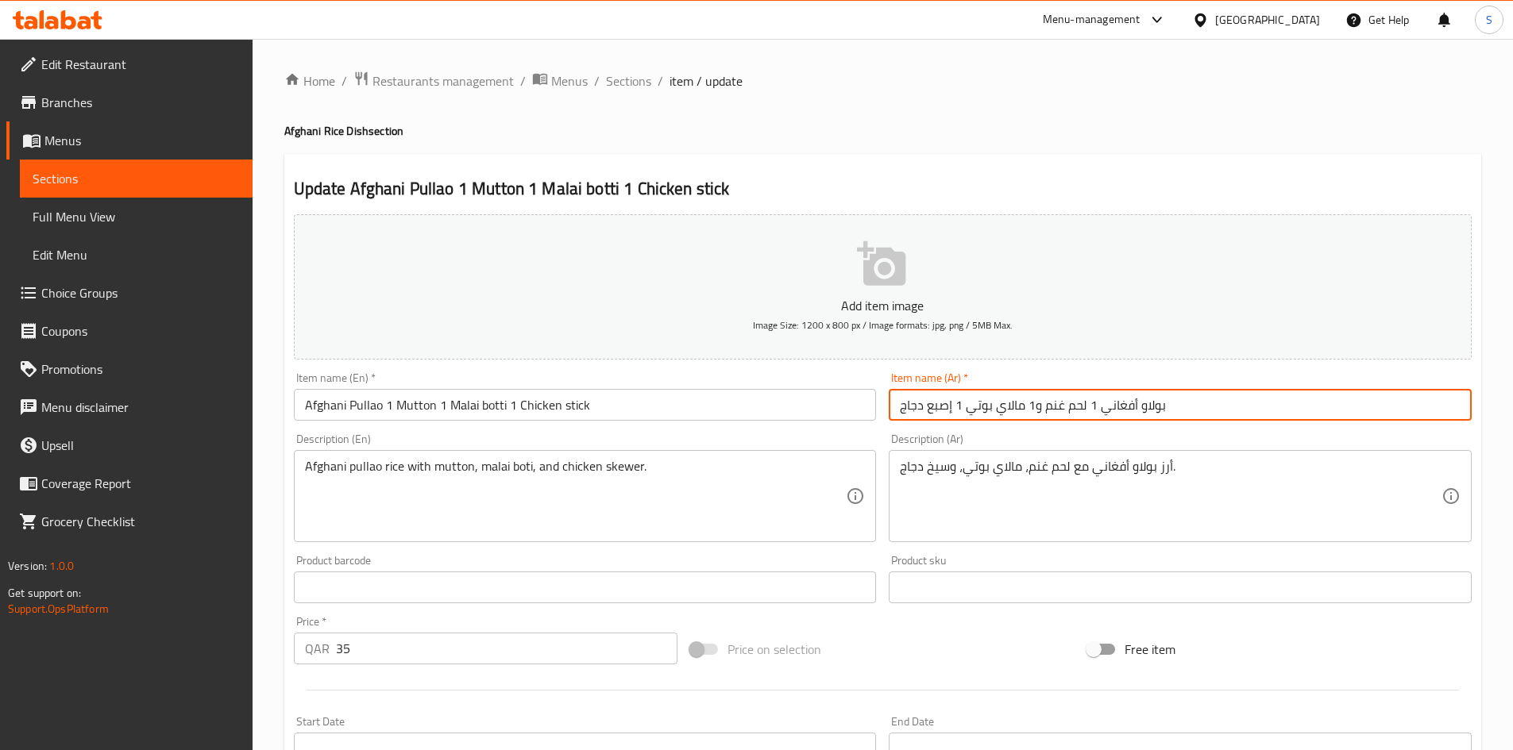
click at [940, 405] on input "بولاو أفغاني 1 لحم غنم و1 مالاي بوتي 1 إصبع دجاج" at bounding box center [1180, 405] width 583 height 32
paste input "تيك"
type input "بولاو أفغاني 1 لحم غنم و1 مالاي بوتي 1 ستيك دجاج"
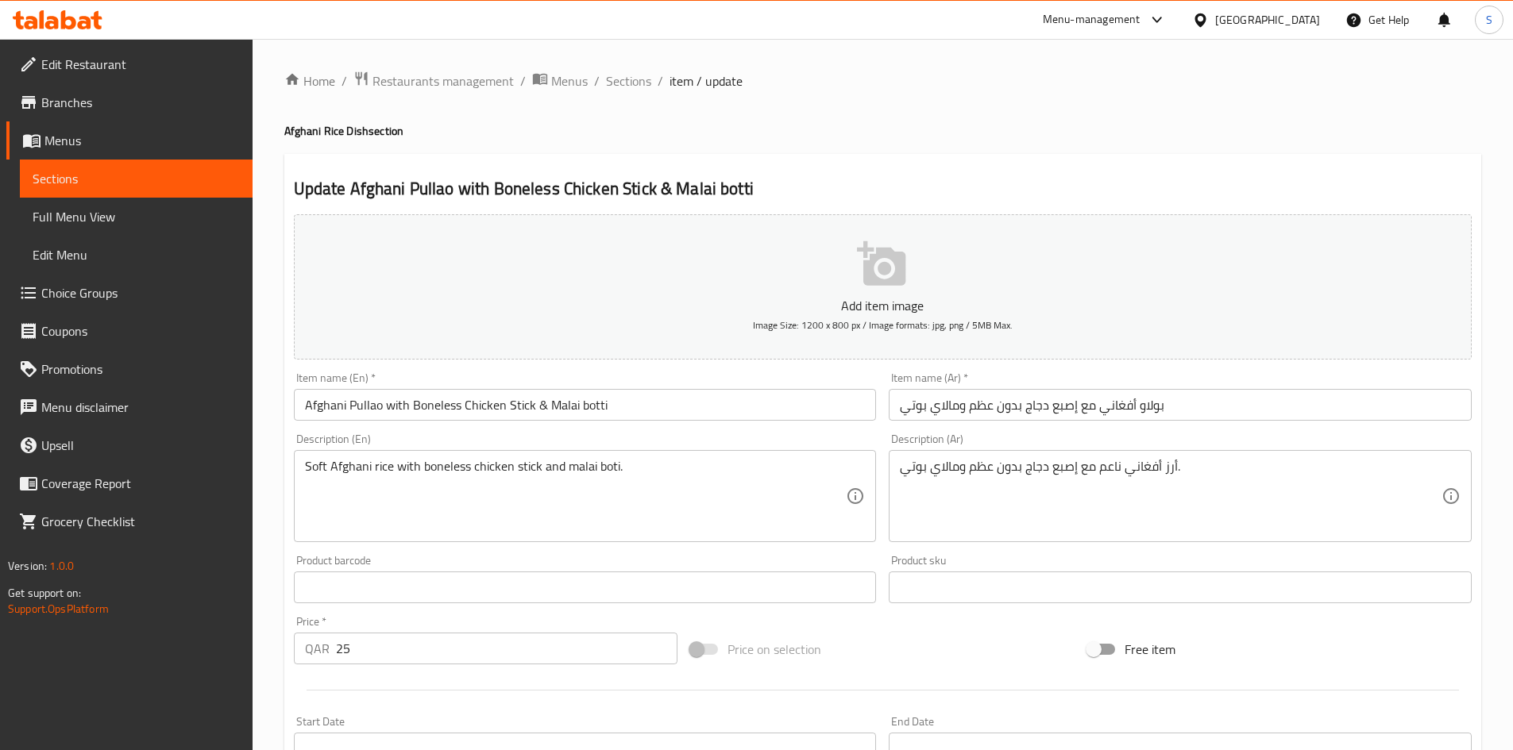
click at [1072, 409] on input "بولاو أفغاني مع إصبع دجاج بدون عظم ومالاي بوتي" at bounding box center [1180, 405] width 583 height 32
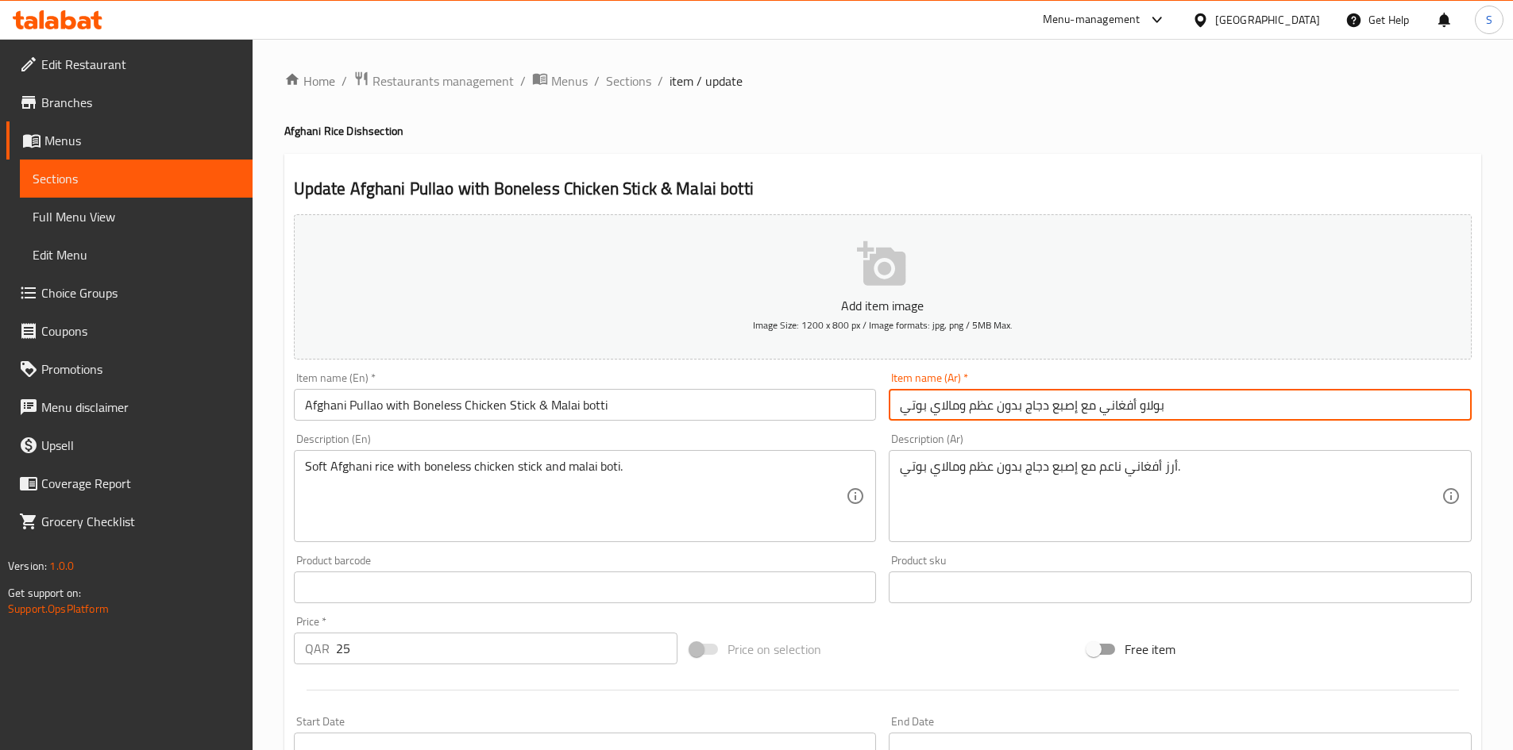
click at [1072, 409] on input "بولاو أفغاني مع إصبع دجاج بدون عظم ومالاي بوتي" at bounding box center [1180, 405] width 583 height 32
paste input "تيك"
type input "بولاو أفغاني مع ستيك دجاج بدون عظم ومالاي بوتي"
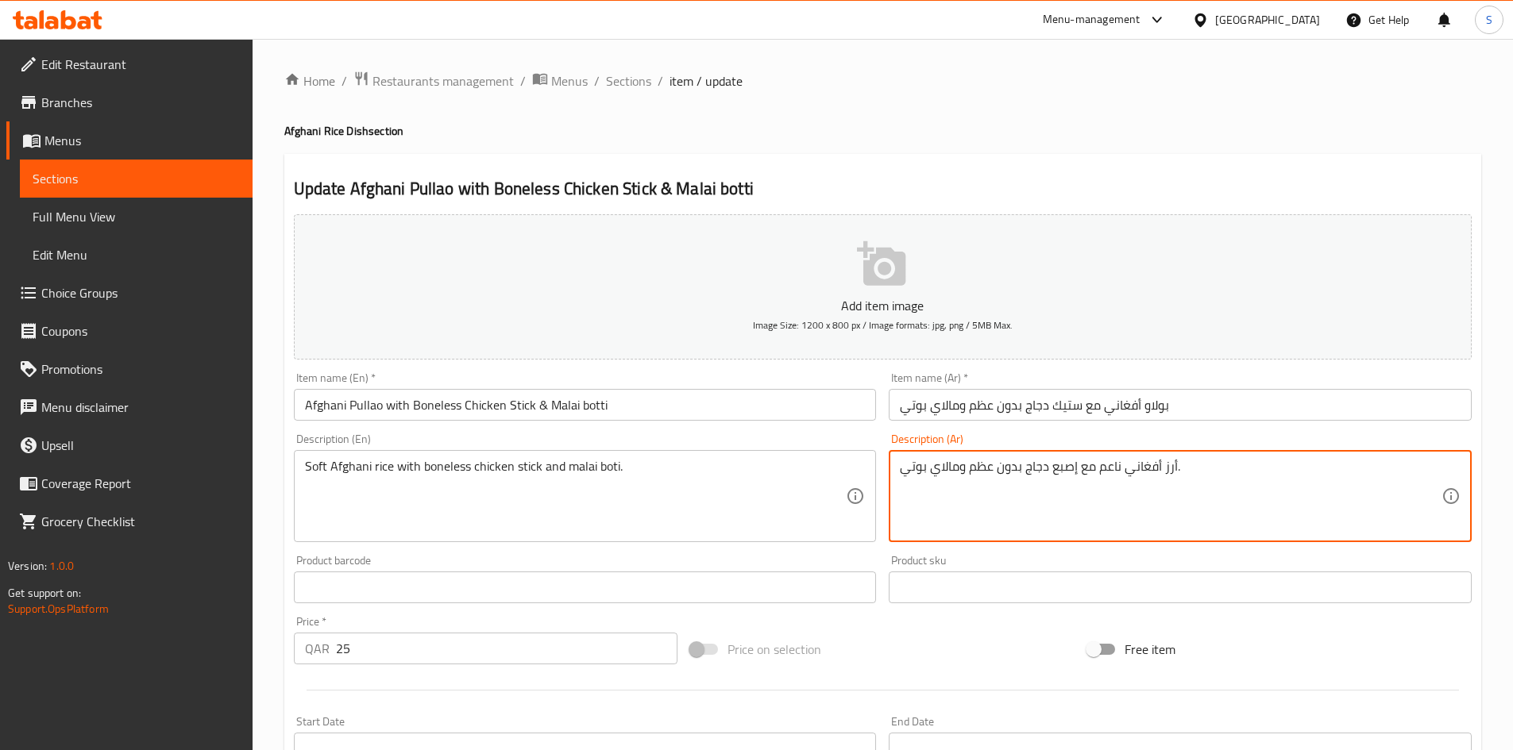
click at [1072, 468] on textarea "أرز أفغاني ناعم مع إصبع دجاج بدون عظم ومالاي بوتي." at bounding box center [1171, 496] width 542 height 75
paste textarea "تيك"
type textarea "أرز أفغاني ناعم مع ستيك دجاج بدون عظم ومالاي بوتي."
click at [1220, 405] on input "بولاو أفغاني مع ستيك دجاج بدون عظم ومالاي بوتي" at bounding box center [1180, 405] width 583 height 32
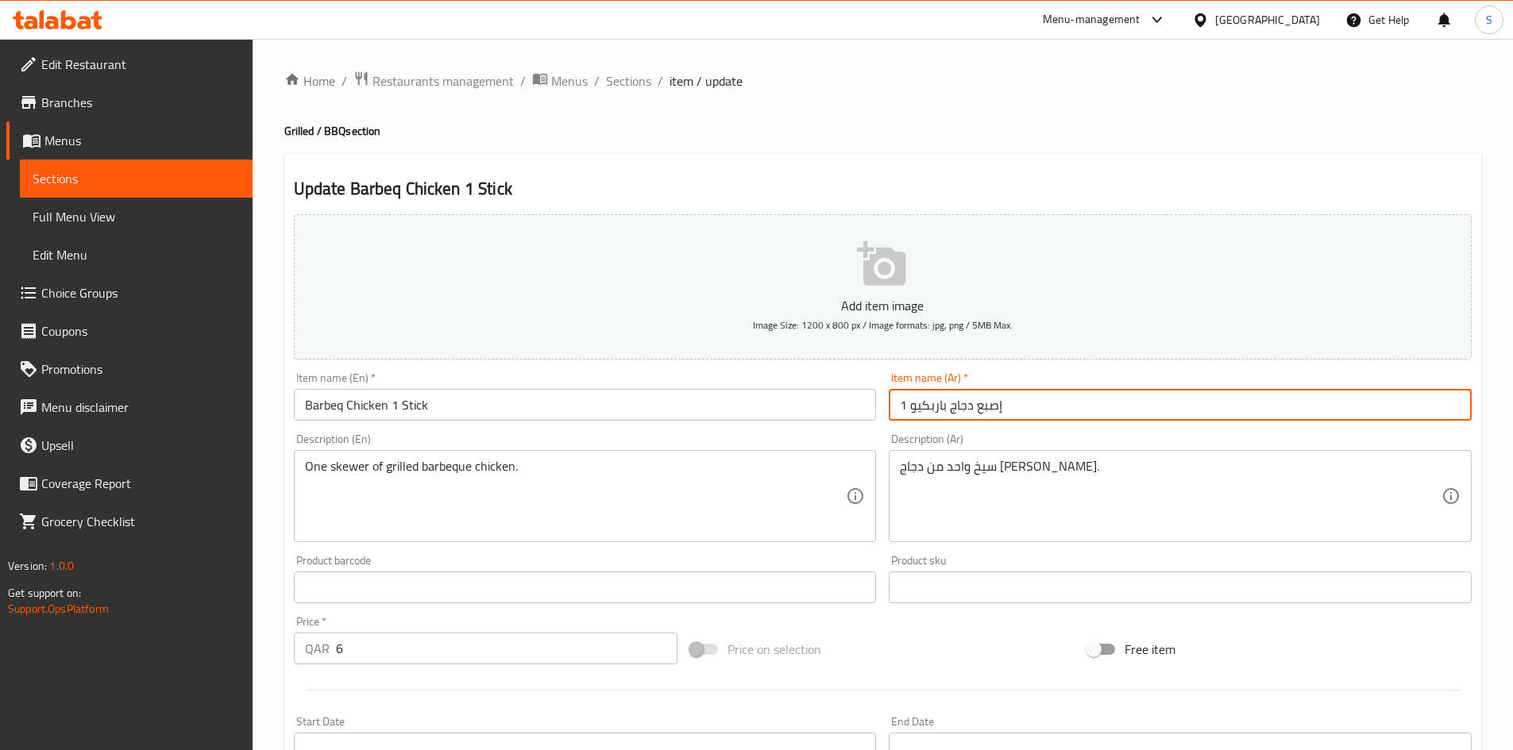
click at [986, 403] on input "1 إصبع دجاج باربكيو" at bounding box center [1180, 405] width 583 height 32
paste input "تيك"
type input "1 ستيك دجاج باربكيو"
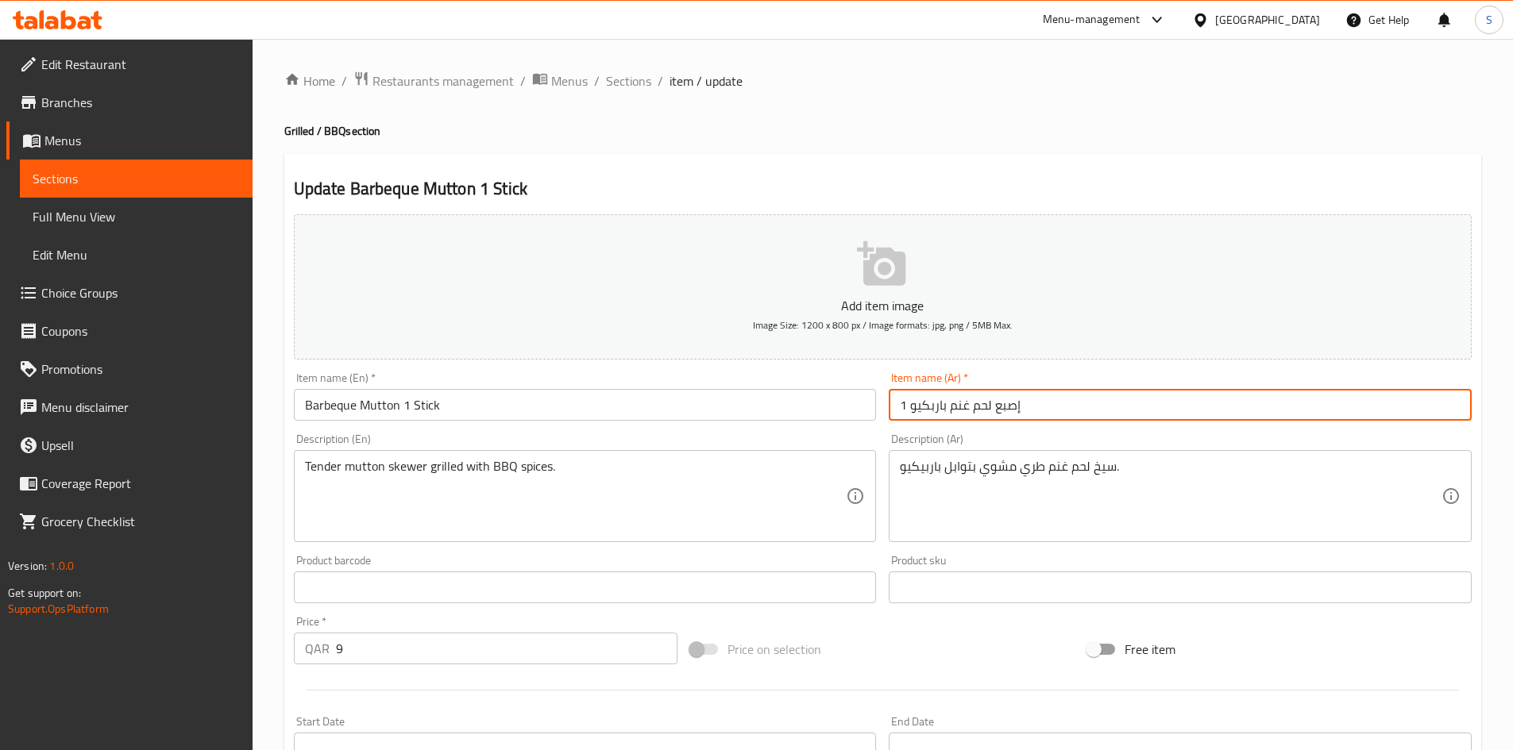
click at [1005, 399] on input "1 إصبع لحم غنم باربكيو" at bounding box center [1180, 405] width 583 height 32
paste input "تيك"
type input "1 ستيك لحم غنم باربكيو"
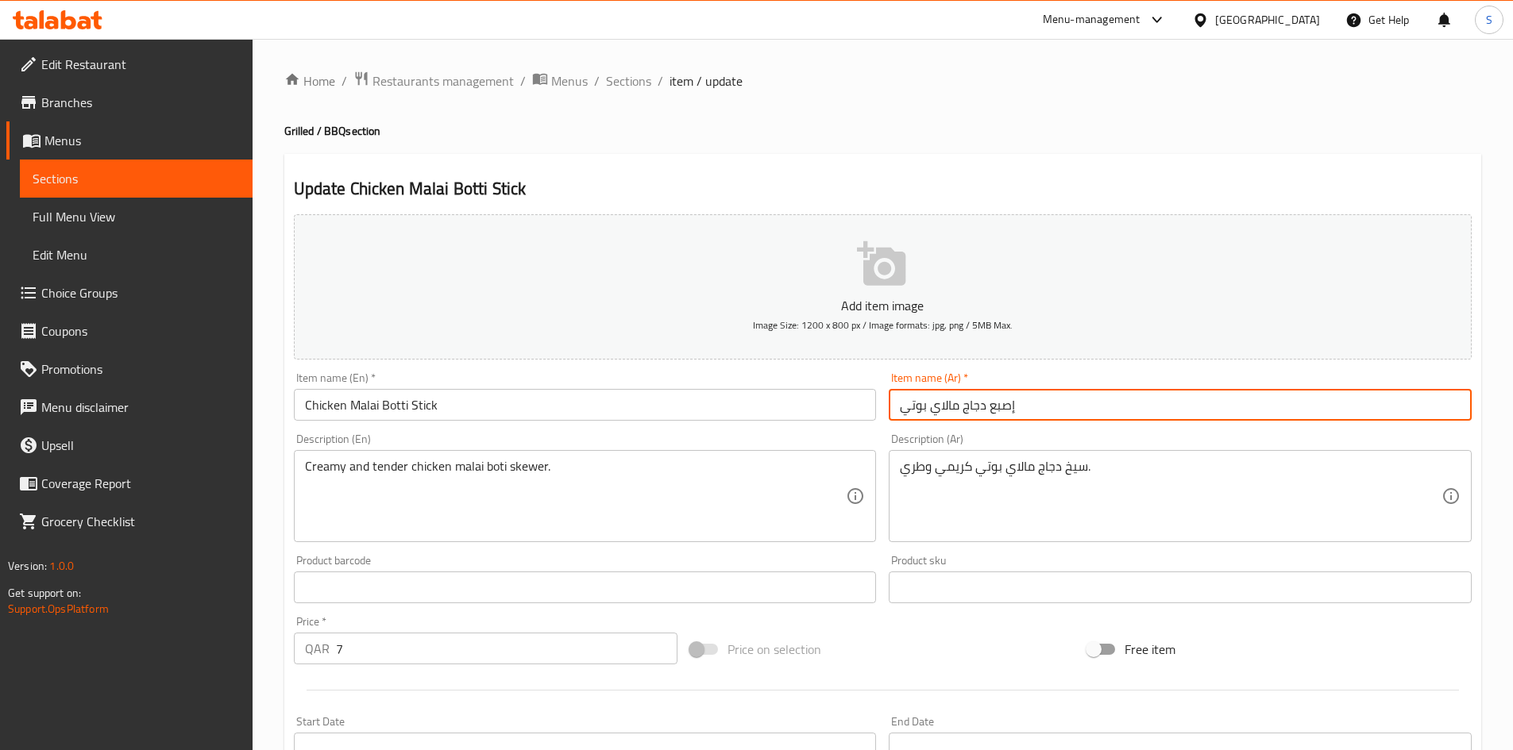
click at [1008, 407] on input "إصبع دجاج مالاي بوتي" at bounding box center [1180, 405] width 583 height 32
paste input "تيك"
type input "ستيك دجاج مالاي بوتي"
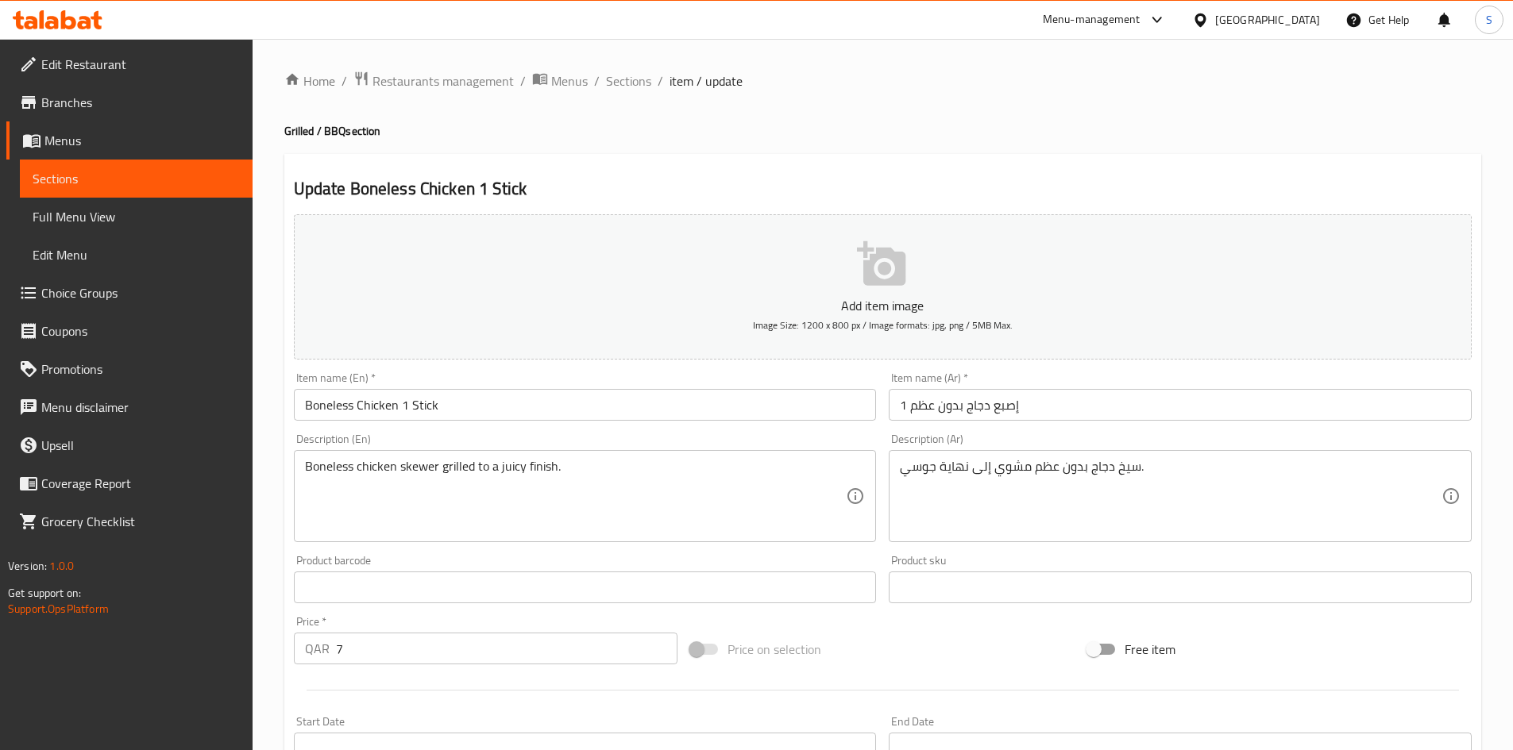
click at [1011, 415] on input "1 إصبع دجاج بدون عظم" at bounding box center [1180, 405] width 583 height 32
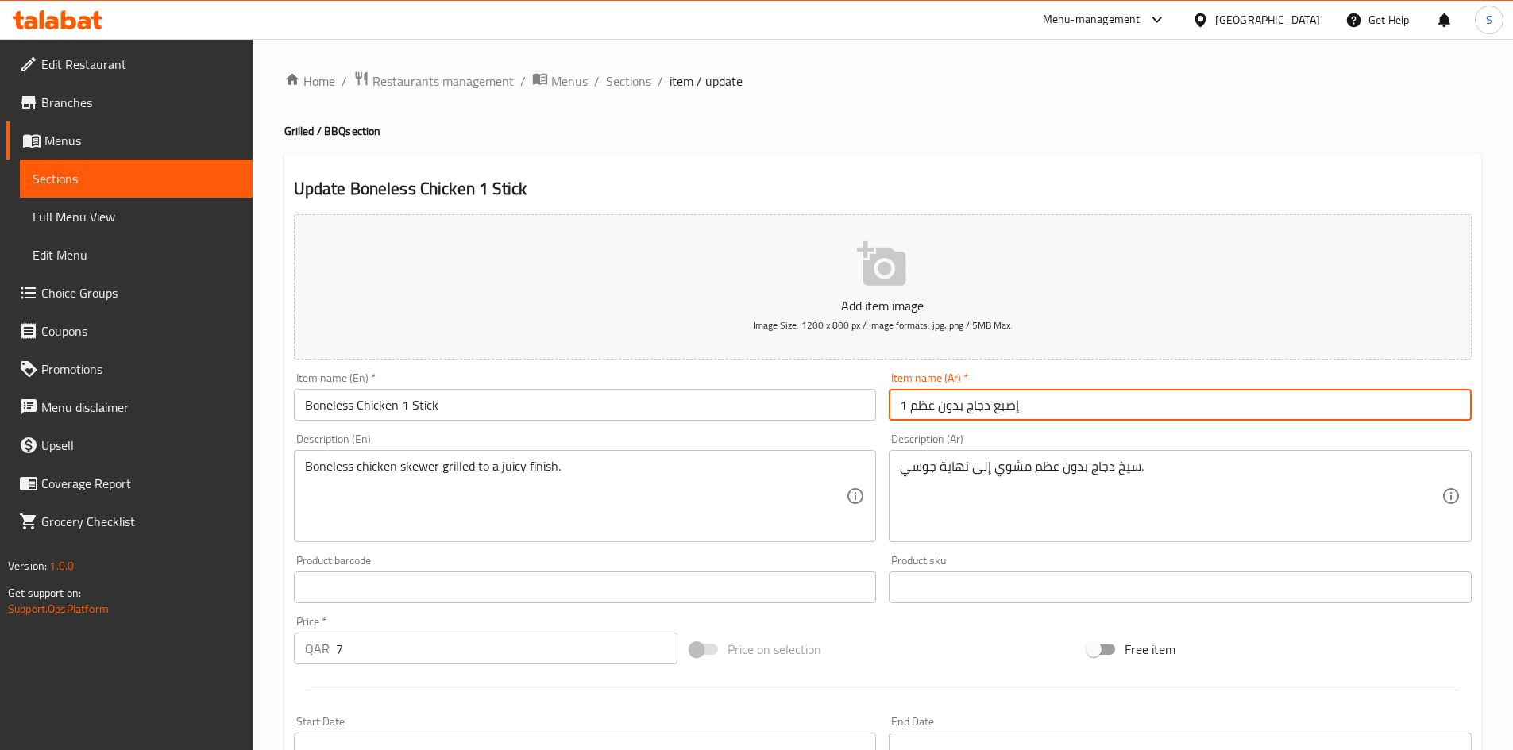
click at [1011, 415] on input "1 إصبع دجاج بدون عظم" at bounding box center [1180, 405] width 583 height 32
paste input "تيك"
type input "1 ستيك دجاج بدون عظم"
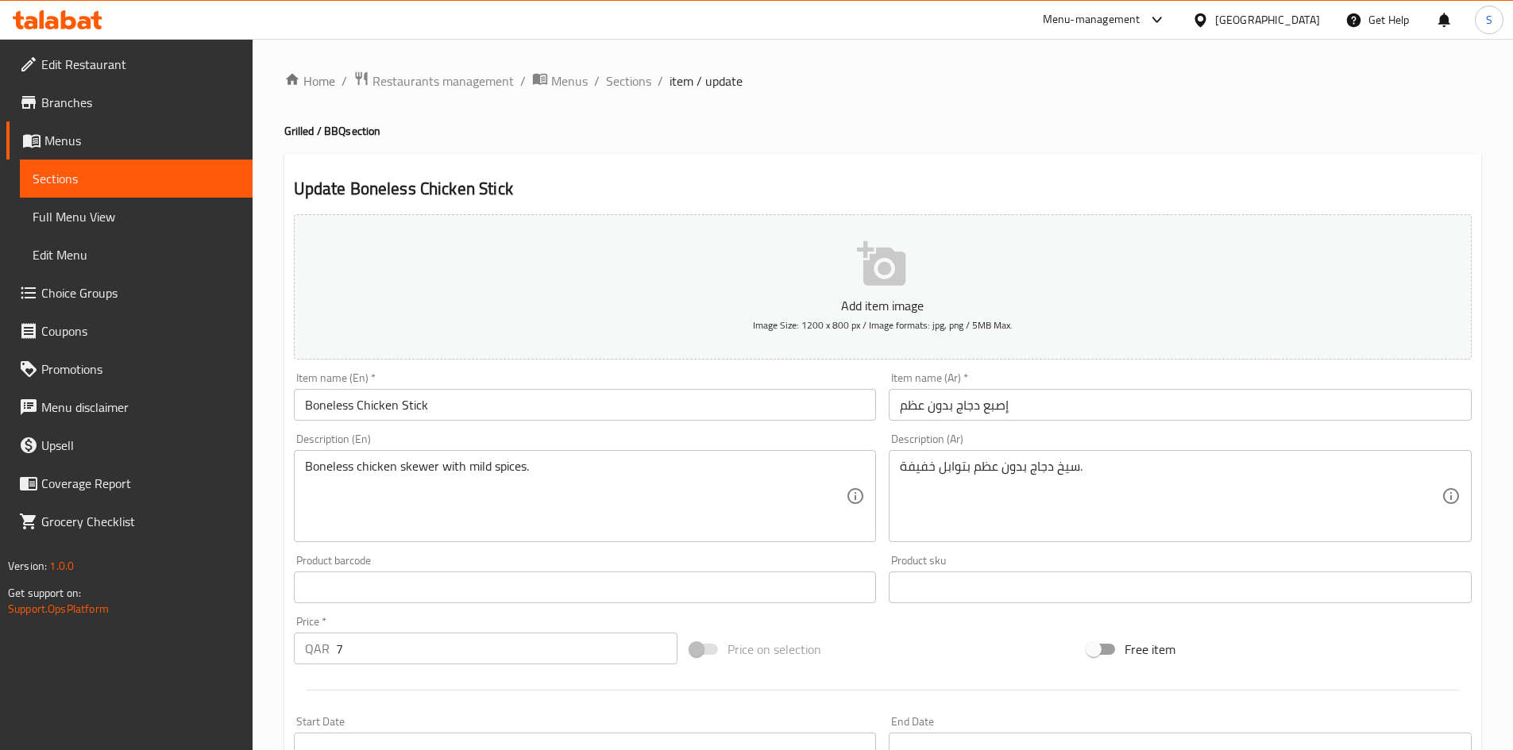
click at [992, 414] on input "إصبع دجاج بدون عظم" at bounding box center [1180, 405] width 583 height 32
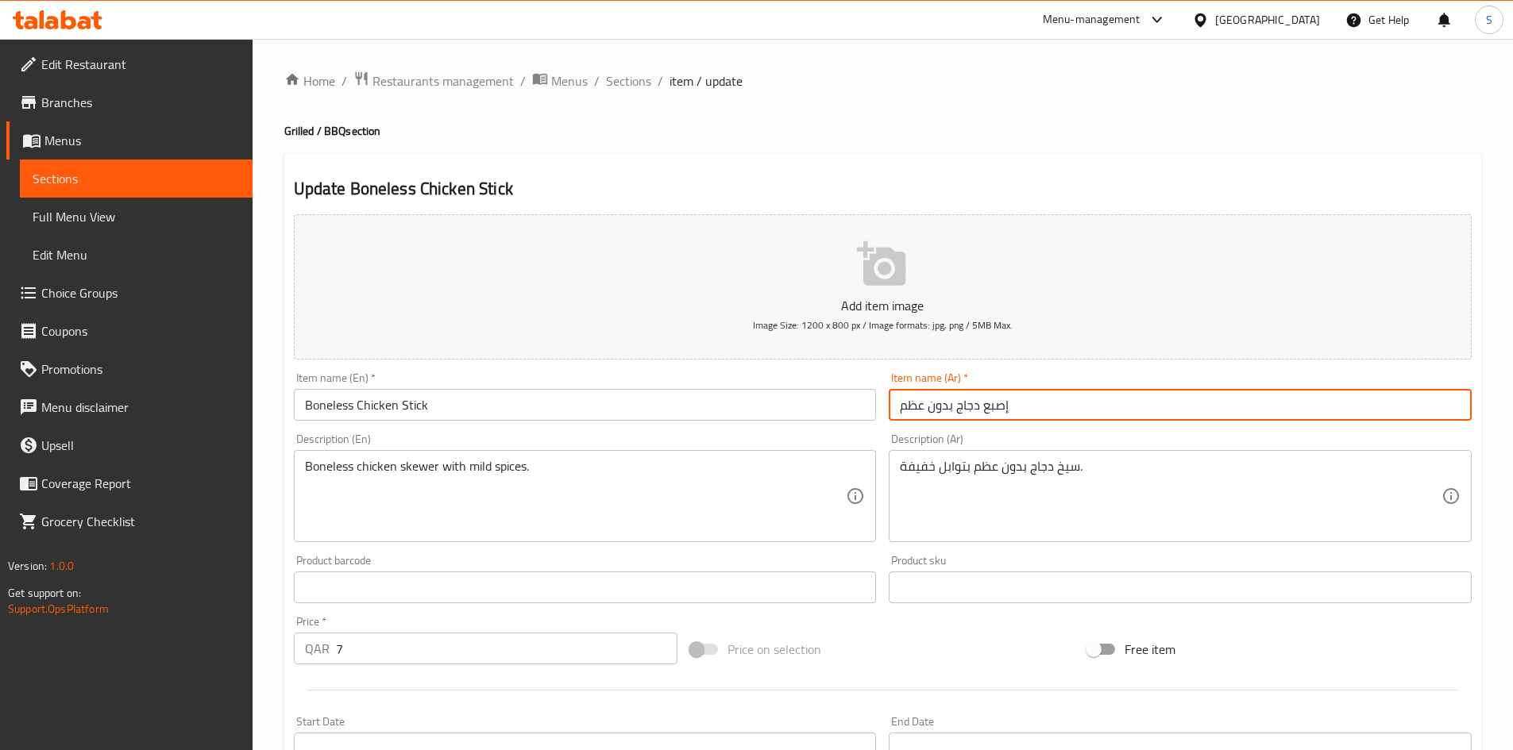
click at [992, 414] on input "إصبع دجاج بدون عظم" at bounding box center [1180, 405] width 583 height 32
paste input "تيك"
type input "ستيك دجاج بدون عظم"
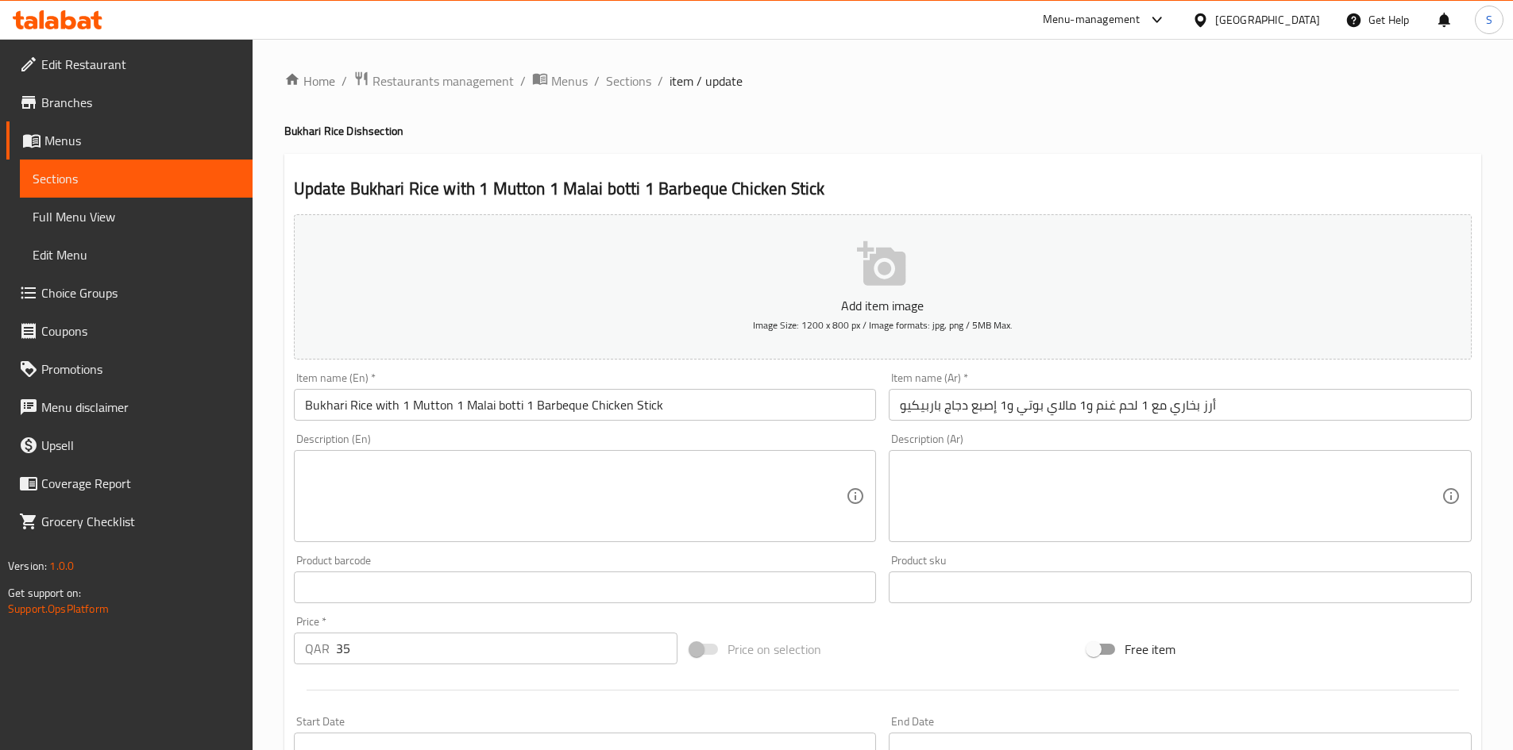
click at [980, 416] on input "أرز بخاري مع 1 لحم غنم و1 مالاي بوتي و1 إصبع دجاج باربيكيو" at bounding box center [1180, 405] width 583 height 32
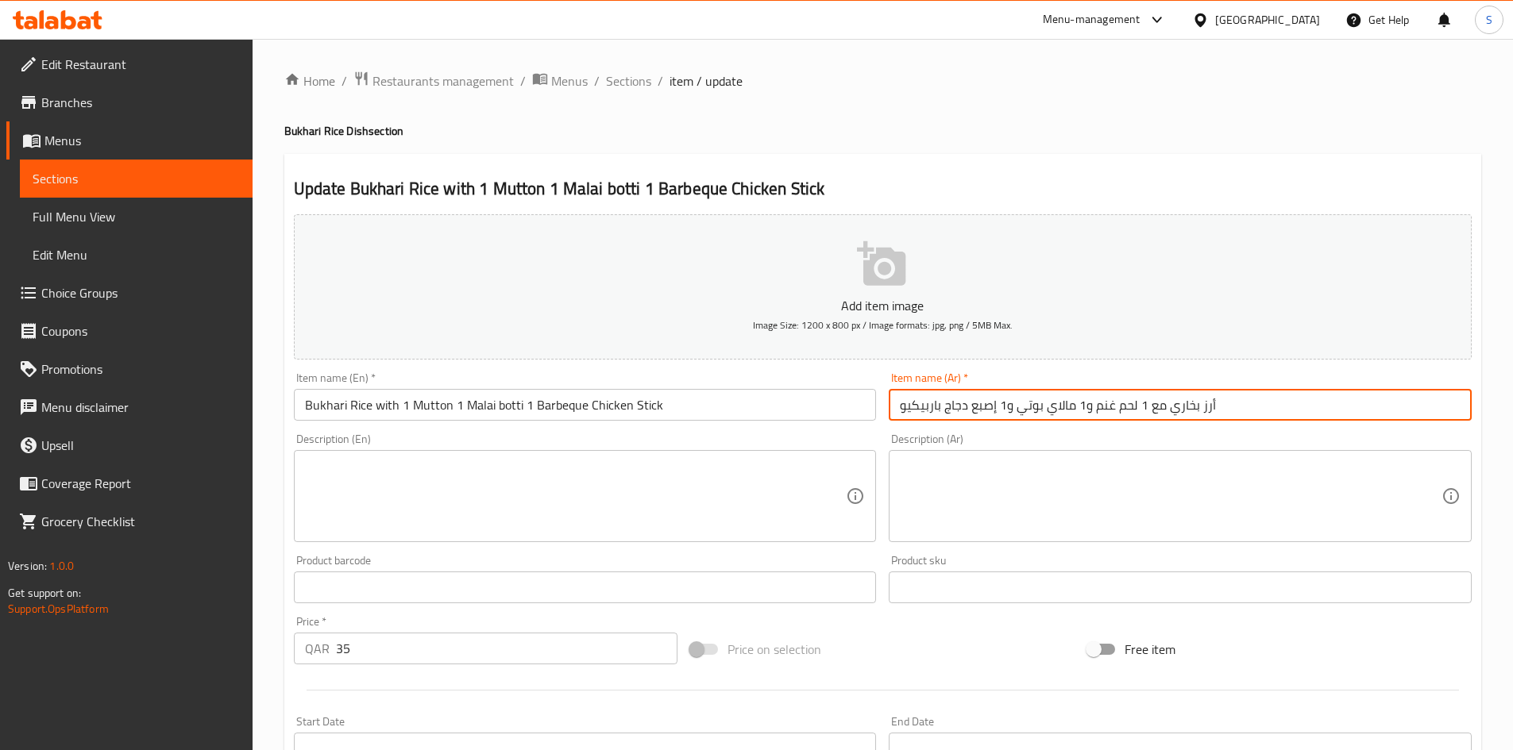
click at [980, 416] on input "أرز بخاري مع 1 لحم غنم و1 مالاي بوتي و1 إصبع دجاج باربيكيو" at bounding box center [1180, 405] width 583 height 32
paste input "تيك"
type input "أرز بخاري مع 1 لحم غنم و1 مالاي بوتي و1 ستيك دجاج باربيكيو"
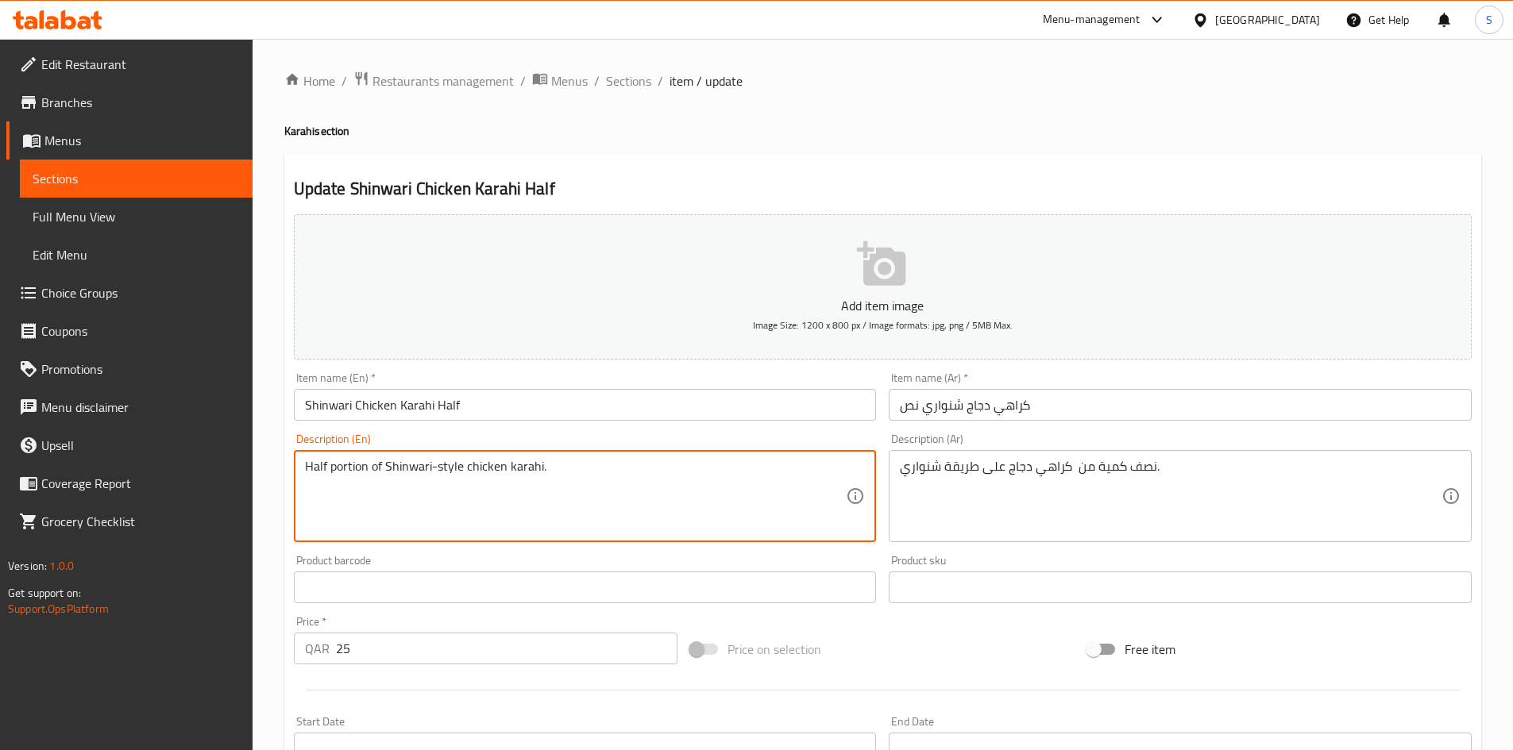
click at [685, 486] on textarea "Half portion of Shinwari-style chicken karahi." at bounding box center [576, 496] width 542 height 75
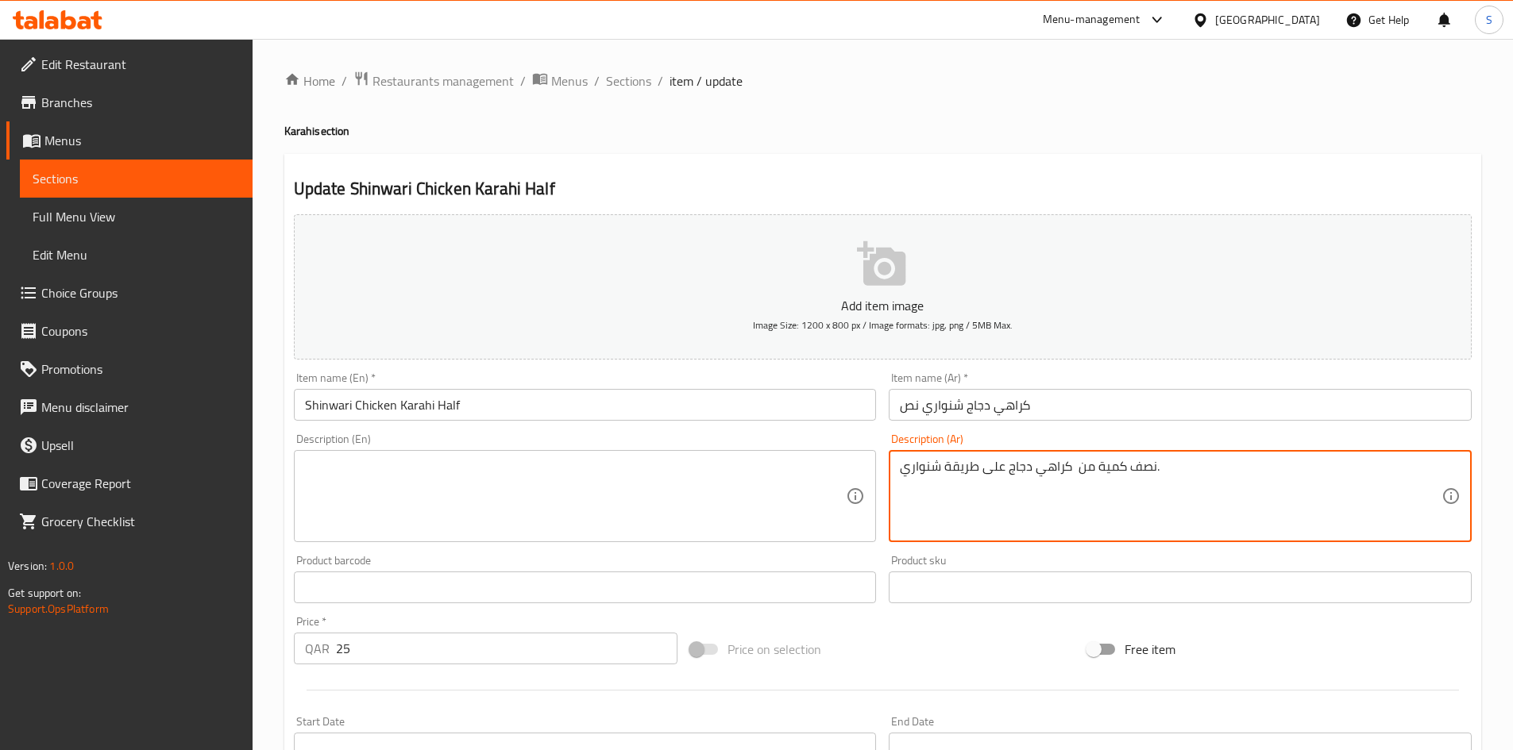
click at [994, 467] on textarea "نصف كمية من كراهي دجاج على طريقة شنواري." at bounding box center [1171, 496] width 542 height 75
click at [1085, 399] on input "كراهي دجاج شنواري نص" at bounding box center [1180, 405] width 583 height 32
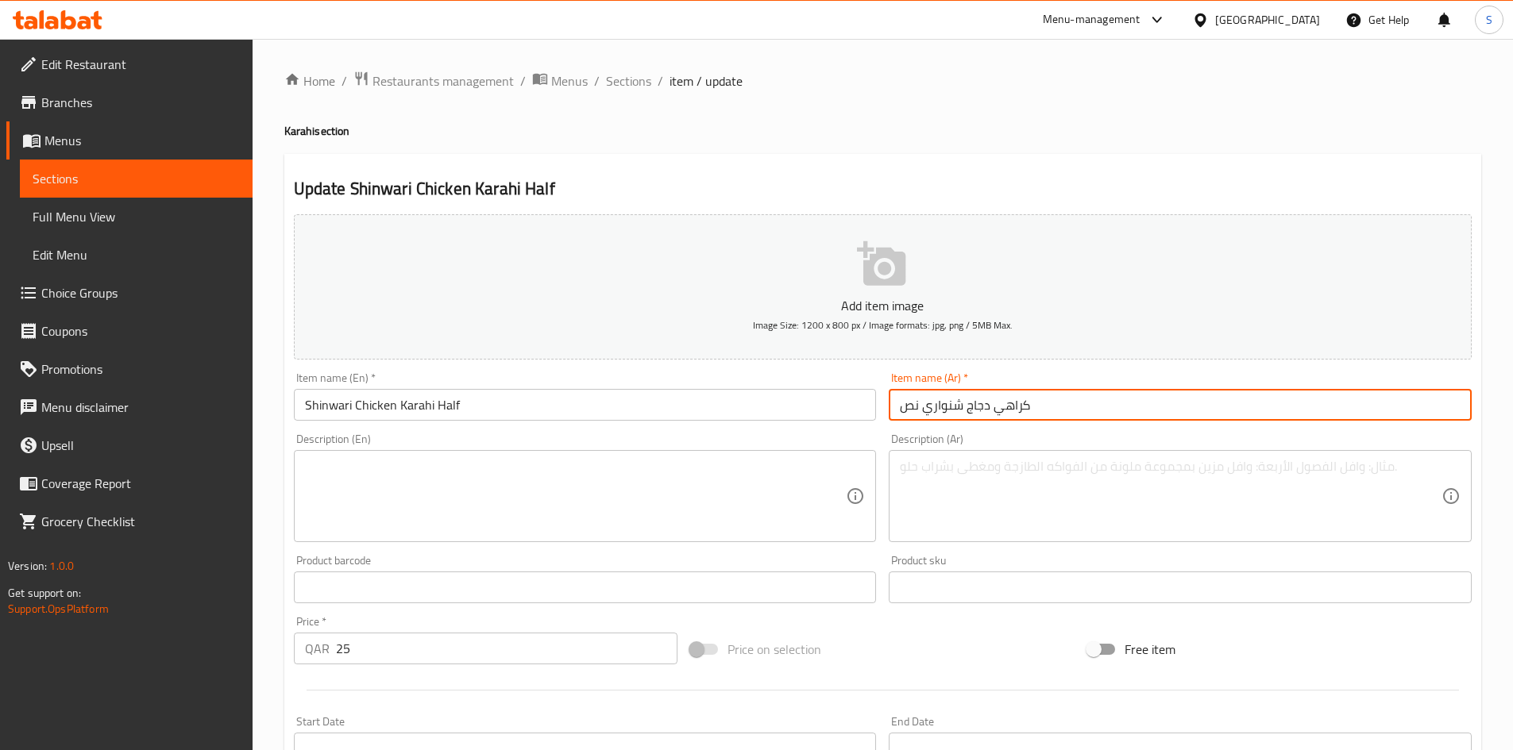
click at [699, 401] on input "Shinwari Chicken Karahi Half" at bounding box center [585, 405] width 583 height 32
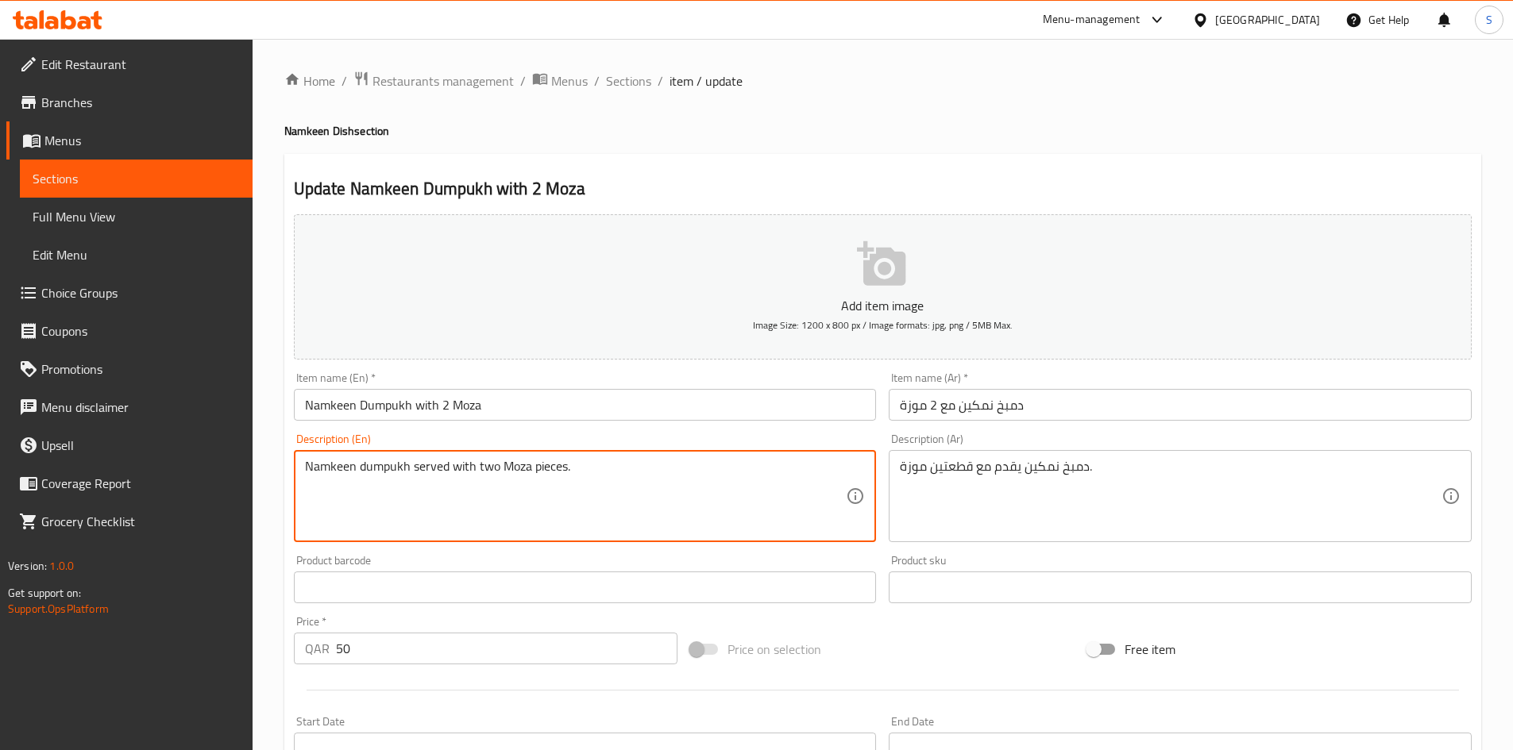
click at [547, 468] on textarea "Namkeen dumpukh served with two Moza pieces." at bounding box center [576, 496] width 542 height 75
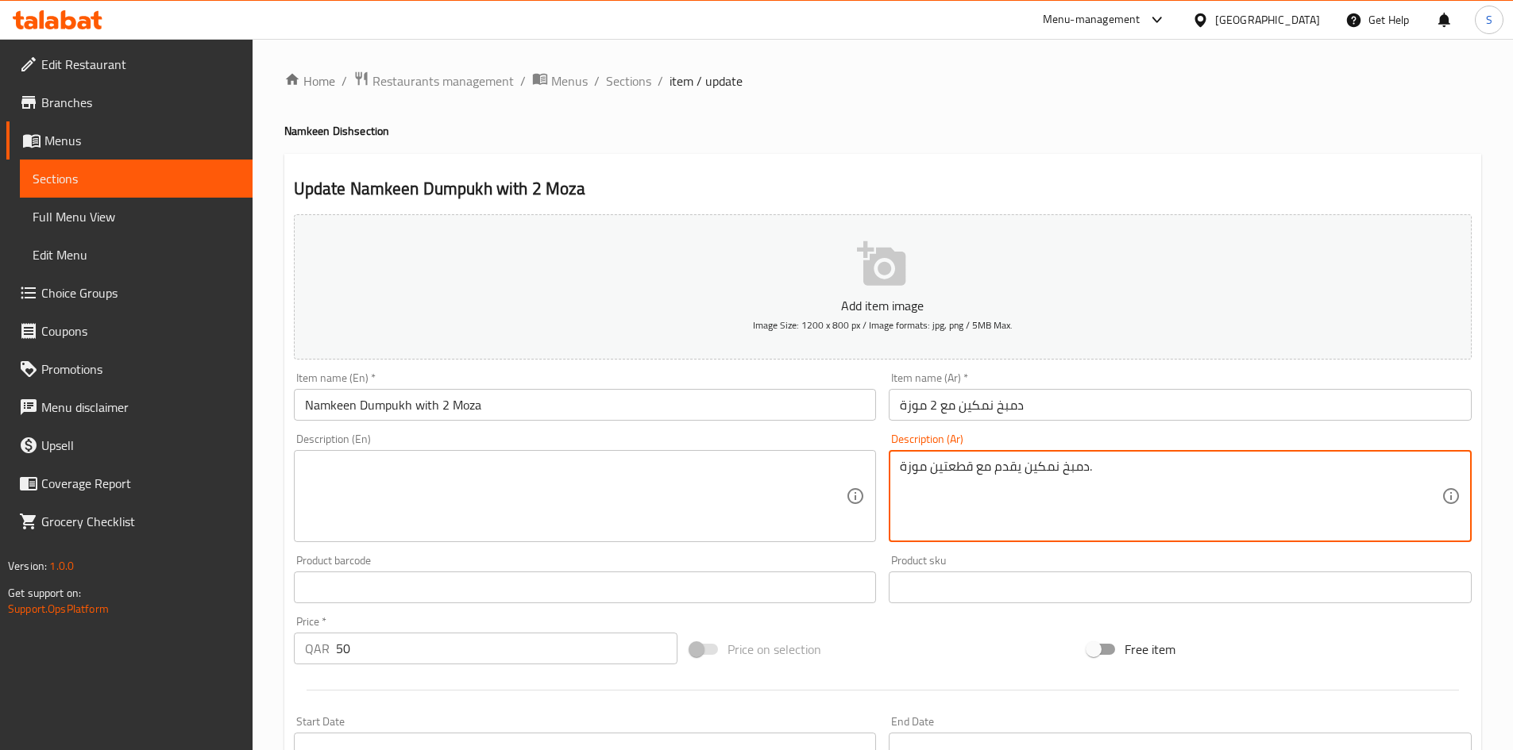
click at [1116, 493] on textarea "دمبخ نمكين يقدم مع قطعتين موزة." at bounding box center [1171, 496] width 542 height 75
click at [832, 418] on input "Namkeen Dumpukh with 2 Moza" at bounding box center [585, 405] width 583 height 32
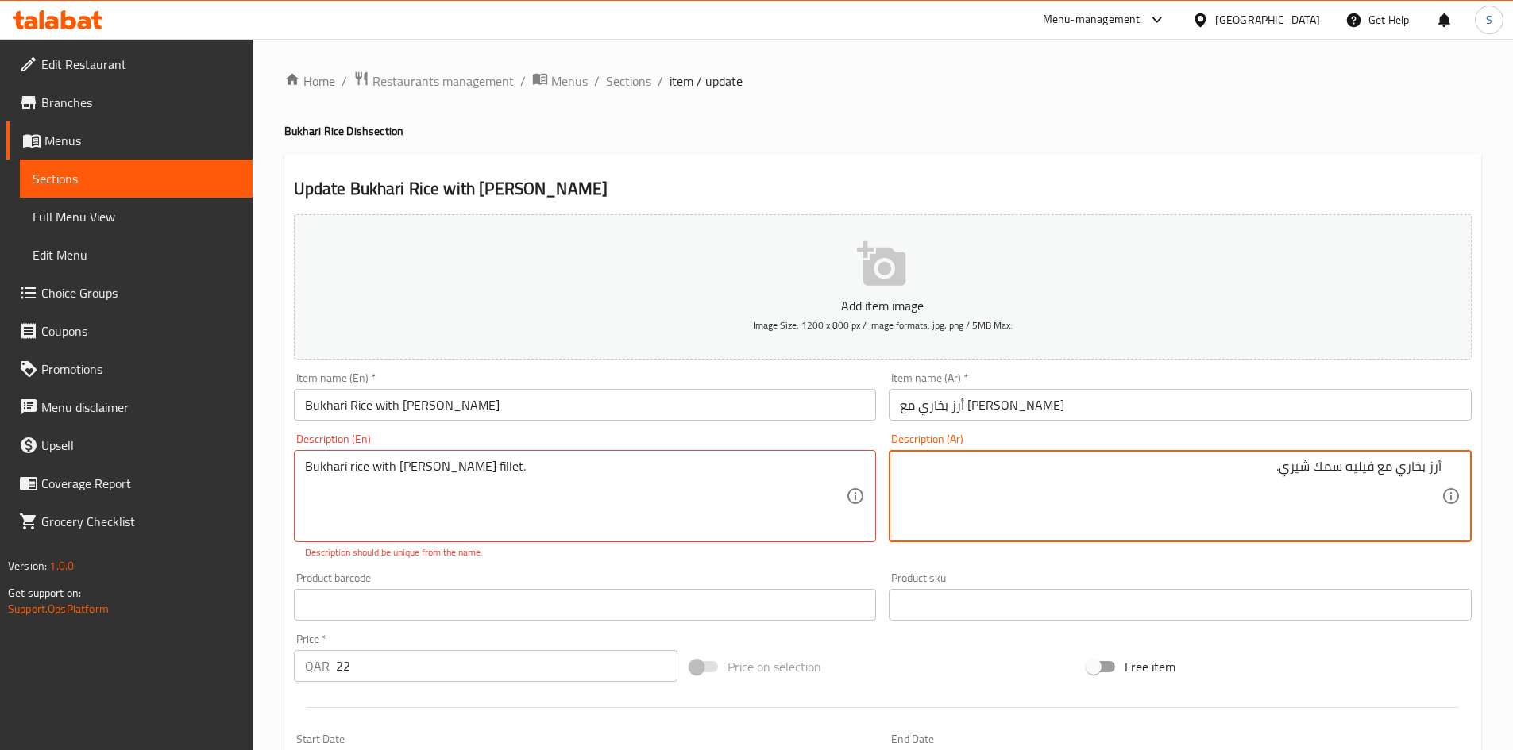
click at [1283, 472] on textarea "أرز بخاري مع فيليه سمك شيري." at bounding box center [1171, 496] width 542 height 75
paste textarea "مشوي"
type textarea "أرز بخاري مع فيليه سمك [PERSON_NAME]."
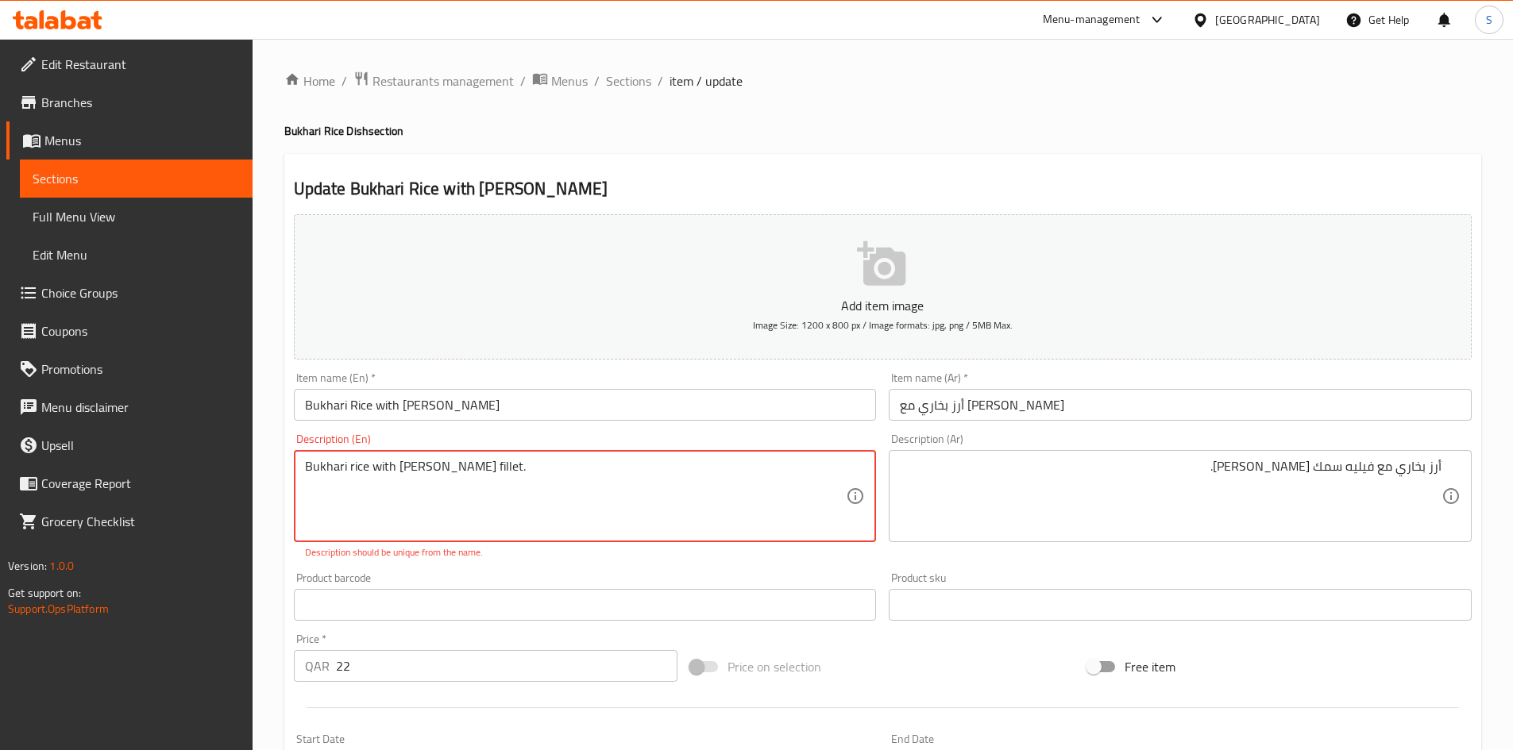
click at [475, 470] on textarea "Bukhari rice with Sheri fish fillet." at bounding box center [576, 496] width 542 height 75
type textarea "Bukhari rice with Sheri fish fillet Grilled ."
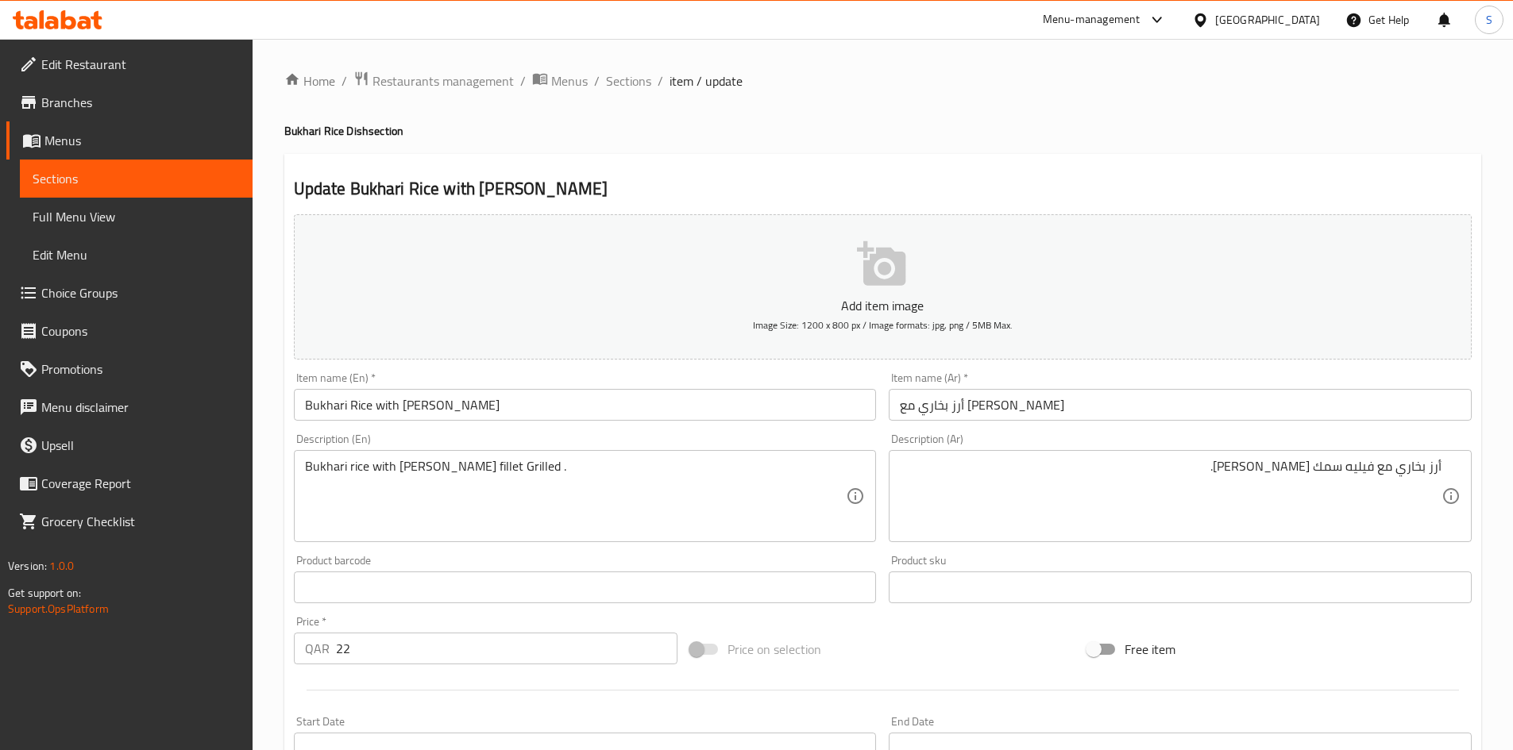
drag, startPoint x: 404, startPoint y: 570, endPoint x: 422, endPoint y: 552, distance: 25.8
click at [413, 555] on div "Product barcode Product barcode" at bounding box center [585, 579] width 596 height 61
click at [528, 403] on input "Bukhari Rice with Sheri Fish" at bounding box center [585, 405] width 583 height 32
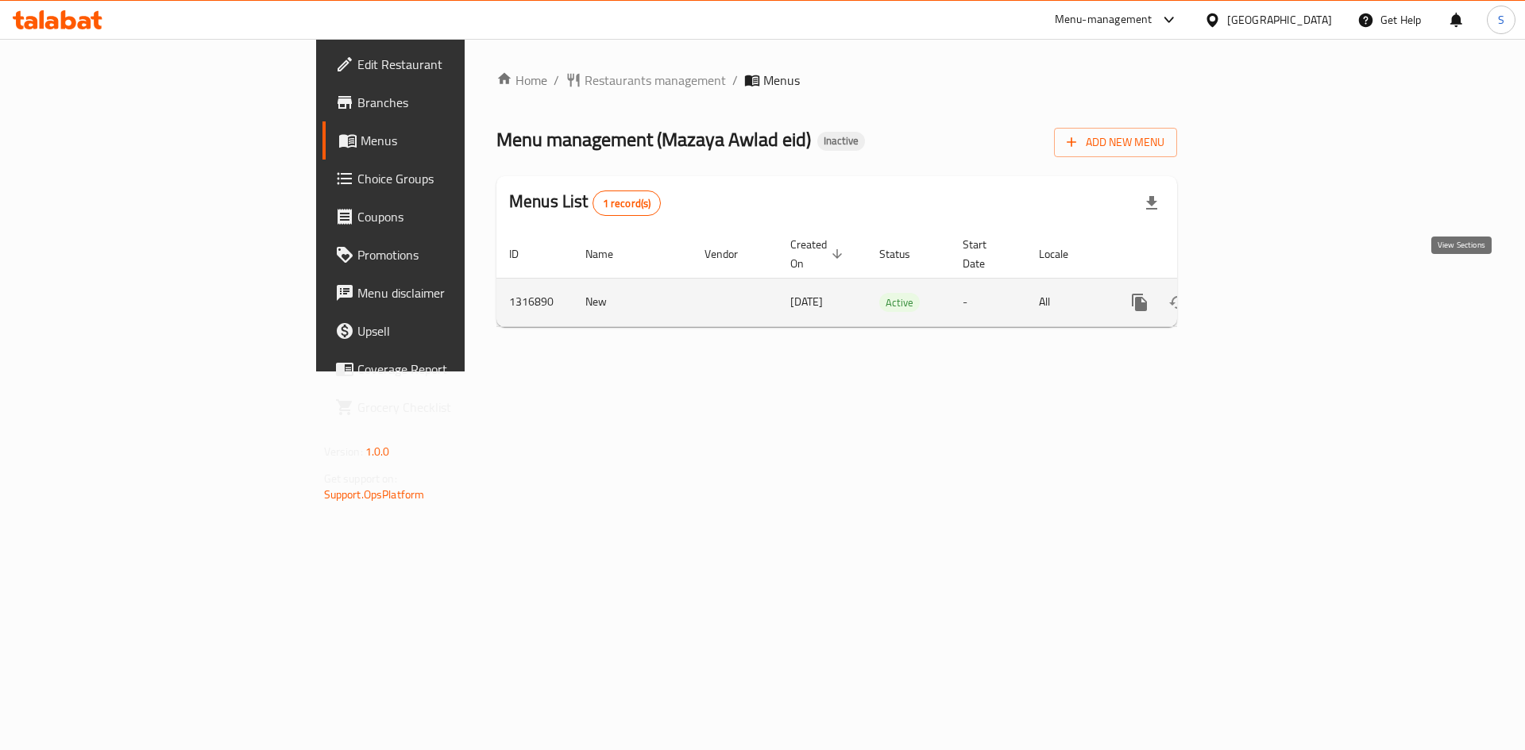
click at [1263, 293] on icon "enhanced table" at bounding box center [1253, 302] width 19 height 19
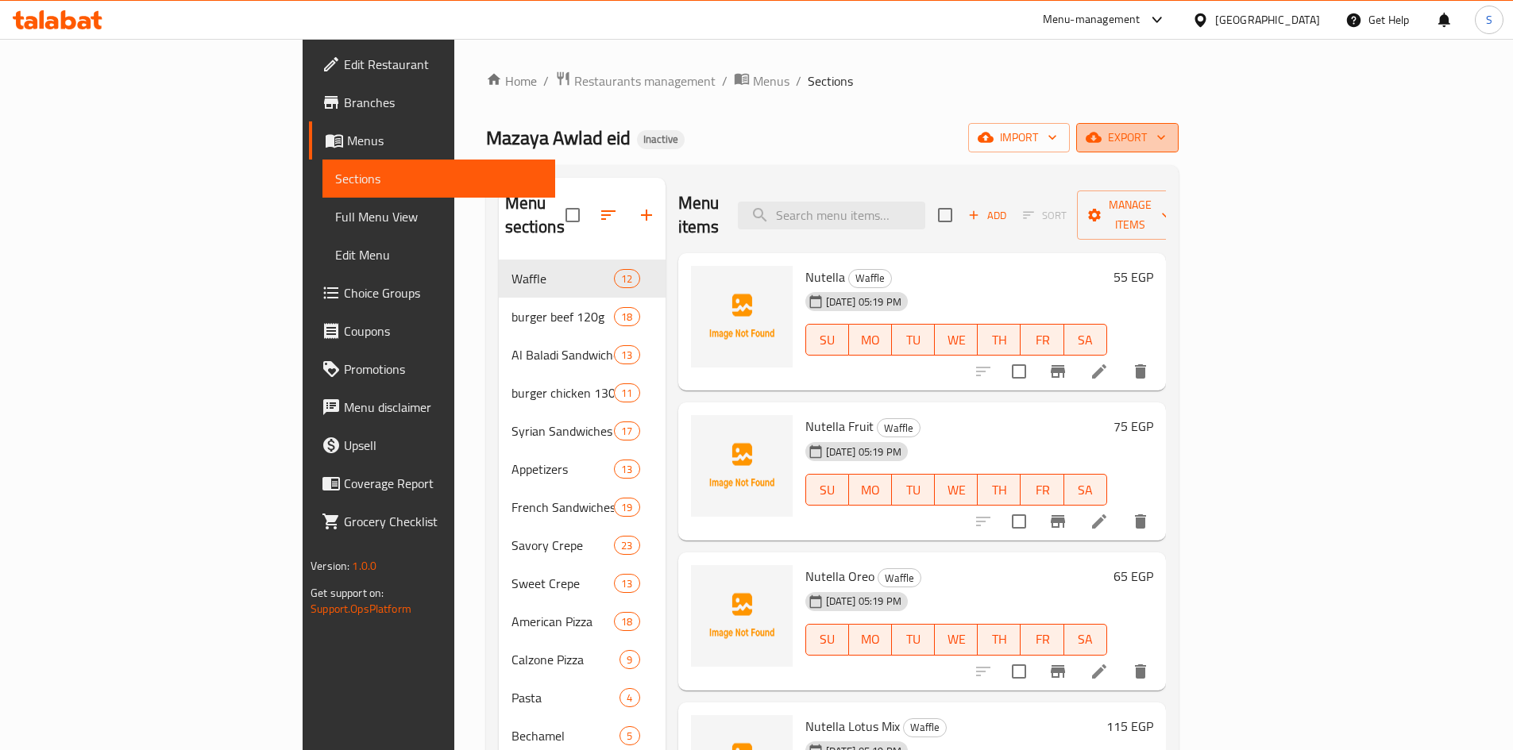
click at [1166, 143] on span "export" at bounding box center [1127, 138] width 77 height 20
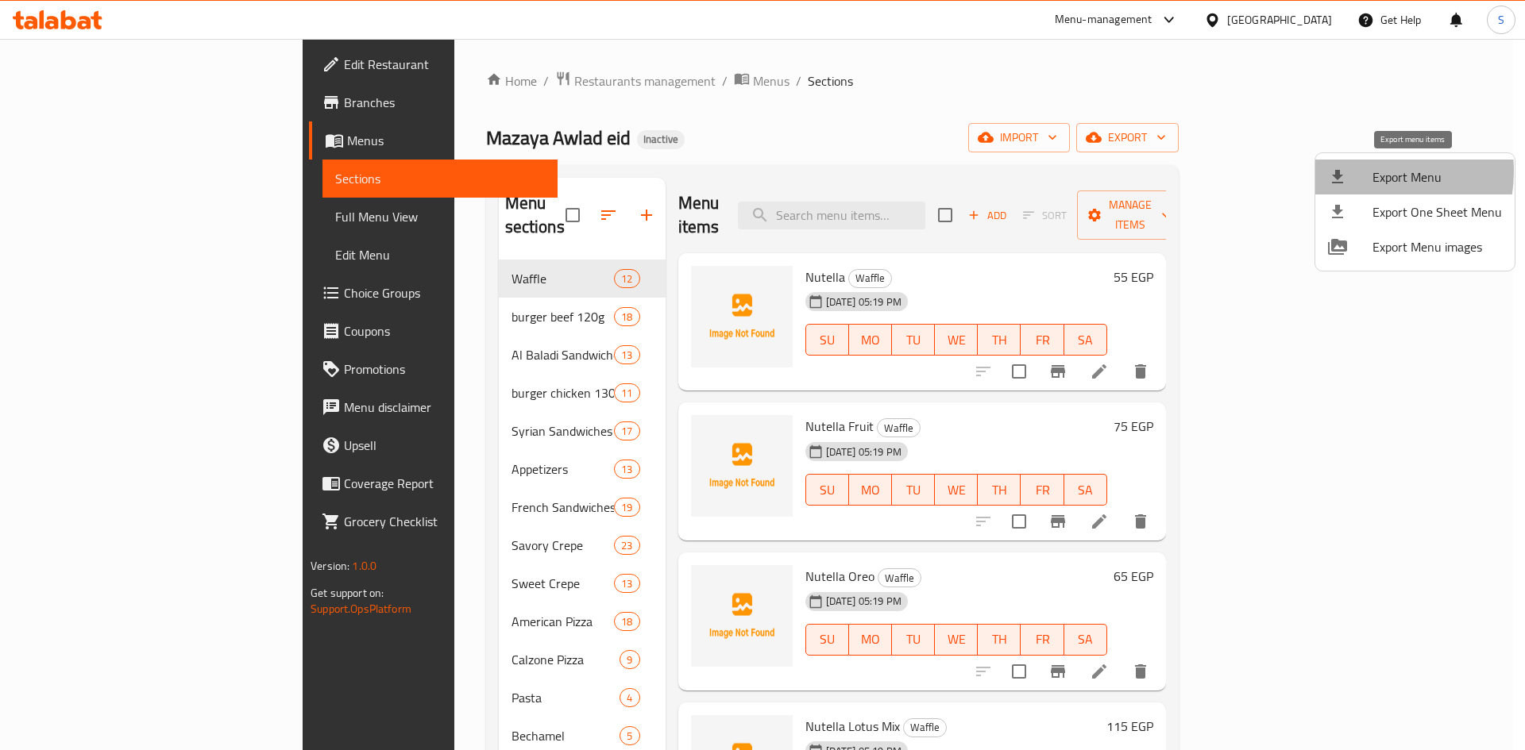
click at [1361, 172] on div at bounding box center [1350, 177] width 44 height 19
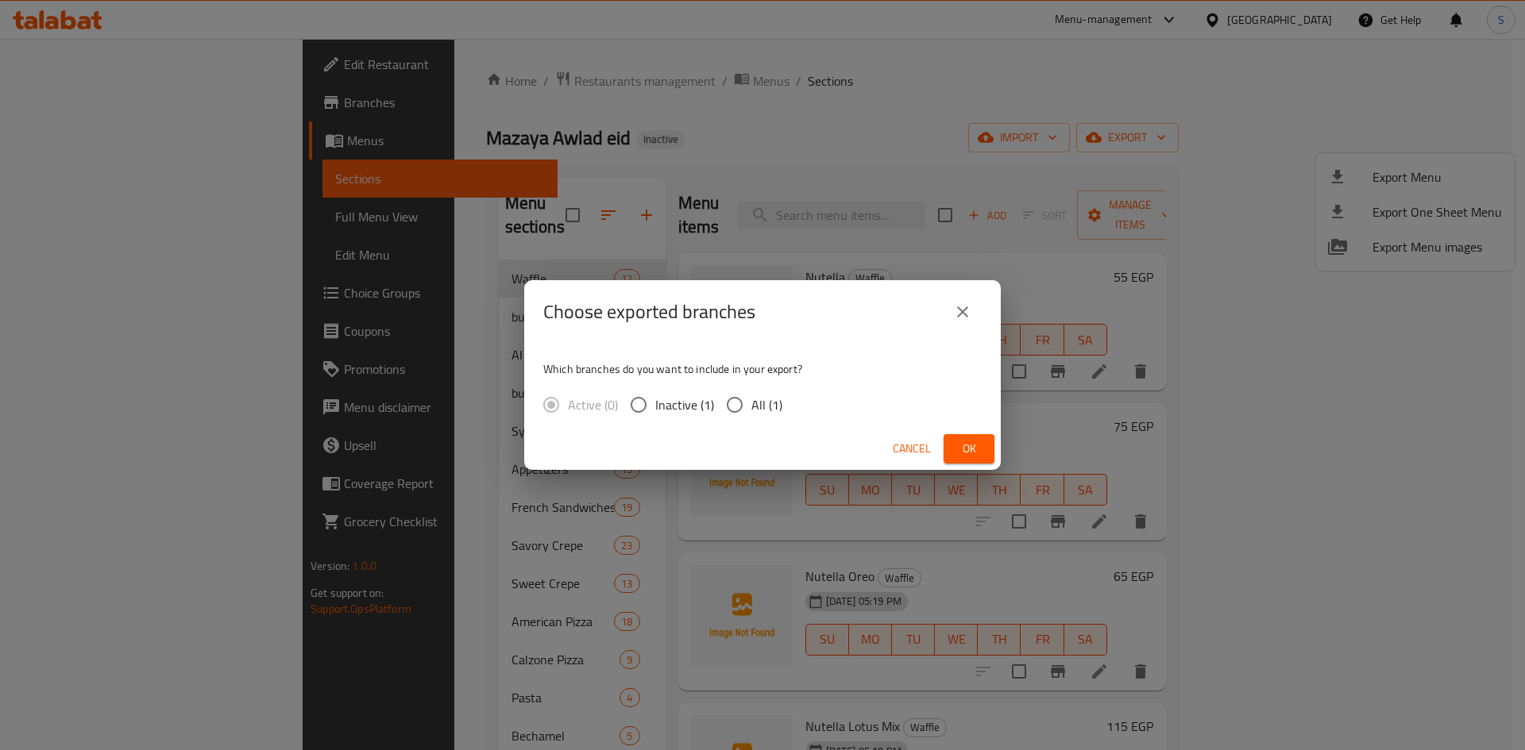
click at [749, 403] on input "All (1)" at bounding box center [734, 404] width 33 height 33
radio input "true"
click at [970, 448] on span "Ok" at bounding box center [968, 449] width 25 height 20
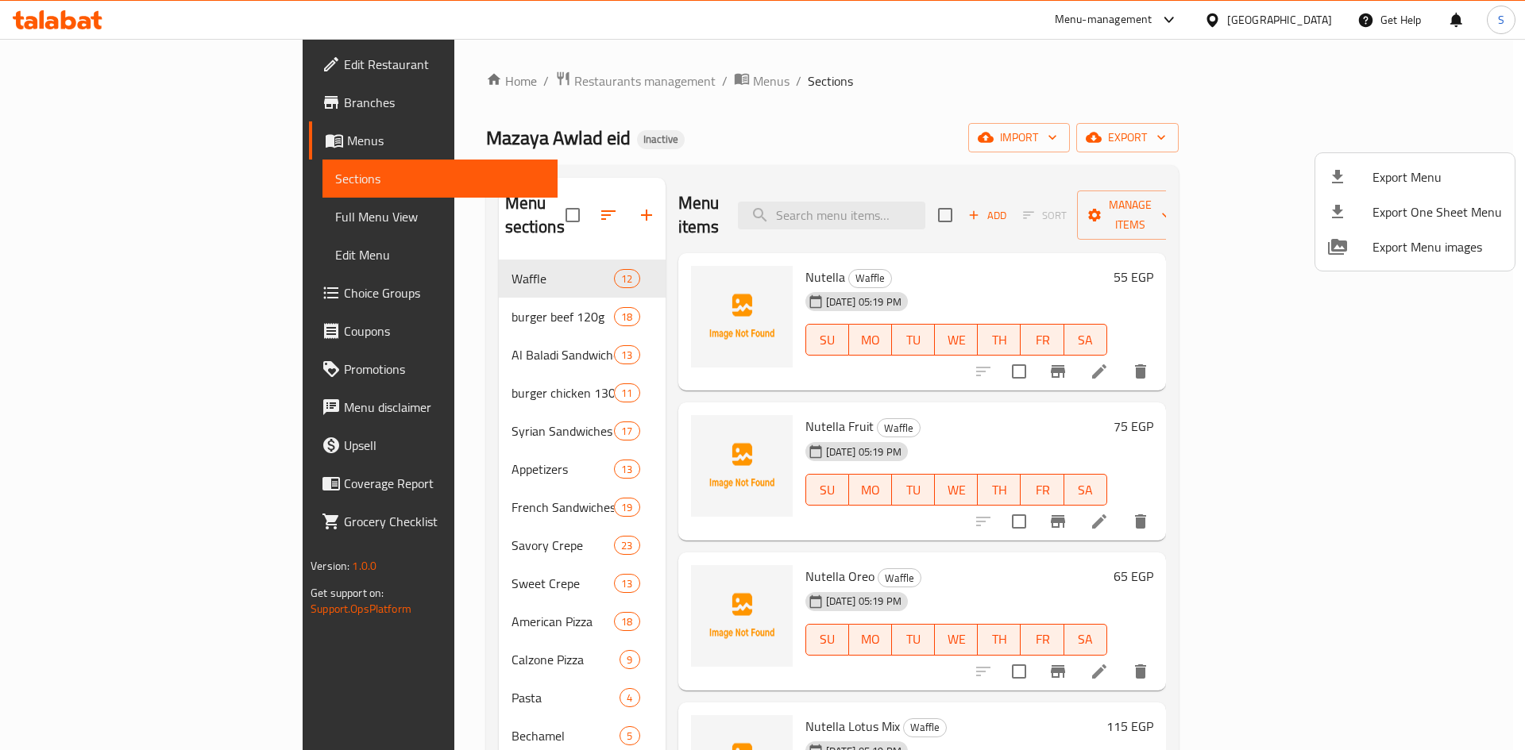
click at [59, 222] on div at bounding box center [762, 375] width 1525 height 750
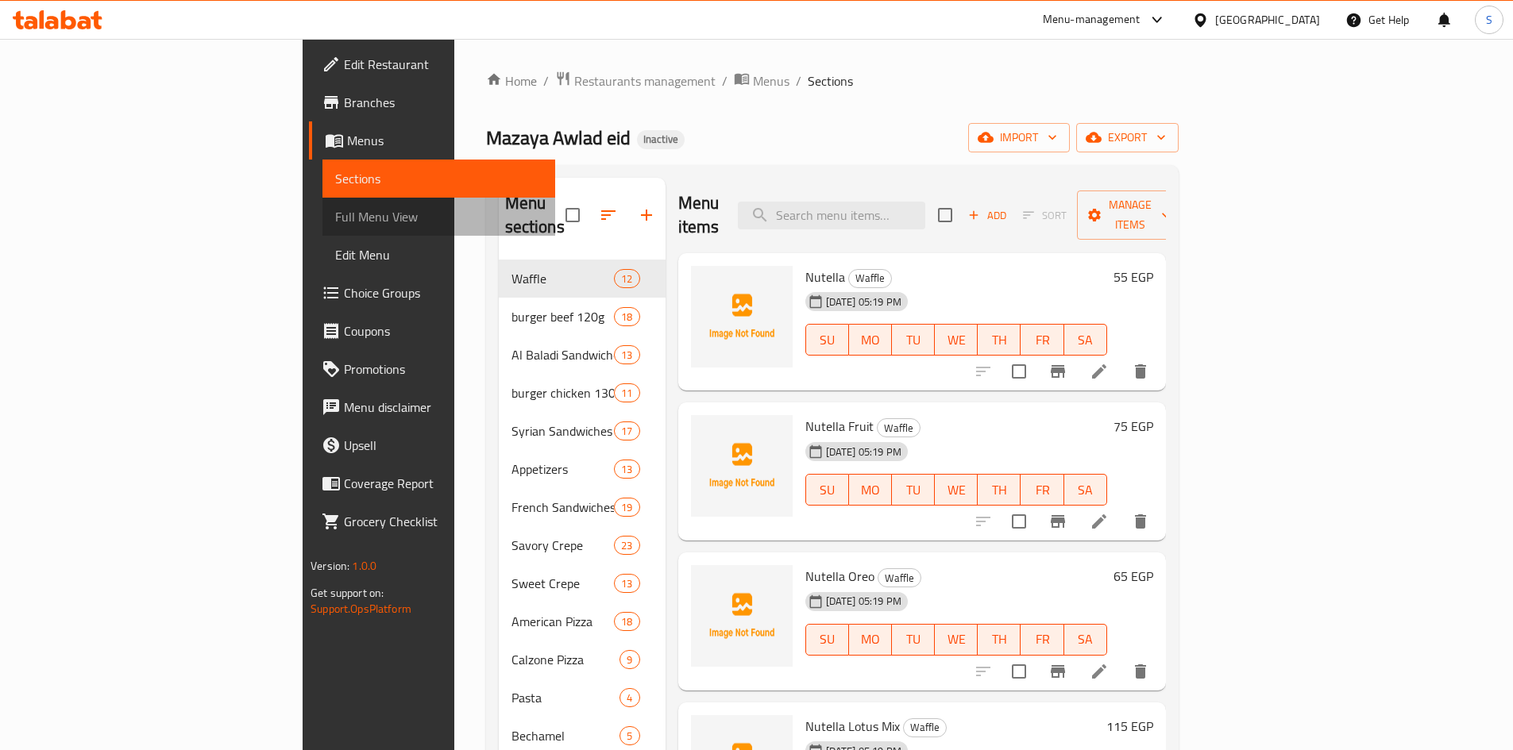
click at [335, 219] on span "Full Menu View" at bounding box center [438, 216] width 207 height 19
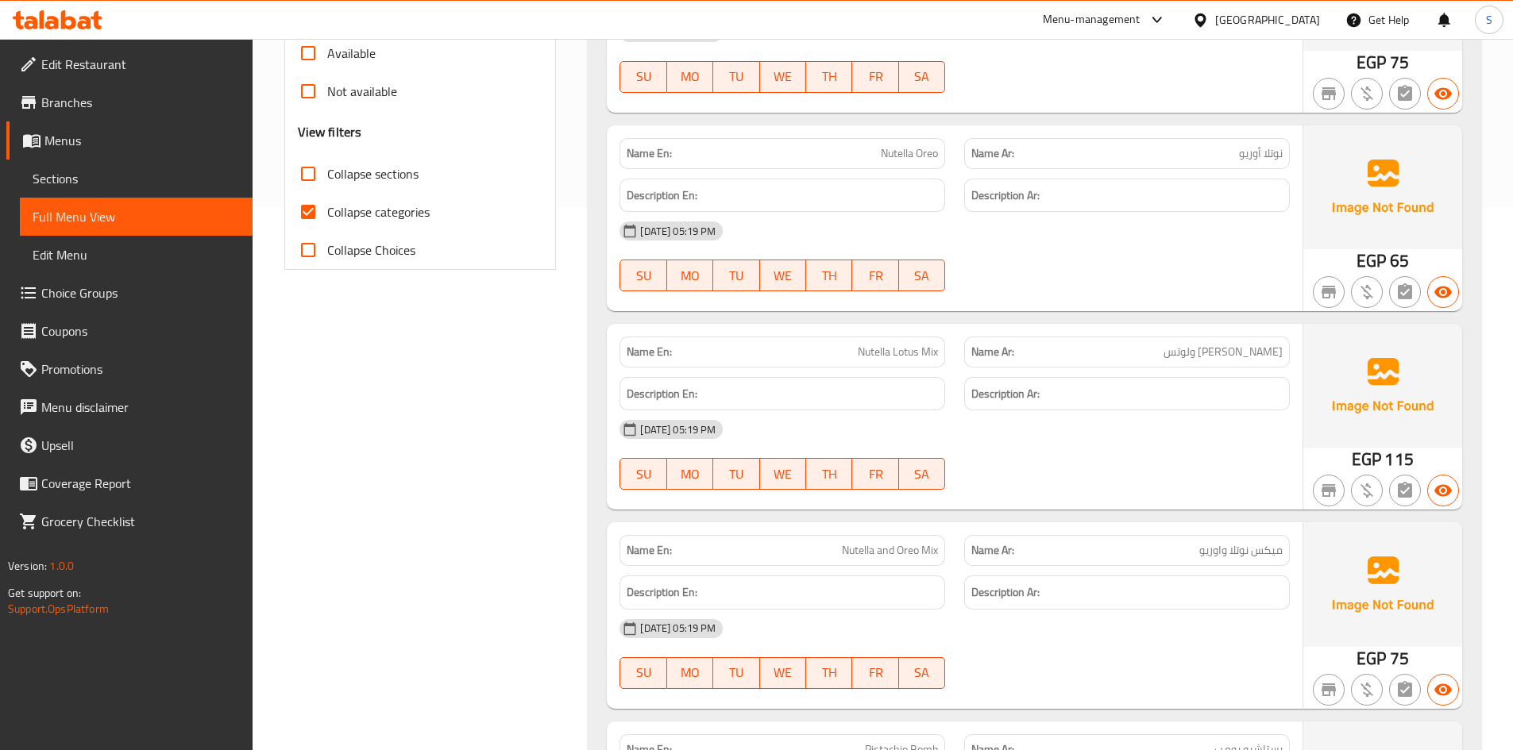
scroll to position [159, 0]
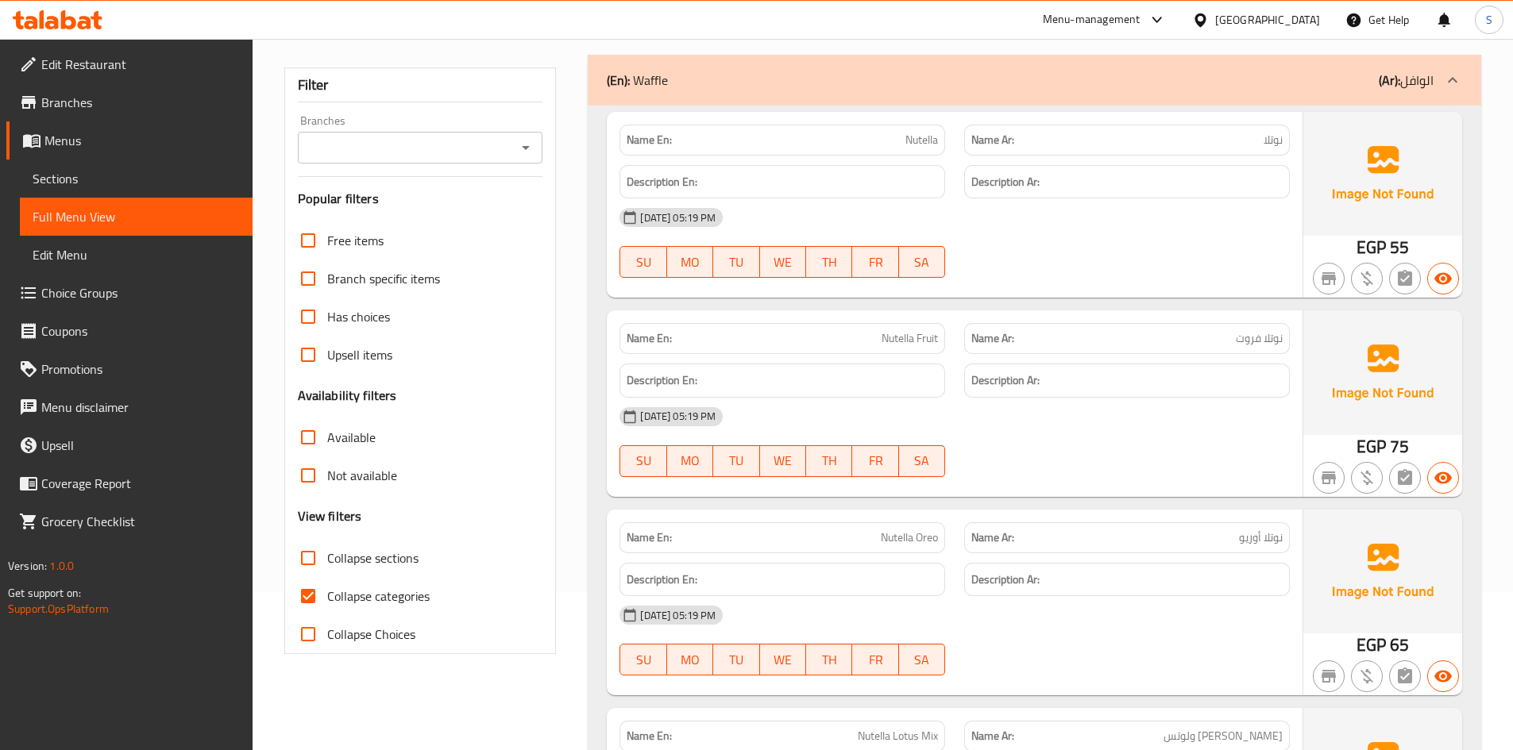
click at [321, 584] on input "Collapse categories" at bounding box center [308, 596] width 38 height 38
checkbox input "false"
click at [54, 65] on span "Edit Restaurant" at bounding box center [140, 64] width 199 height 19
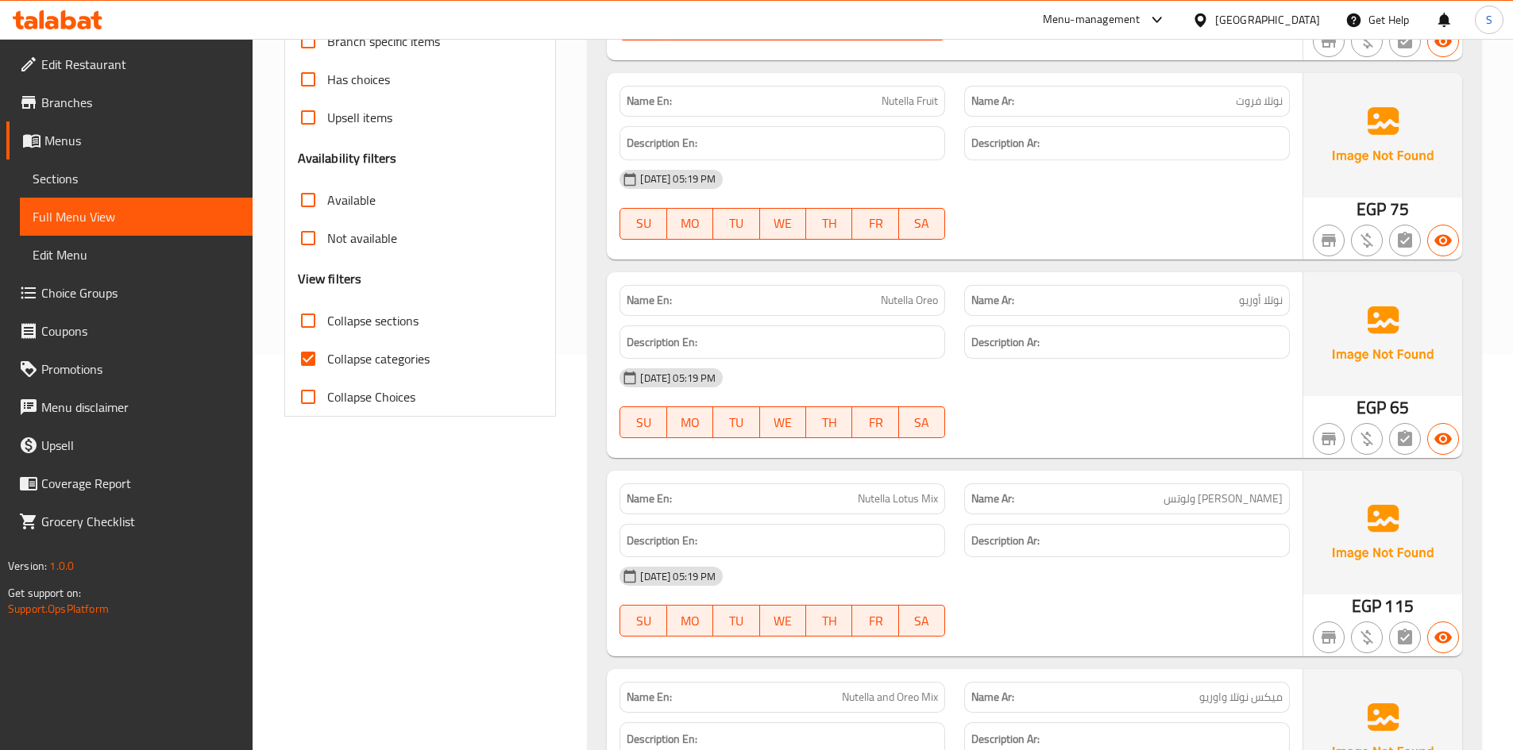
scroll to position [397, 0]
click at [303, 365] on input "Collapse categories" at bounding box center [308, 358] width 38 height 38
checkbox input "false"
click at [316, 321] on input "Collapse sections" at bounding box center [308, 320] width 38 height 38
checkbox input "true"
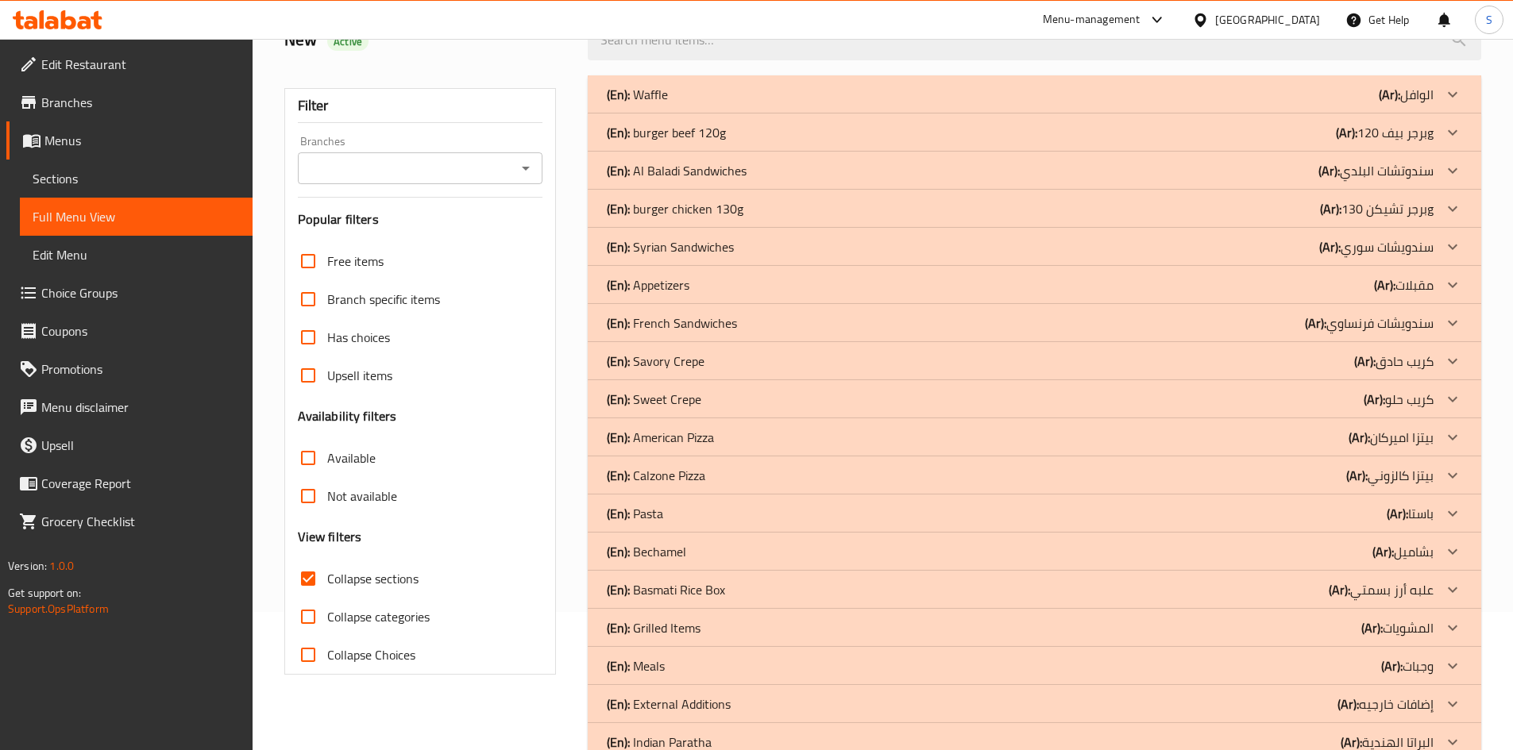
scroll to position [137, 0]
click at [1352, 253] on p "(Ar): سندويشات سوري" at bounding box center [1376, 248] width 114 height 19
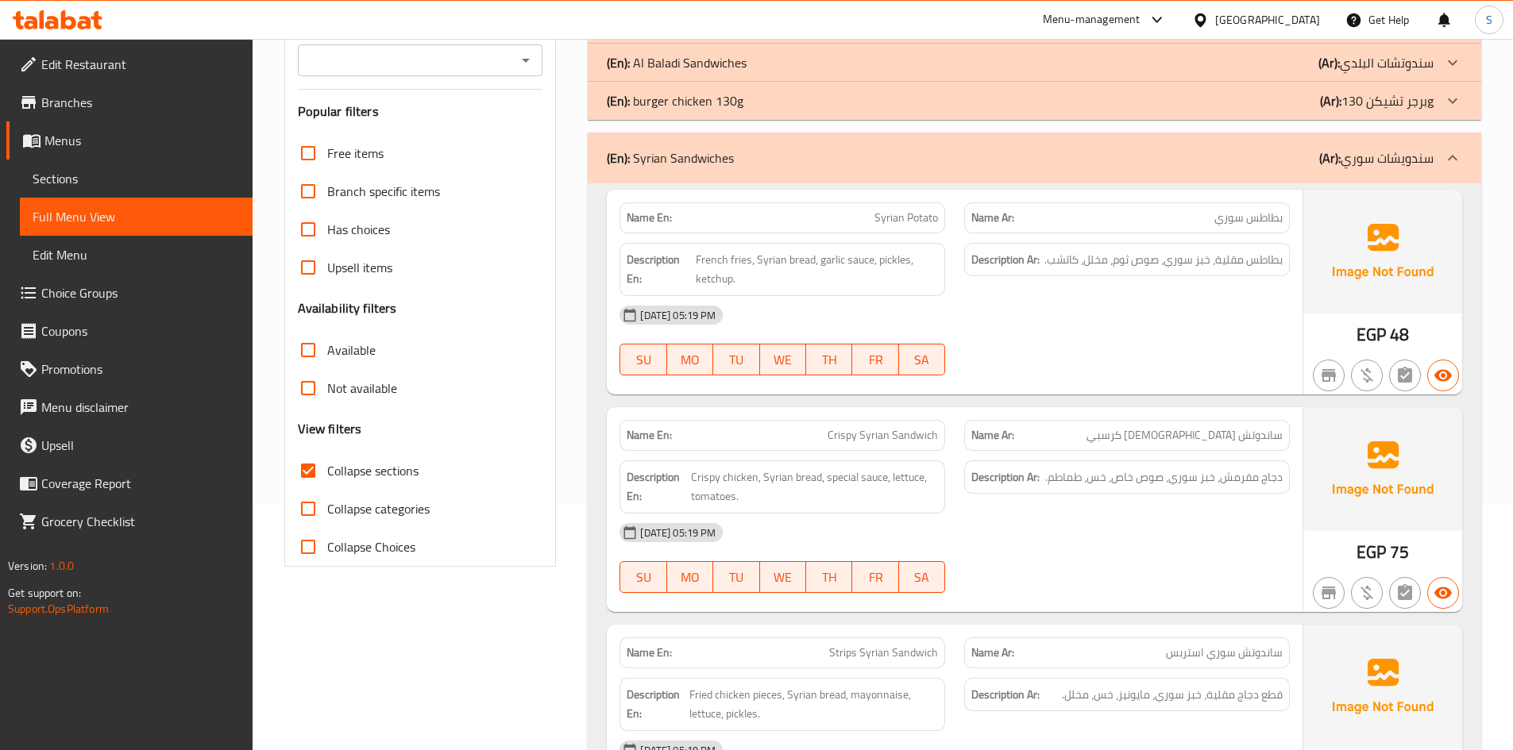
scroll to position [216, 0]
